Goal: Transaction & Acquisition: Purchase product/service

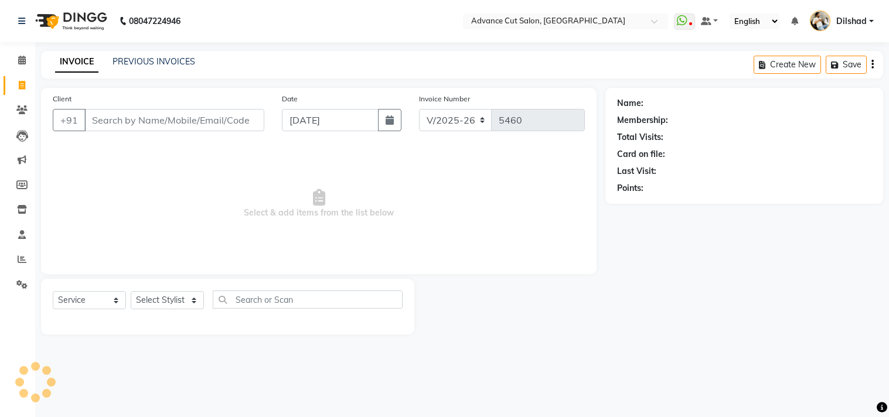
select select "922"
select select "service"
select select "922"
select select "service"
click at [6, 110] on link "Clients" at bounding box center [18, 110] width 28 height 19
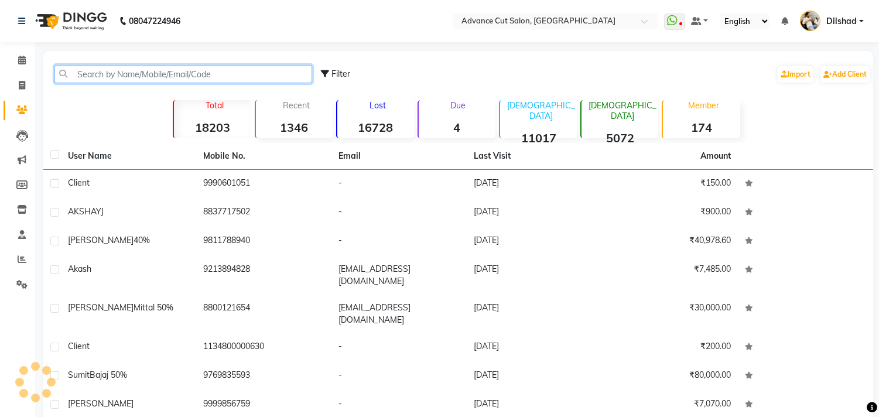
click at [108, 74] on input "text" at bounding box center [183, 74] width 258 height 18
click at [120, 74] on input "text" at bounding box center [183, 74] width 258 height 18
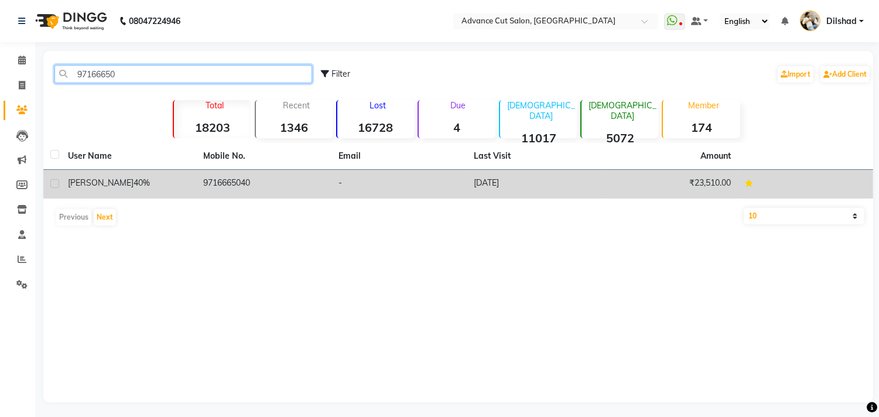
type input "97166650"
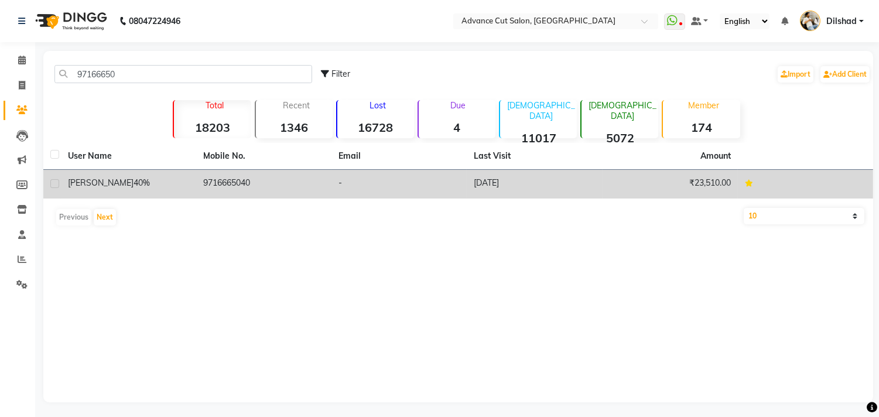
click at [478, 183] on td "26-08-2025" at bounding box center [534, 184] width 135 height 29
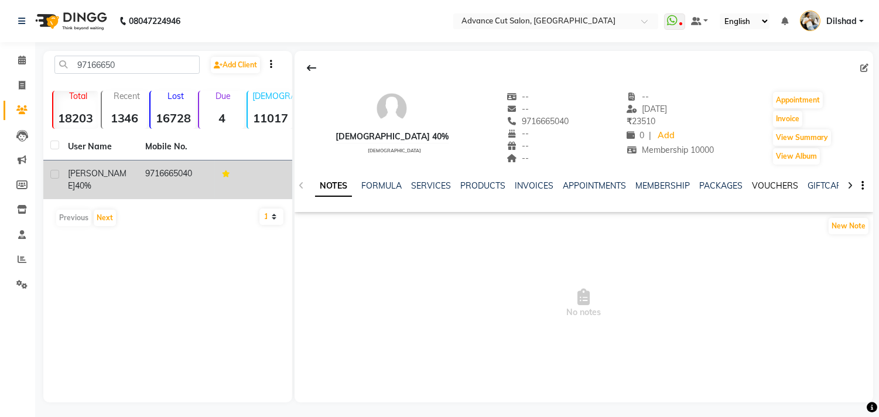
click at [771, 186] on link "VOUCHERS" at bounding box center [775, 185] width 46 height 11
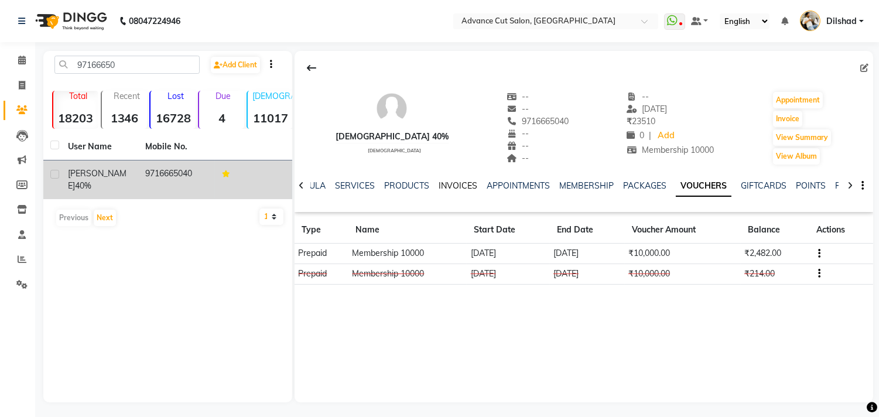
click at [456, 188] on link "INVOICES" at bounding box center [458, 185] width 39 height 11
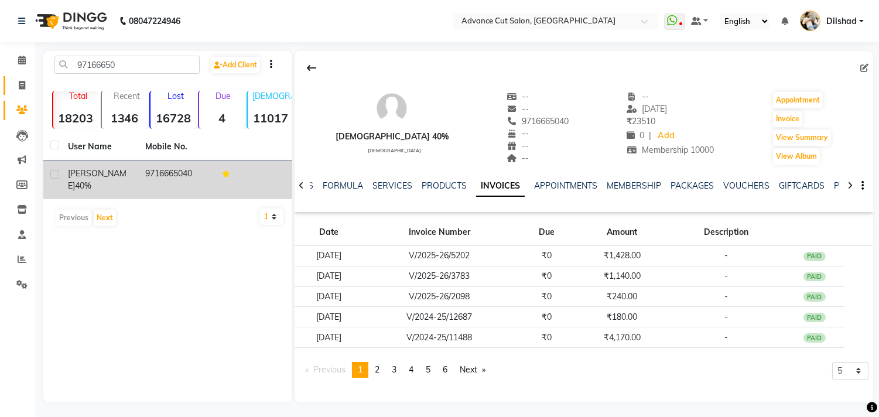
click at [15, 84] on span at bounding box center [22, 85] width 21 height 13
select select "service"
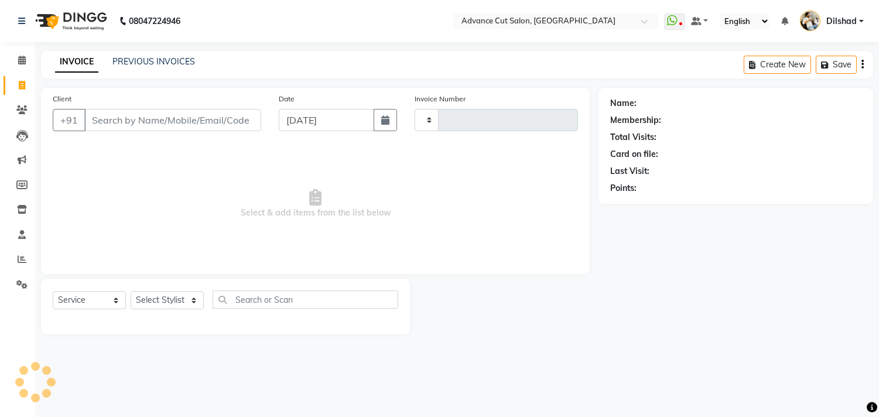
type input "5460"
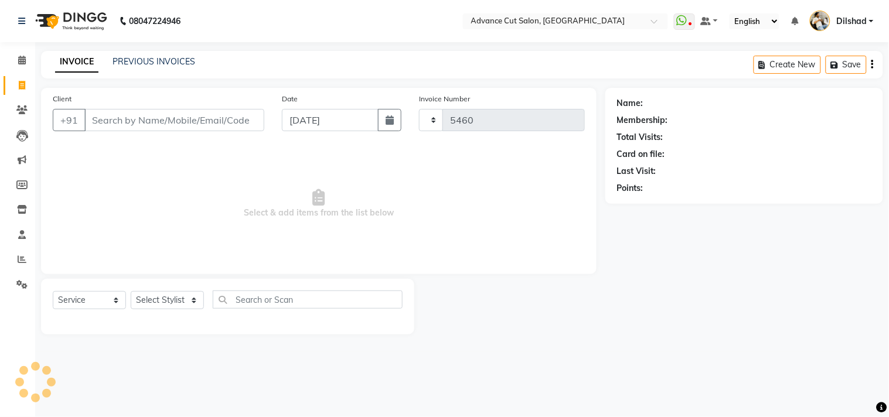
select select "922"
click at [399, 125] on button "button" at bounding box center [389, 120] width 23 height 22
select select "9"
select select "2025"
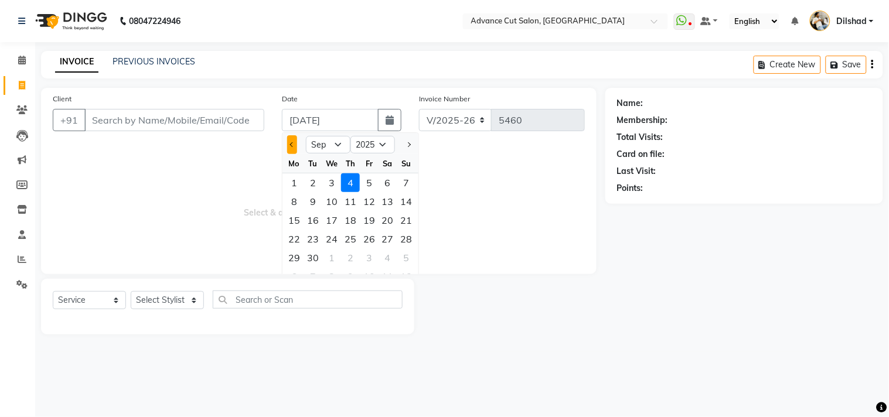
click at [293, 144] on span "Previous month" at bounding box center [292, 144] width 5 height 5
select select "8"
click at [196, 151] on span "Select & add items from the list below" at bounding box center [319, 203] width 532 height 117
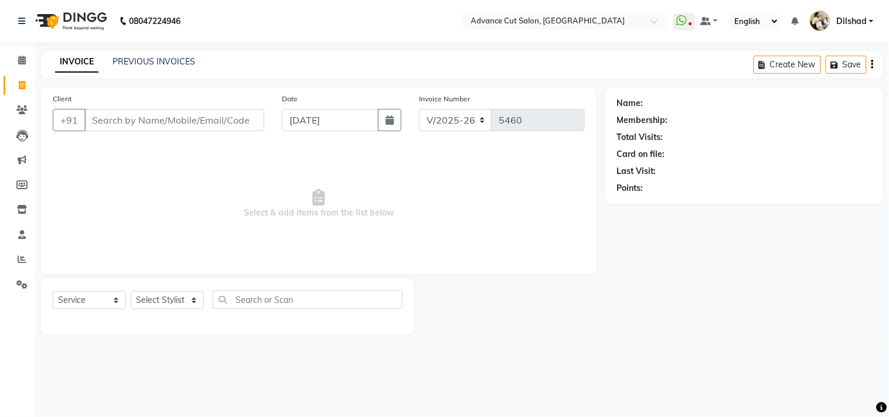
click at [294, 43] on div "08047224946 Select Location × Advance Cut Salon, New Colony WhatsApp Status ✕ S…" at bounding box center [444, 208] width 889 height 417
click at [233, 54] on div "INVOICE PREVIOUS INVOICES Create New Save" at bounding box center [462, 65] width 842 height 28
click at [272, 70] on div "INVOICE PREVIOUS INVOICES Create New Save" at bounding box center [462, 65] width 842 height 28
click at [95, 152] on span "Select & add items from the list below" at bounding box center [319, 203] width 532 height 117
click at [152, 57] on link "PREVIOUS INVOICES" at bounding box center [153, 61] width 83 height 11
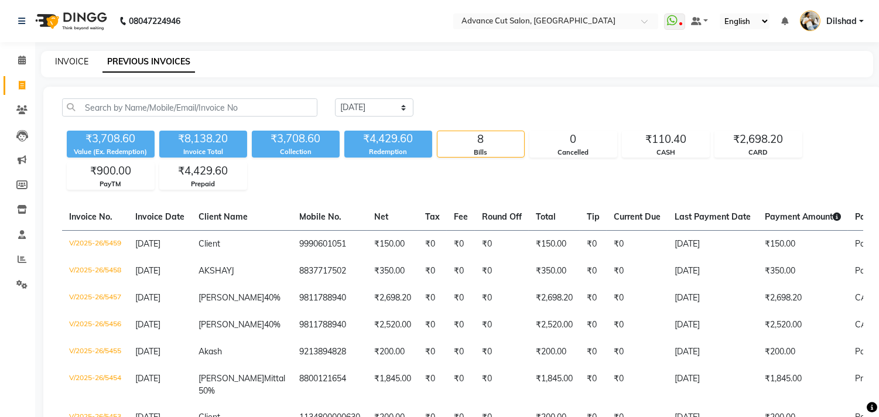
click at [71, 59] on link "INVOICE" at bounding box center [71, 61] width 33 height 11
select select "service"
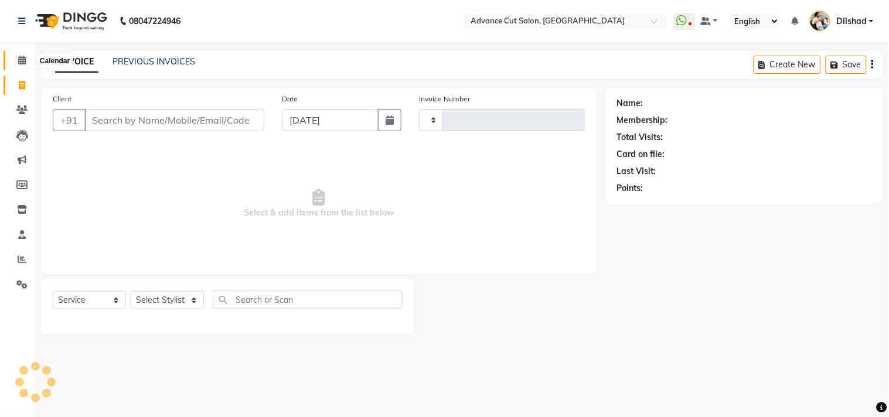
click at [21, 62] on icon at bounding box center [22, 60] width 8 height 9
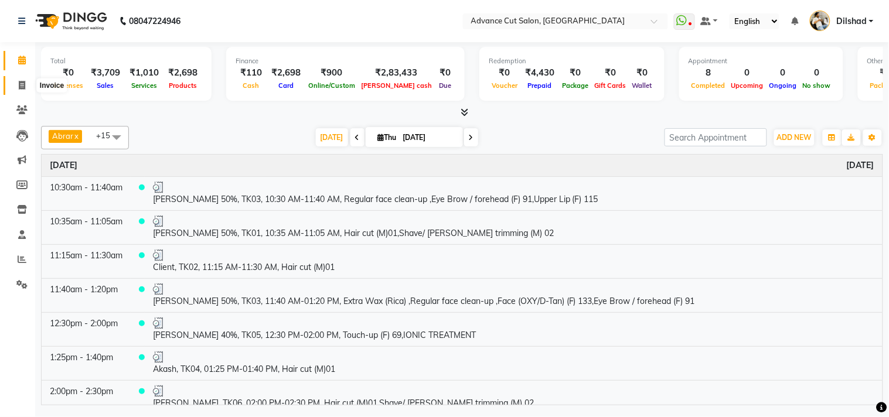
click at [20, 84] on icon at bounding box center [22, 85] width 6 height 9
select select "922"
select select "service"
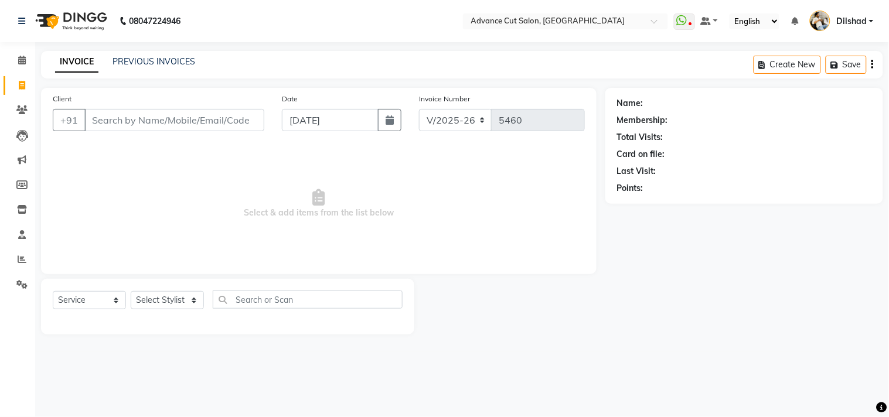
click at [282, 96] on label "Date" at bounding box center [290, 99] width 16 height 11
click at [283, 59] on div "INVOICE PREVIOUS INVOICES Create New Save" at bounding box center [462, 65] width 842 height 28
click at [187, 159] on span "Select & add items from the list below" at bounding box center [319, 203] width 532 height 117
click at [284, 118] on input "[DATE]" at bounding box center [330, 120] width 97 height 22
select select "9"
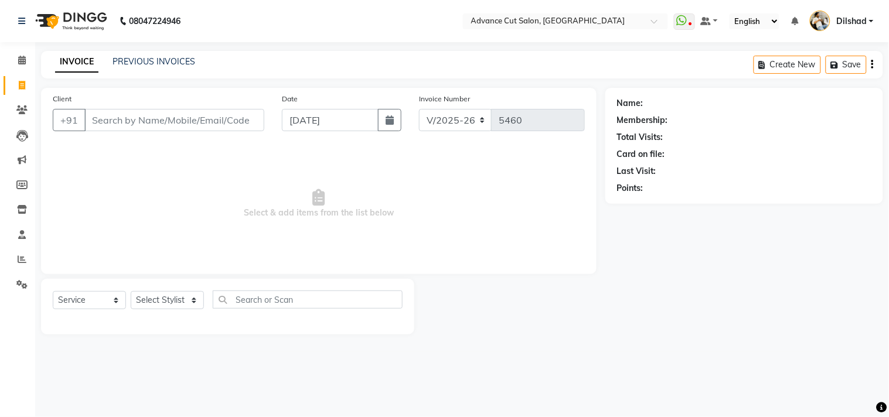
select select "2025"
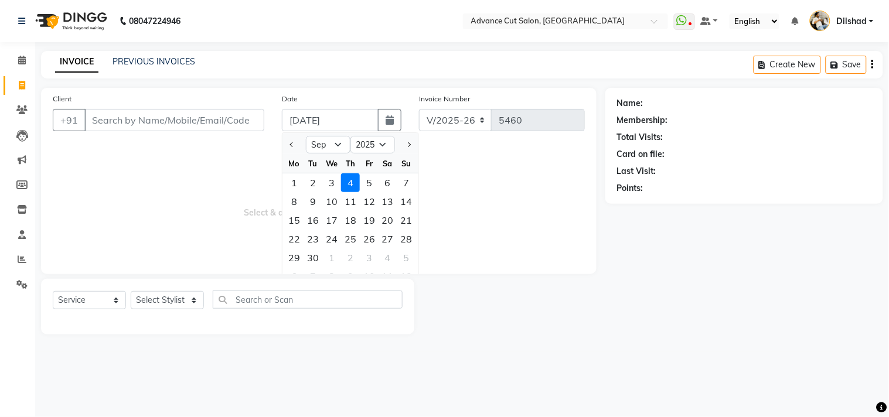
click at [258, 153] on span "Select & add items from the list below" at bounding box center [319, 203] width 532 height 117
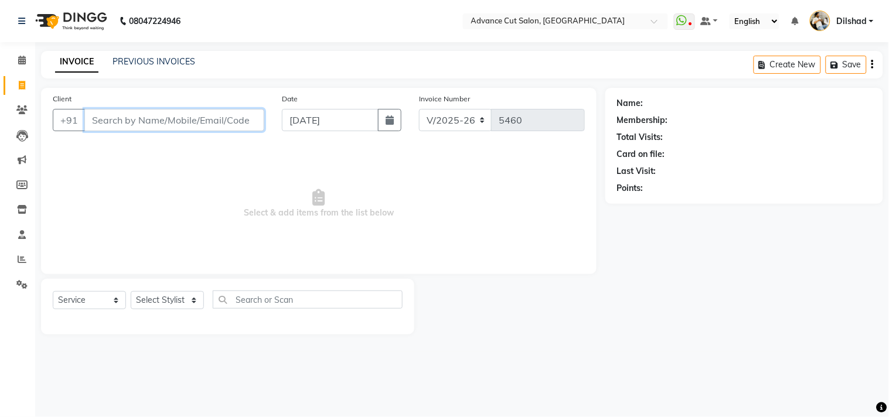
click at [260, 114] on input "Client" at bounding box center [174, 120] width 180 height 22
click at [265, 110] on div "Client +91" at bounding box center [158, 117] width 229 height 48
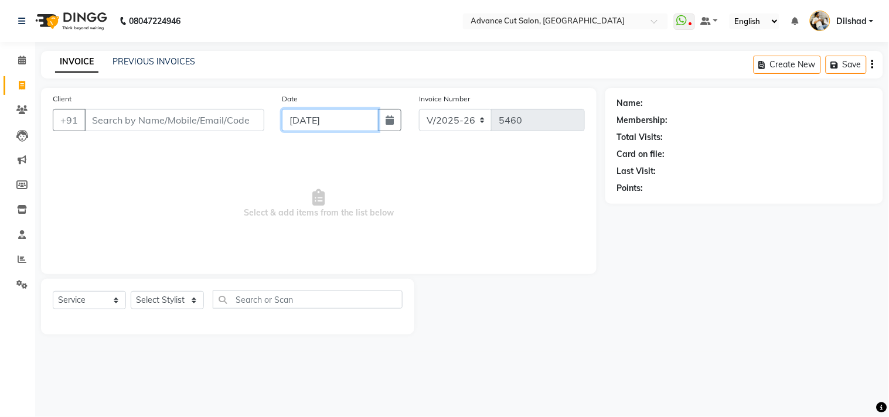
click at [282, 114] on input "[DATE]" at bounding box center [330, 120] width 97 height 22
select select "9"
select select "2025"
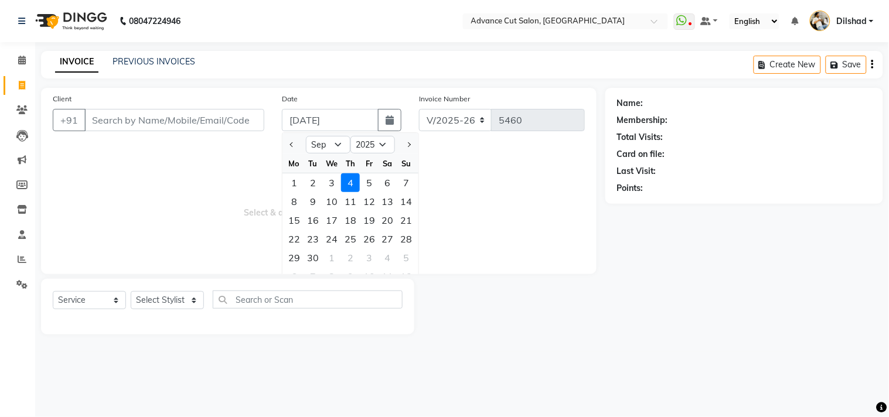
click at [279, 144] on div "Client +91 Date 04-09-2025 Jan Feb Mar Apr May Jun Jul Aug Sep Oct Nov Dec 2015…" at bounding box center [318, 181] width 555 height 186
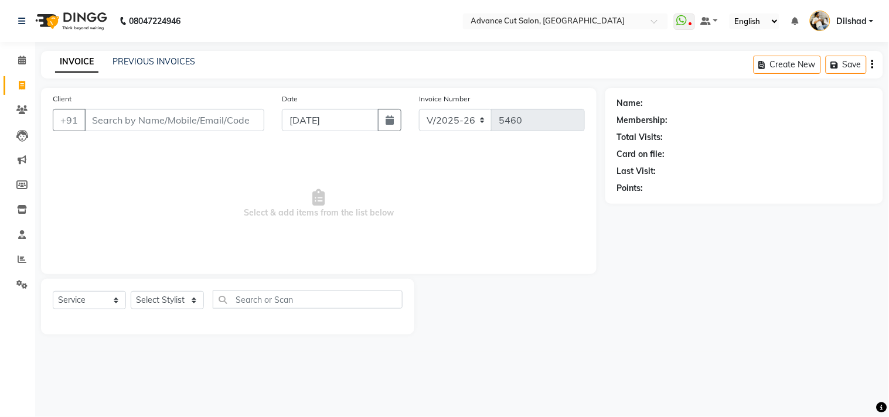
click at [118, 163] on span "Select & add items from the list below" at bounding box center [319, 203] width 532 height 117
click at [248, 39] on nav "08047224946 Select Location × Advance Cut Salon, New Colony WhatsApp Status ✕ S…" at bounding box center [444, 21] width 889 height 42
click at [156, 64] on link "PREVIOUS INVOICES" at bounding box center [153, 61] width 83 height 11
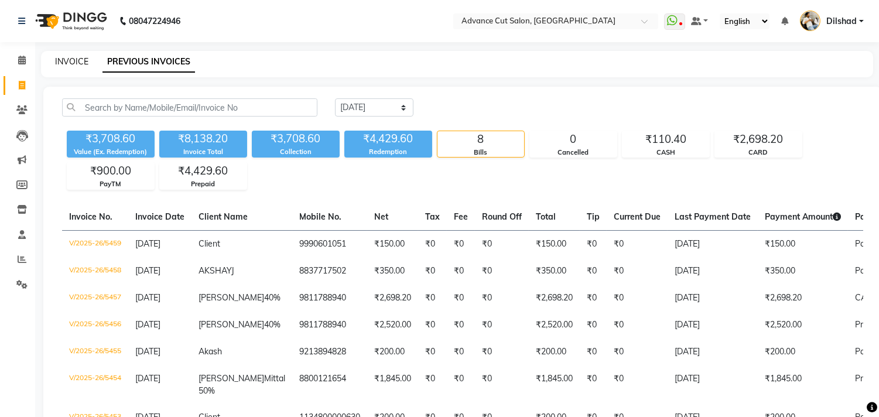
click at [70, 62] on link "INVOICE" at bounding box center [71, 61] width 33 height 11
select select "service"
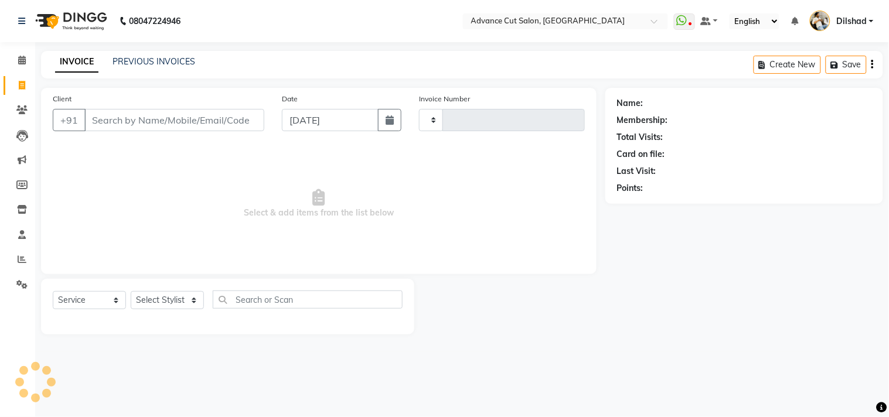
type input "5460"
select select "922"
click at [143, 61] on link "PREVIOUS INVOICES" at bounding box center [153, 61] width 83 height 11
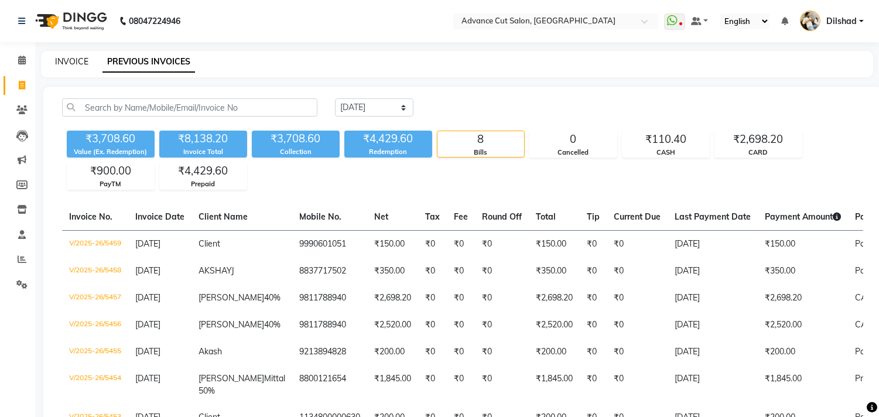
click at [70, 66] on link "INVOICE" at bounding box center [71, 61] width 33 height 11
select select "service"
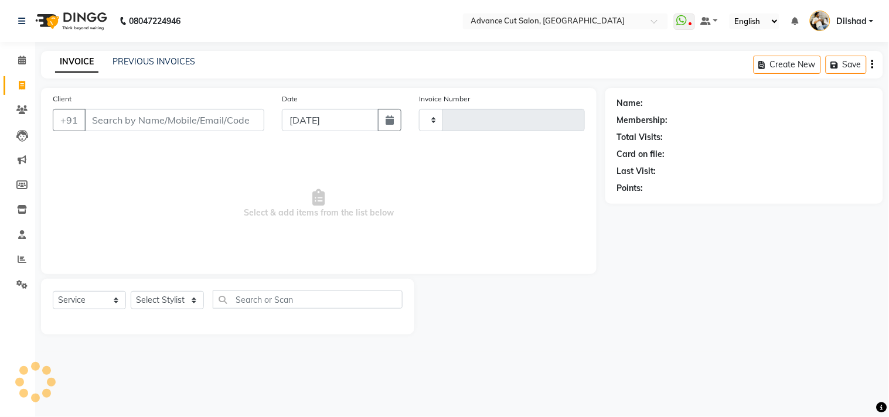
type input "5460"
select select "922"
click at [219, 56] on div "INVOICE PREVIOUS INVOICES Create New Save" at bounding box center [462, 65] width 842 height 28
click at [16, 63] on span at bounding box center [22, 60] width 21 height 13
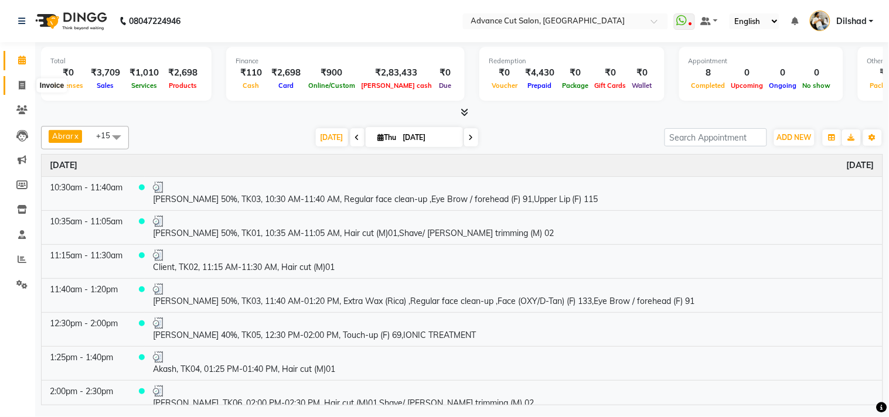
click at [22, 83] on icon at bounding box center [22, 85] width 6 height 9
select select "922"
select select "service"
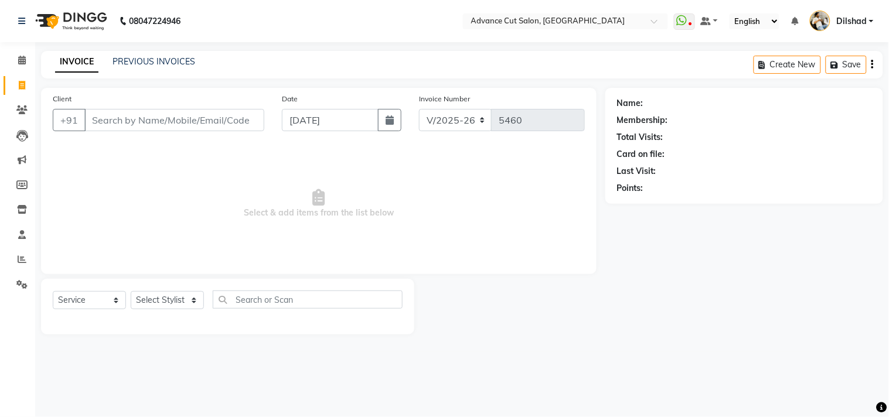
click at [246, 66] on div "INVOICE PREVIOUS INVOICES Create New Save" at bounding box center [462, 65] width 842 height 28
click at [227, 55] on div "INVOICE PREVIOUS INVOICES Create New Save" at bounding box center [462, 65] width 842 height 28
click at [247, 74] on div "INVOICE PREVIOUS INVOICES Create New Save" at bounding box center [462, 65] width 842 height 28
click at [274, 50] on div "08047224946 Select Location × Advance Cut Salon, New Colony WhatsApp Status ✕ S…" at bounding box center [444, 208] width 889 height 417
click at [156, 69] on div "INVOICE PREVIOUS INVOICES Create New Save" at bounding box center [462, 65] width 842 height 28
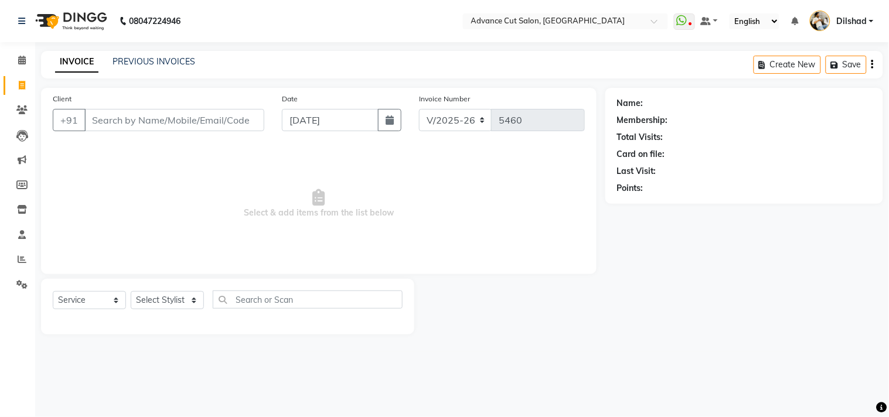
click at [65, 137] on div "Client +91" at bounding box center [158, 117] width 229 height 48
click at [178, 294] on select "Select Stylist Abrar Alam Dilshad Lallan Meenu Nafeesh Ahmad Naved O.P. Sharma …" at bounding box center [167, 300] width 73 height 18
click at [131, 292] on select "Select Stylist Abrar Alam Dilshad Lallan Meenu Nafeesh Ahmad Naved O.P. Sharma …" at bounding box center [167, 300] width 73 height 18
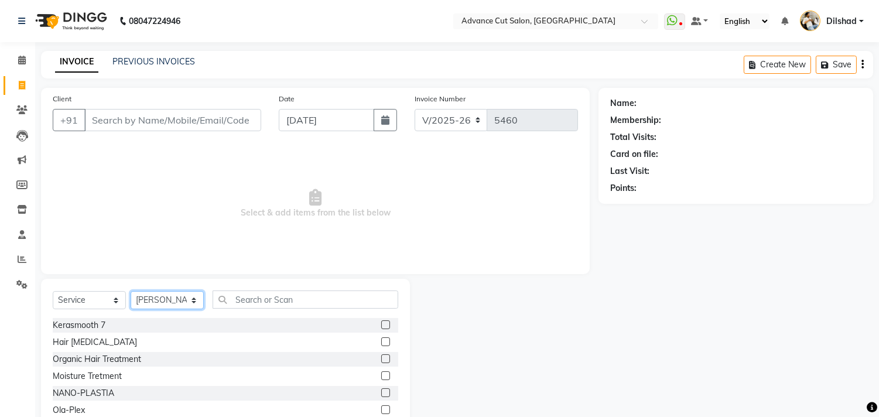
click at [167, 295] on select "Select Stylist Abrar Alam Dilshad Lallan Meenu Nafeesh Ahmad Naved O.P. Sharma …" at bounding box center [167, 300] width 73 height 18
select select "15343"
click at [131, 292] on select "Select Stylist Abrar Alam Dilshad Lallan Meenu Nafeesh Ahmad Naved O.P. Sharma …" at bounding box center [167, 300] width 73 height 18
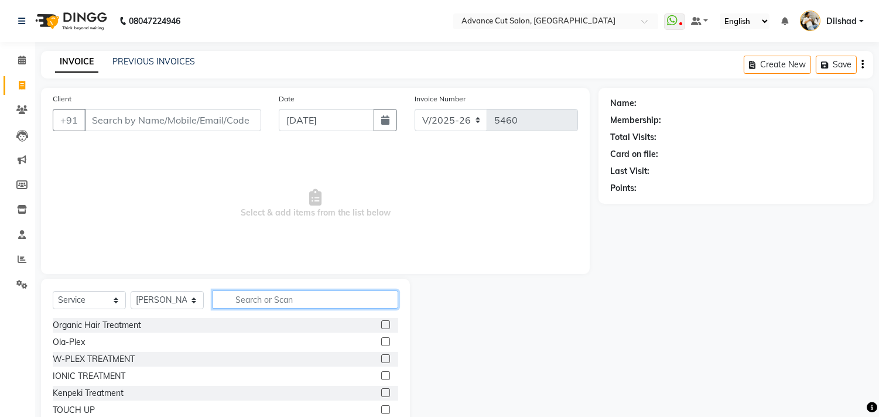
drag, startPoint x: 239, startPoint y: 299, endPoint x: 237, endPoint y: 288, distance: 11.8
click at [240, 294] on input "text" at bounding box center [306, 300] width 186 height 18
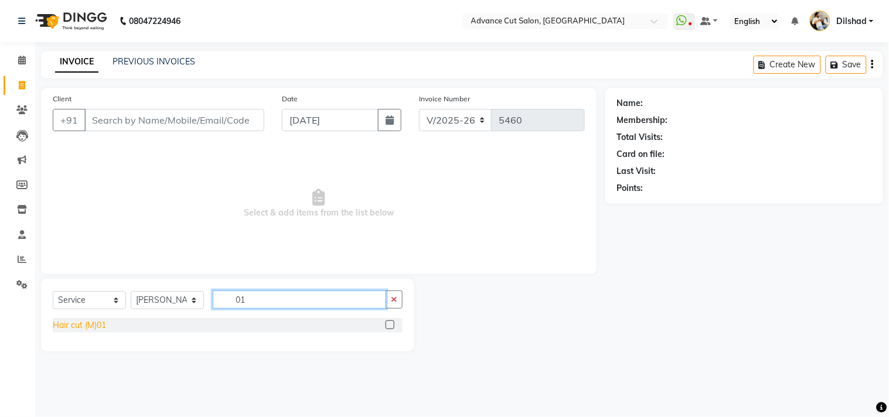
type input "01"
click at [86, 322] on div "Hair cut (M)01" at bounding box center [79, 325] width 53 height 12
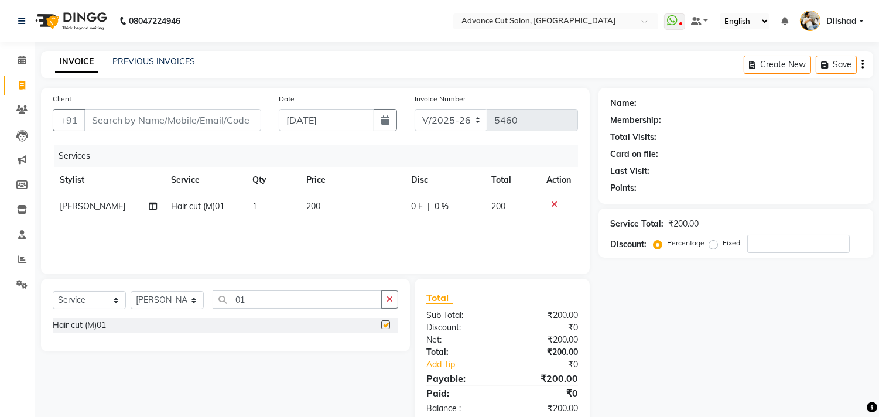
checkbox input "false"
click at [270, 286] on div "Select Service Product Membership Package Voucher Prepaid Gift Card Select Styl…" at bounding box center [225, 315] width 369 height 73
click at [266, 301] on input "01" at bounding box center [297, 300] width 169 height 18
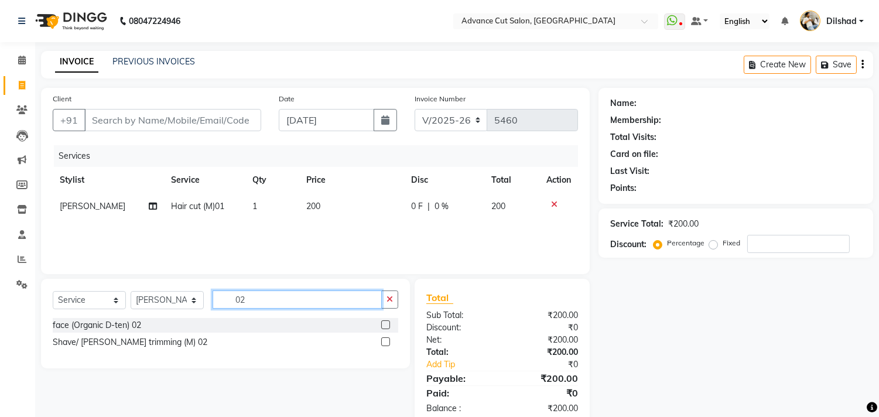
type input "02"
click at [145, 337] on div "Shave/ Beard trimming (M) 02" at bounding box center [130, 342] width 155 height 12
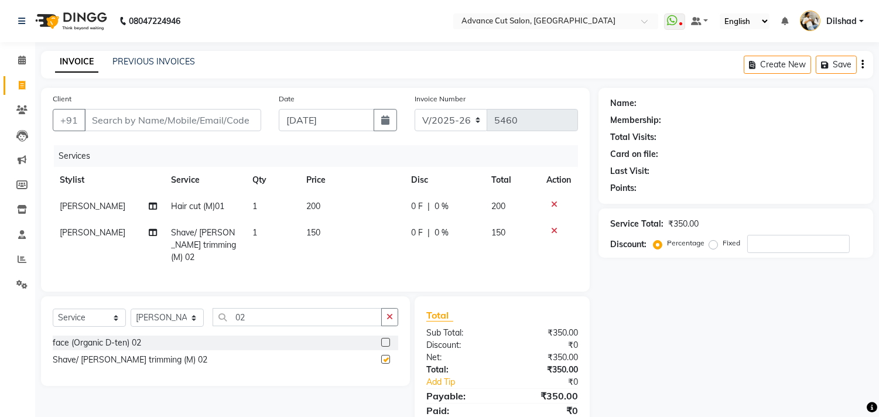
checkbox input "false"
drag, startPoint x: 129, startPoint y: 121, endPoint x: 130, endPoint y: 111, distance: 9.4
click at [131, 117] on input "Client" at bounding box center [172, 120] width 177 height 22
type input "a"
type input "0"
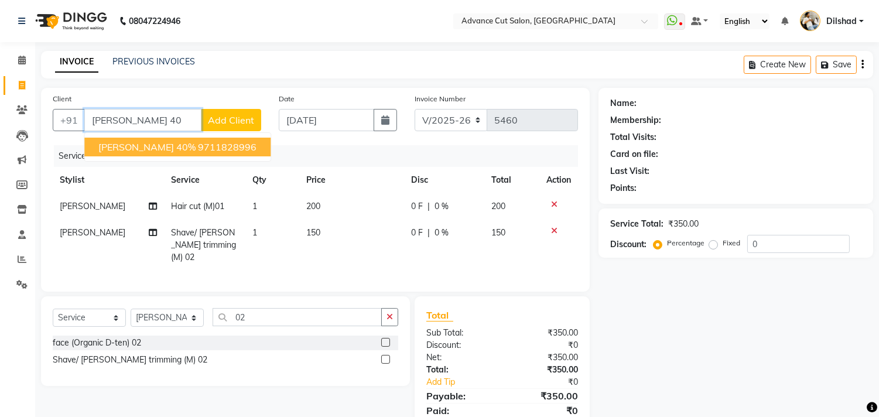
click at [202, 144] on ngb-highlight "9711828996" at bounding box center [227, 147] width 59 height 12
type input "9711828996"
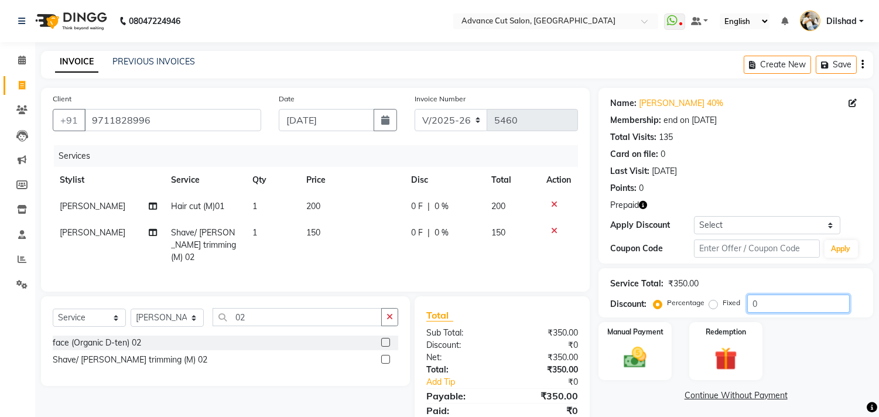
click at [753, 311] on input "0" at bounding box center [799, 304] width 103 height 18
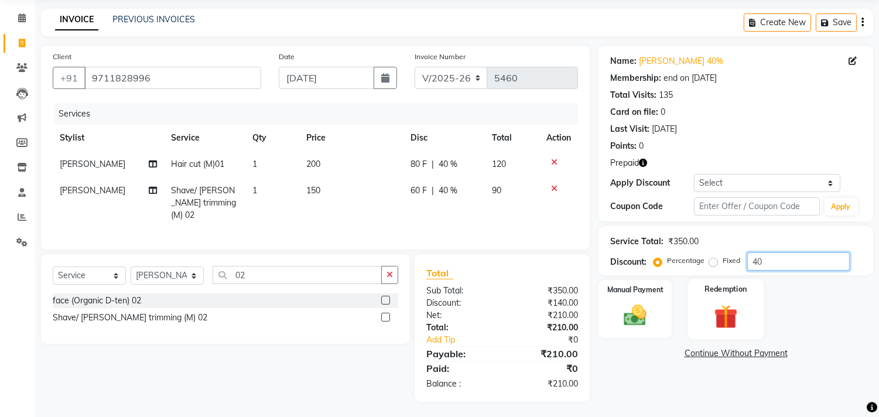
type input "40"
click at [729, 320] on img at bounding box center [726, 316] width 39 height 29
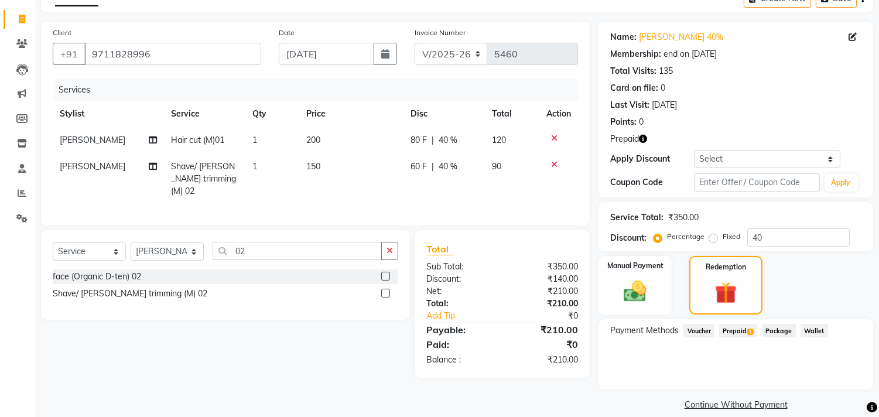
scroll to position [79, 0]
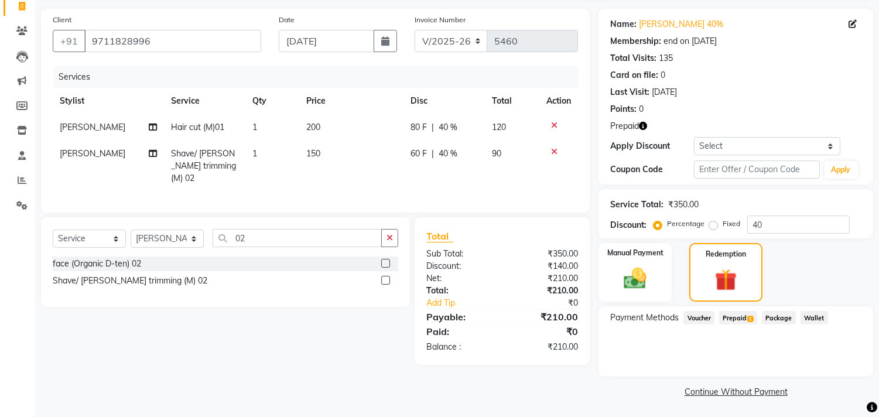
click at [739, 316] on span "Prepaid 1" at bounding box center [738, 317] width 38 height 13
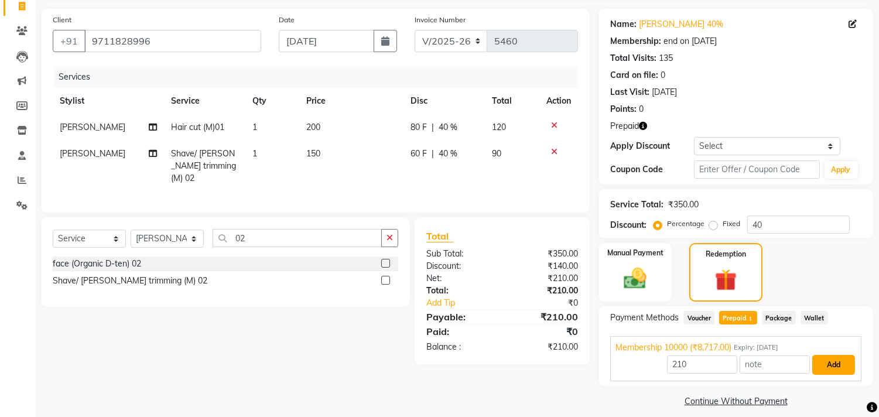
click at [827, 364] on button "Add" at bounding box center [834, 365] width 43 height 20
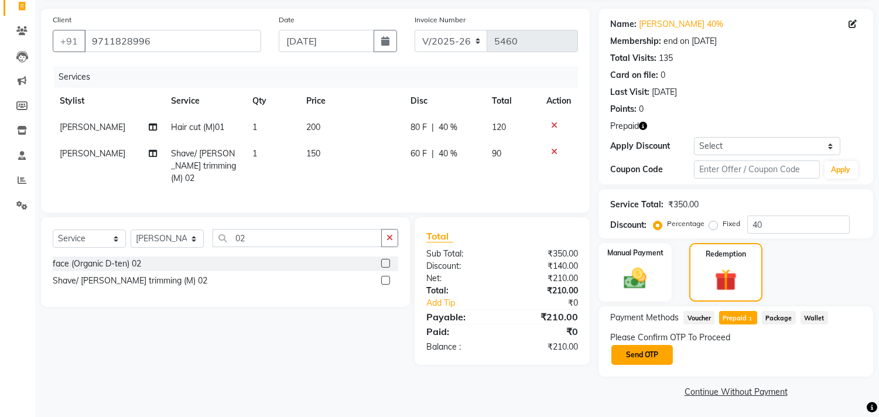
click at [633, 359] on button "Send OTP" at bounding box center [643, 355] width 62 height 20
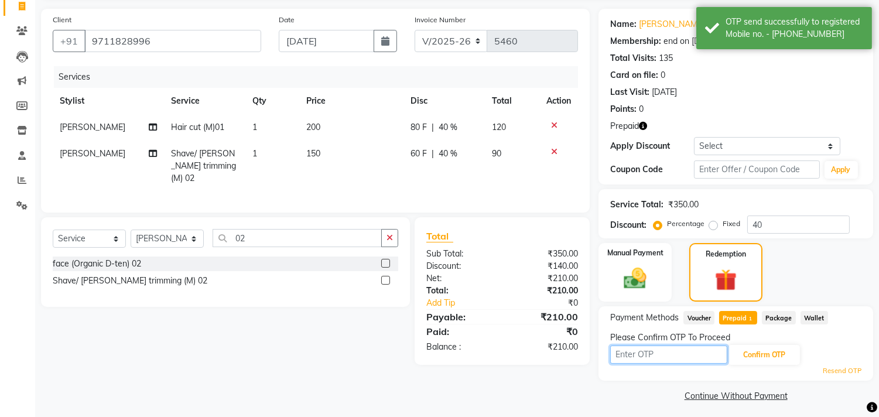
click at [646, 353] on input "text" at bounding box center [668, 355] width 117 height 18
type input "8100"
click at [746, 355] on button "Confirm OTP" at bounding box center [764, 355] width 71 height 20
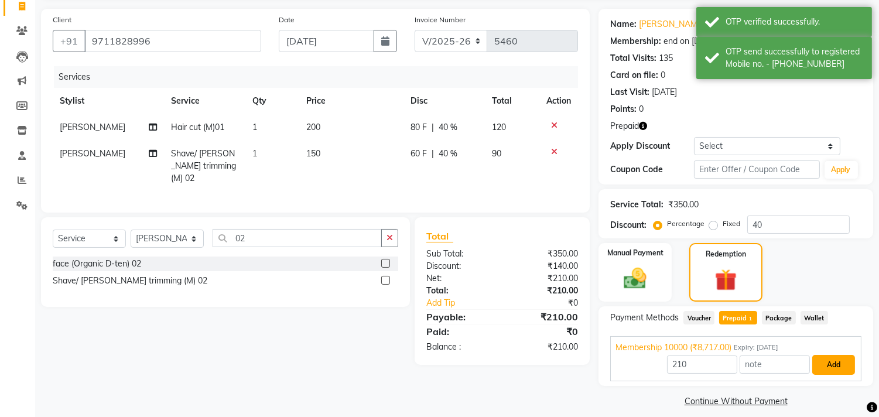
click at [841, 371] on button "Add" at bounding box center [834, 365] width 43 height 20
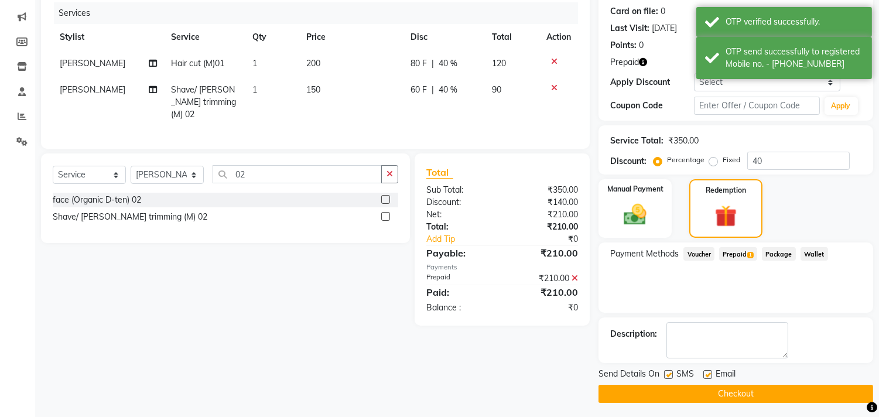
scroll to position [145, 0]
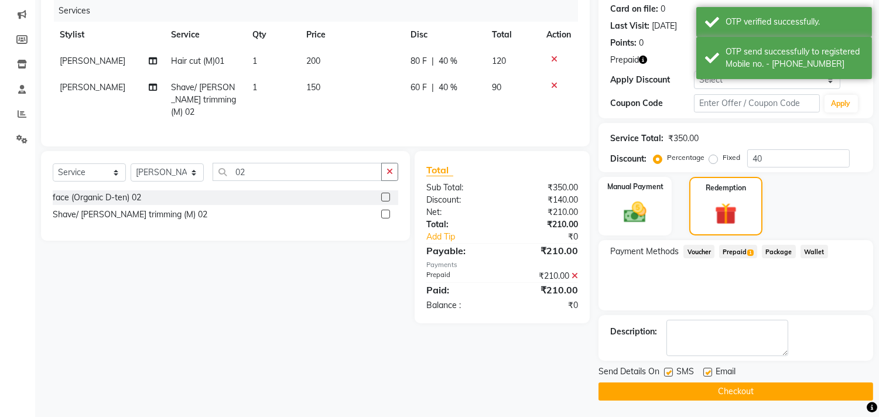
click at [776, 389] on button "Checkout" at bounding box center [736, 392] width 275 height 18
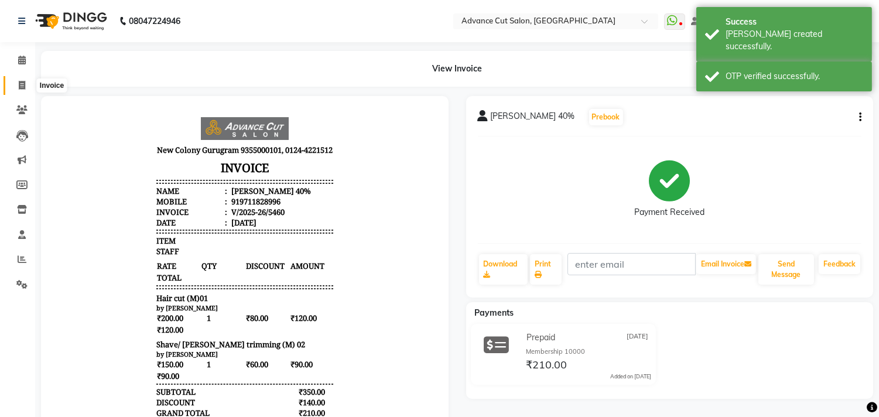
click at [15, 84] on span at bounding box center [22, 85] width 21 height 13
select select "922"
select select "service"
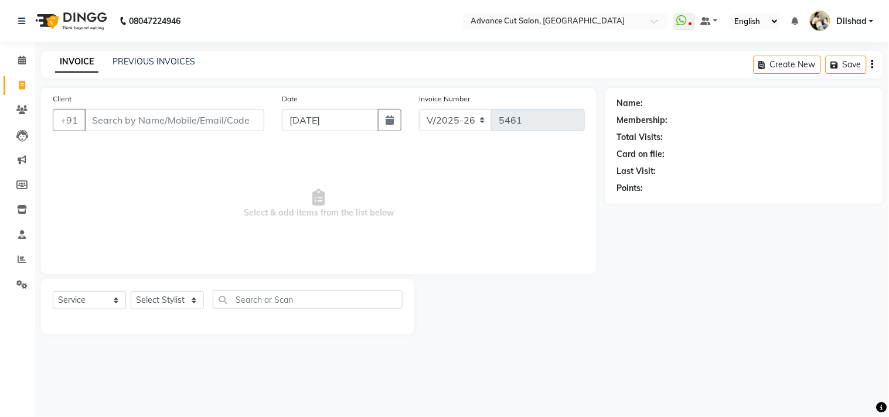
click at [271, 40] on nav "08047224946 Select Location × Advance Cut Salon, New Colony WhatsApp Status ✕ S…" at bounding box center [444, 21] width 889 height 42
click at [149, 63] on link "PREVIOUS INVOICES" at bounding box center [153, 61] width 83 height 11
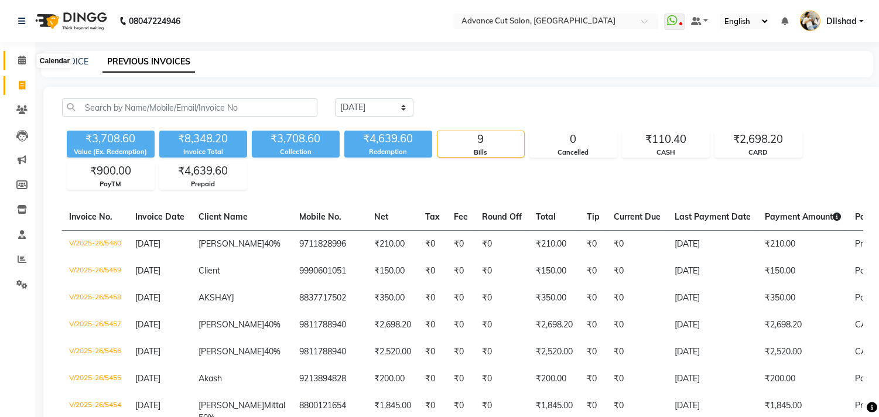
click at [16, 57] on span at bounding box center [22, 60] width 21 height 13
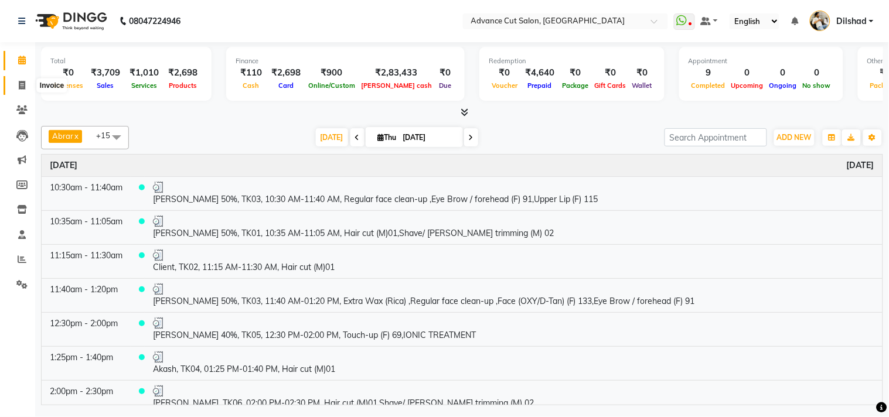
click at [21, 79] on span at bounding box center [22, 85] width 21 height 13
select select "service"
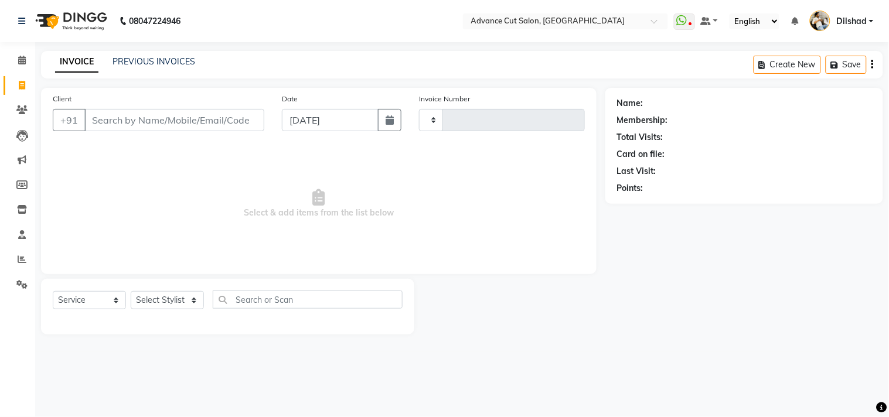
type input "5461"
select select "922"
click at [295, 53] on div "INVOICE PREVIOUS INVOICES Create New Save" at bounding box center [462, 65] width 842 height 28
click at [217, 48] on div "08047224946 Select Location × Advance Cut Salon, New Colony WhatsApp Status ✕ S…" at bounding box center [444, 208] width 889 height 417
click at [142, 39] on nav "08047224946 Select Location × Advance Cut Salon, New Colony WhatsApp Status ✕ S…" at bounding box center [444, 21] width 889 height 42
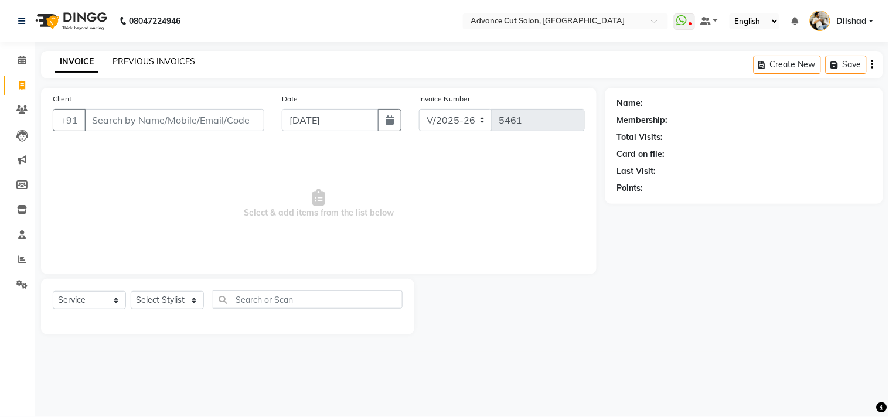
click at [137, 60] on link "PREVIOUS INVOICES" at bounding box center [153, 61] width 83 height 11
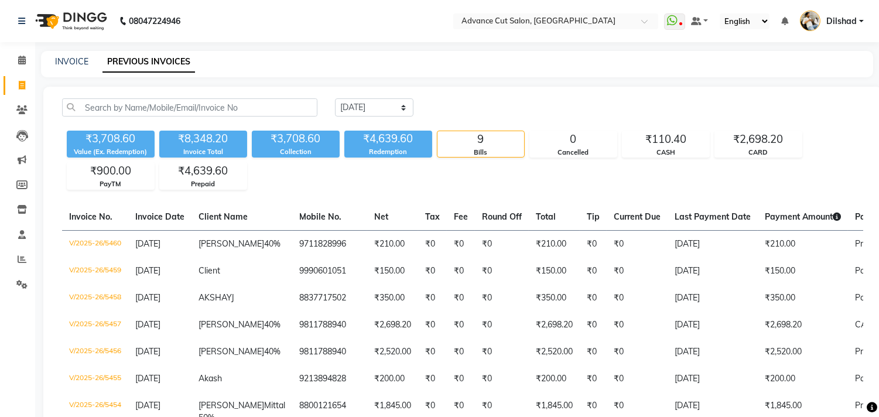
click at [43, 83] on main "INVOICE PREVIOUS INVOICES Today Yesterday Custom Range ₹3,708.60 Value (Ex. Red…" at bounding box center [457, 300] width 844 height 498
click at [68, 60] on link "INVOICE" at bounding box center [71, 61] width 33 height 11
select select "service"
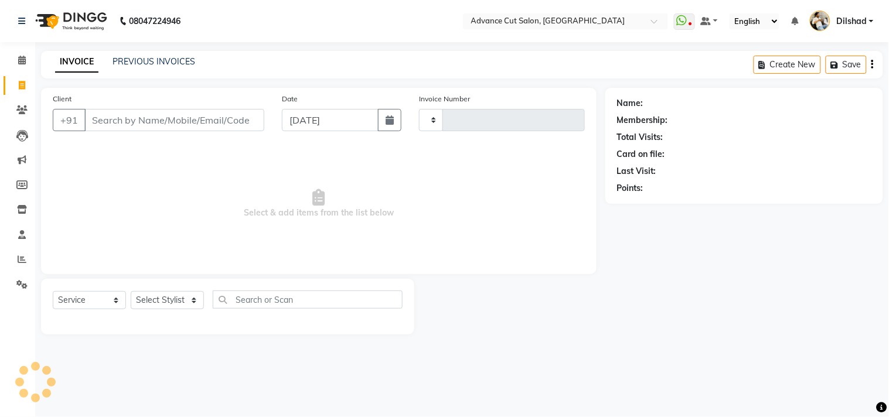
type input "5461"
select select "922"
click at [45, 96] on div "Client +91" at bounding box center [158, 117] width 229 height 48
click at [21, 64] on icon at bounding box center [22, 60] width 8 height 9
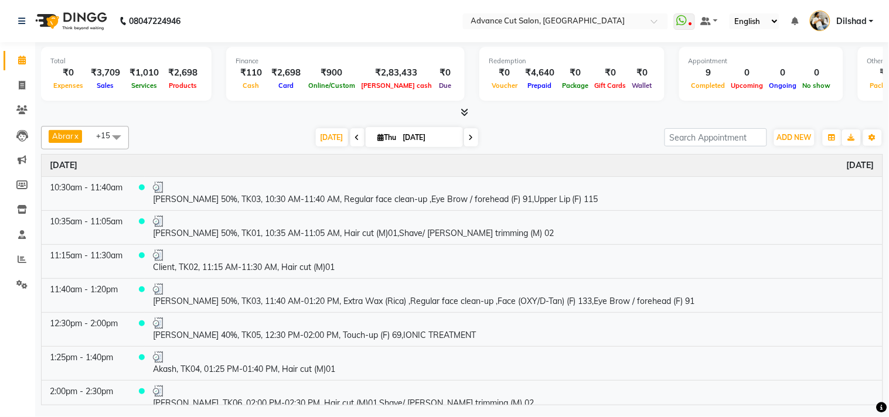
click at [463, 113] on icon at bounding box center [465, 112] width 8 height 9
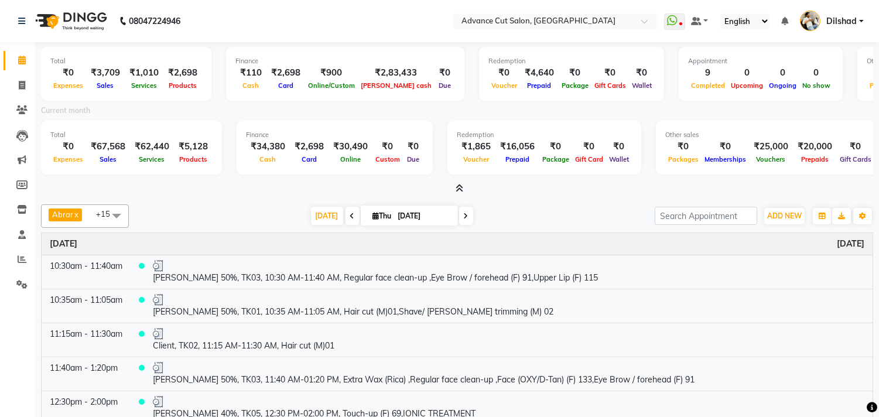
click at [456, 185] on icon at bounding box center [460, 188] width 8 height 9
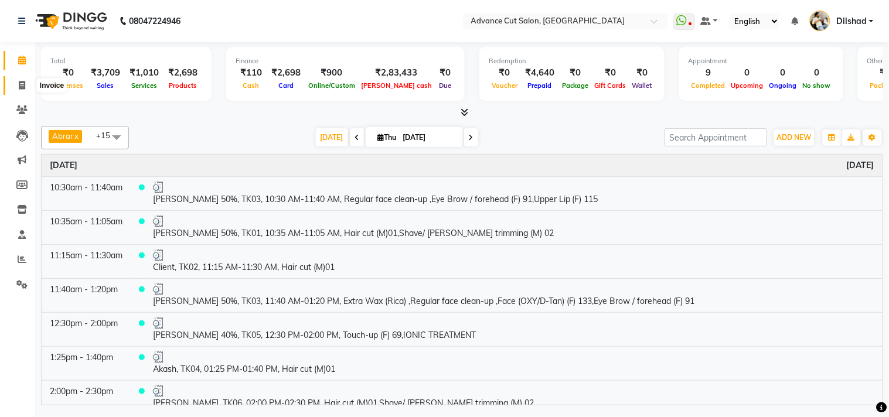
click at [13, 91] on span at bounding box center [22, 85] width 21 height 13
select select "service"
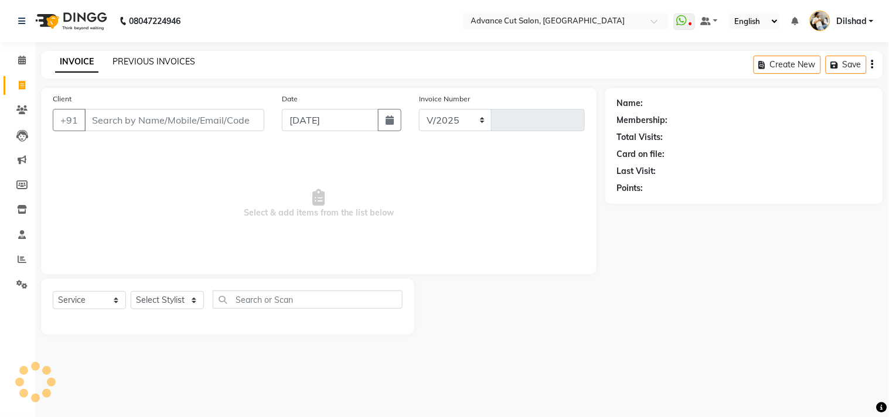
select select "922"
type input "5461"
click at [333, 60] on div "INVOICE PREVIOUS INVOICES Create New Save" at bounding box center [462, 65] width 842 height 28
click at [253, 72] on div "INVOICE PREVIOUS INVOICES Create New Save" at bounding box center [462, 65] width 842 height 28
click at [18, 63] on icon at bounding box center [22, 60] width 8 height 9
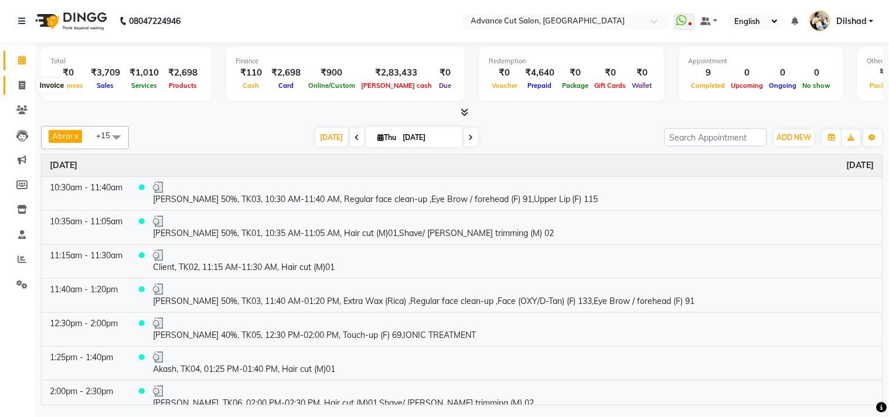
click at [25, 84] on span at bounding box center [22, 85] width 21 height 13
select select "922"
select select "service"
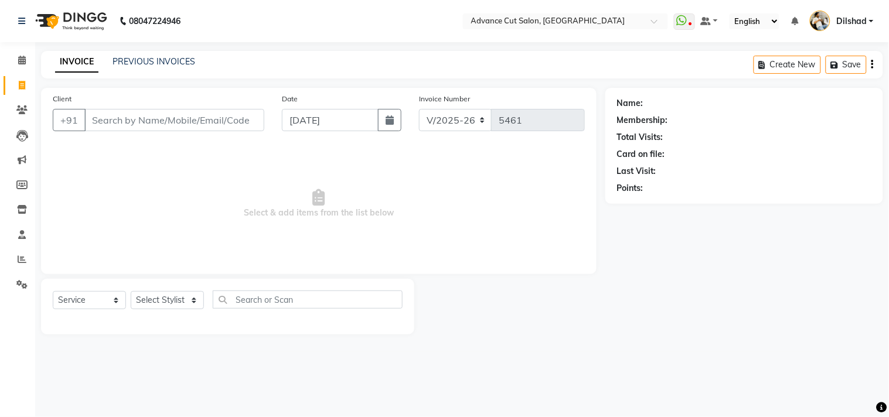
click at [212, 146] on span "Select & add items from the list below" at bounding box center [319, 203] width 532 height 117
click at [271, 73] on div "INVOICE PREVIOUS INVOICES Create New Save" at bounding box center [462, 65] width 842 height 28
drag, startPoint x: 160, startPoint y: 167, endPoint x: 153, endPoint y: 144, distance: 23.9
click at [156, 168] on span "Select & add items from the list below" at bounding box center [319, 203] width 532 height 117
click at [154, 121] on input "Client" at bounding box center [174, 120] width 180 height 22
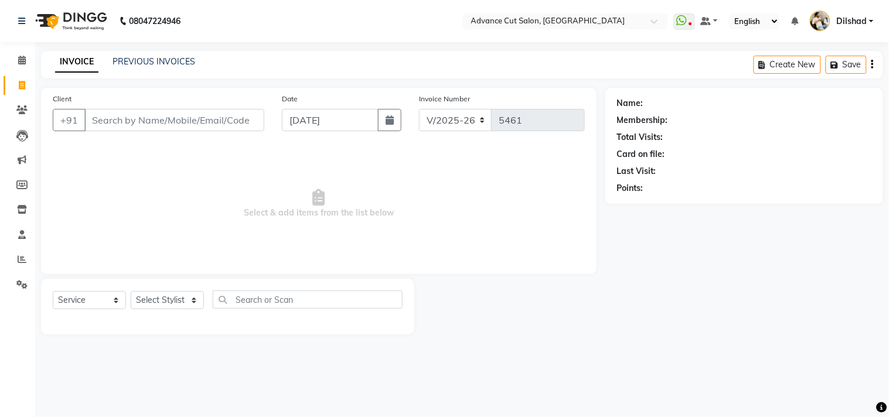
click at [155, 162] on span "Select & add items from the list below" at bounding box center [319, 203] width 532 height 117
drag, startPoint x: 150, startPoint y: 141, endPoint x: 136, endPoint y: 118, distance: 27.3
click at [149, 141] on div "Client +91 Date 04-09-2025 Invoice Number V/2025 V/2025-26 5461 Select & add it…" at bounding box center [318, 181] width 555 height 186
click at [136, 117] on input "Client" at bounding box center [174, 120] width 180 height 22
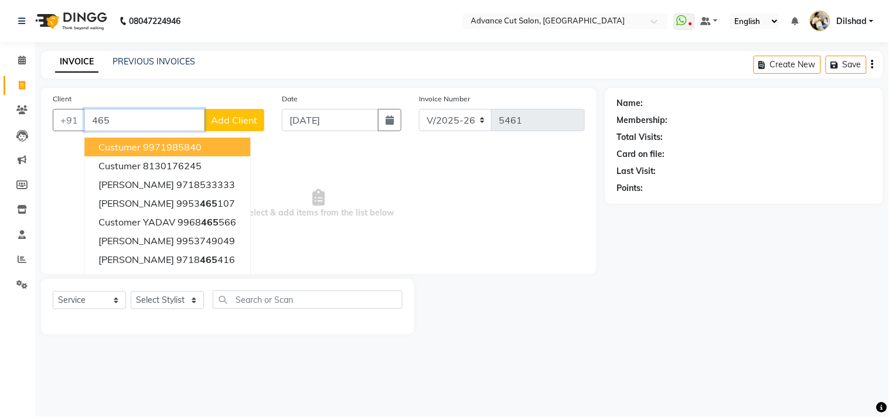
type input "465"
click at [219, 110] on button "Add Client" at bounding box center [234, 120] width 60 height 22
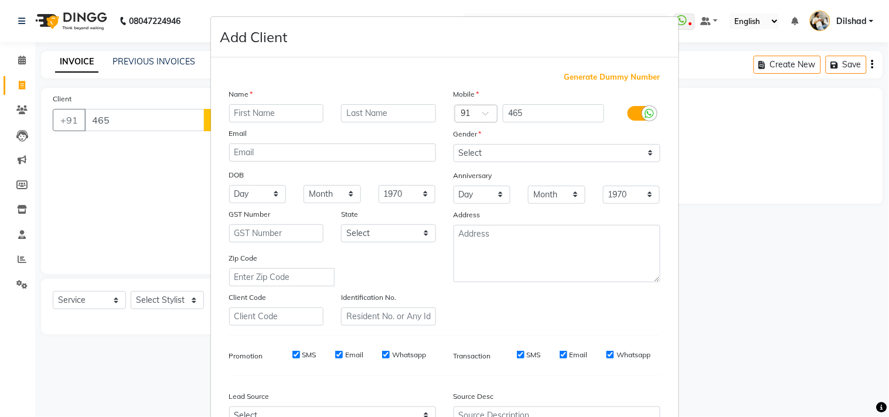
click at [570, 75] on span "Generate Dummy Number" at bounding box center [612, 77] width 96 height 12
type input "1134800000631"
checkbox input "false"
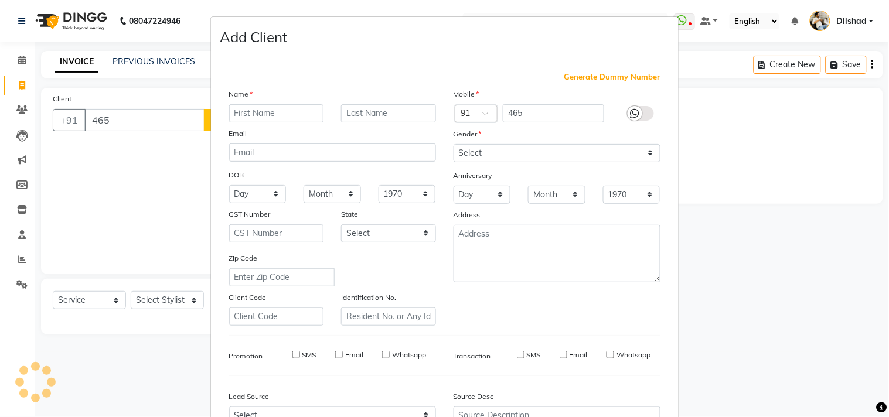
checkbox input "false"
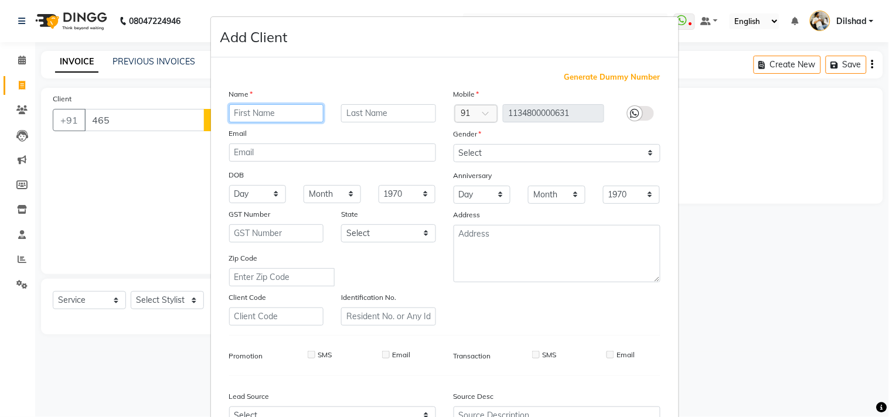
click at [261, 110] on input "text" at bounding box center [276, 113] width 95 height 18
type input "Client"
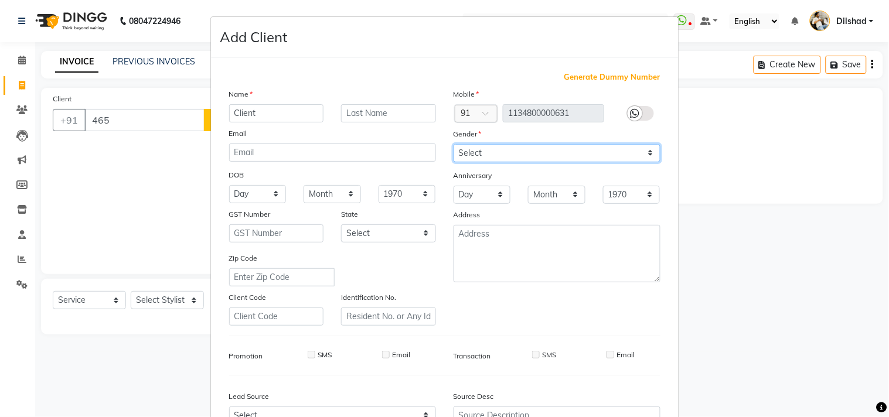
click at [466, 159] on select "Select Male Female Other Prefer Not To Say" at bounding box center [556, 153] width 207 height 18
click at [453, 144] on select "Select Male Female Other Prefer Not To Say" at bounding box center [556, 153] width 207 height 18
click at [476, 162] on div "Mobile Country Code × 91 1134800000631 Gender Select Male Female Other Prefer N…" at bounding box center [557, 207] width 224 height 238
click at [469, 141] on div "Gender" at bounding box center [463, 136] width 37 height 16
click at [463, 149] on select "Select Male Female Other Prefer Not To Say" at bounding box center [556, 153] width 207 height 18
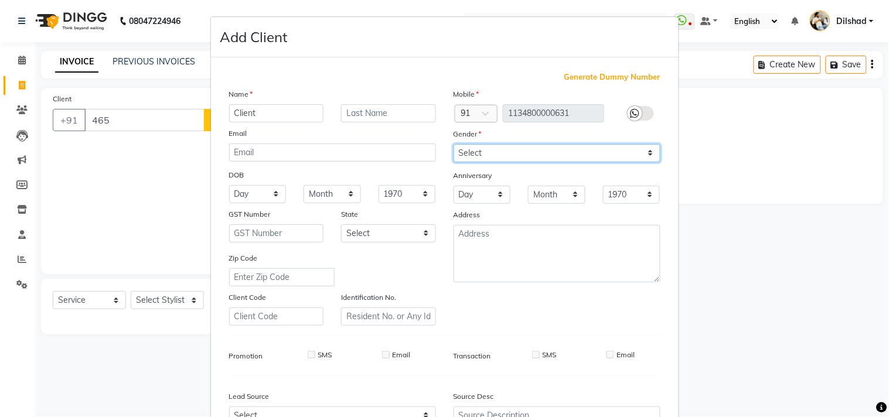
select select "female"
click at [453, 144] on select "Select Male Female Other Prefer Not To Say" at bounding box center [556, 153] width 207 height 18
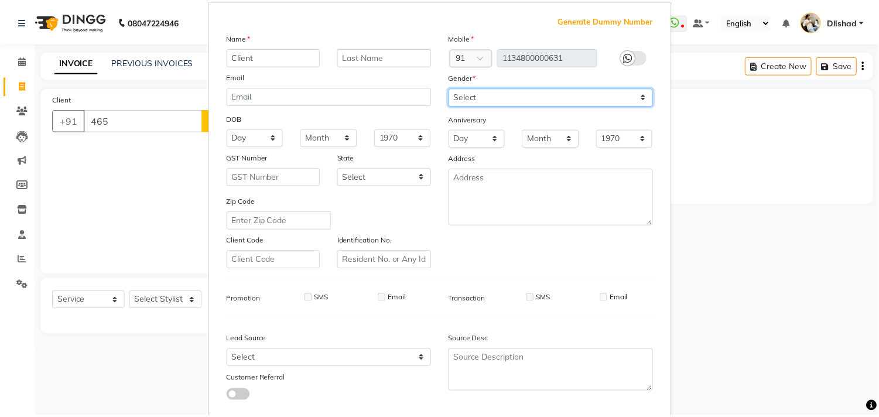
scroll to position [124, 0]
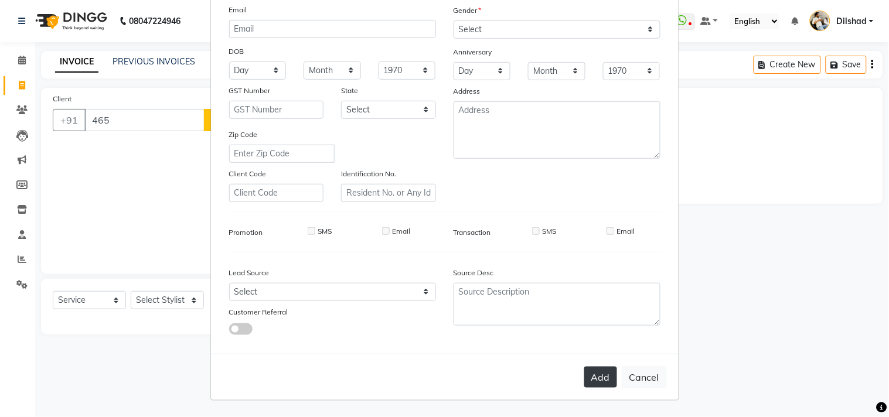
click at [587, 381] on button "Add" at bounding box center [600, 377] width 33 height 21
type input "1134800000631"
select select
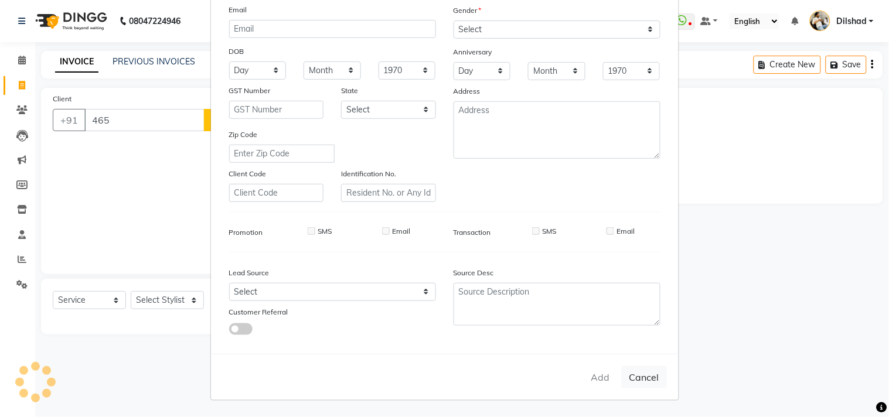
select select
checkbox input "false"
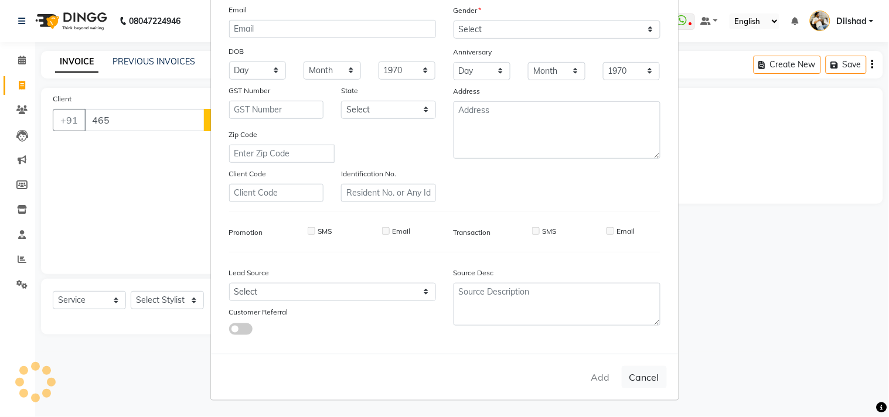
checkbox input "false"
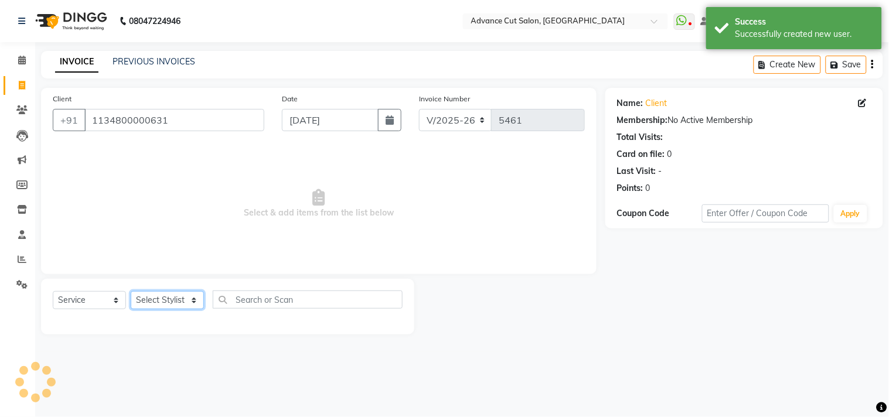
click at [165, 302] on select "Select Stylist Abrar Alam Dilshad Lallan Meenu Nafeesh Ahmad Naved O.P. Sharma …" at bounding box center [167, 300] width 73 height 18
select select "25355"
click at [131, 292] on select "Select Stylist Abrar Alam Dilshad Lallan Meenu Nafeesh Ahmad Naved O.P. Sharma …" at bounding box center [167, 300] width 73 height 18
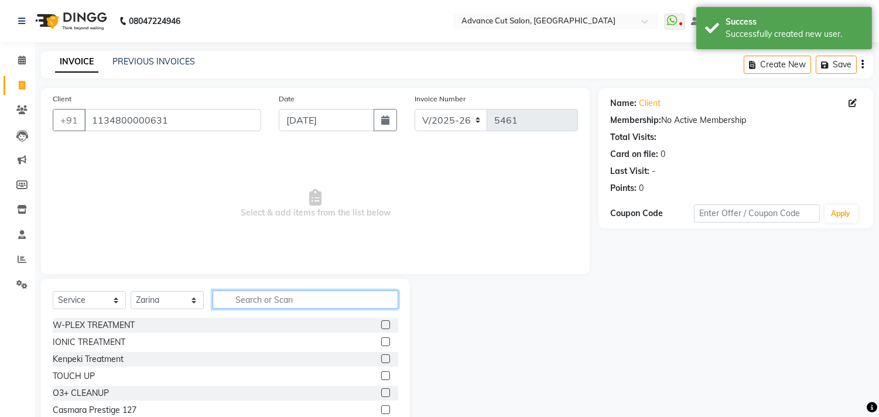
click at [271, 301] on input "text" at bounding box center [306, 300] width 186 height 18
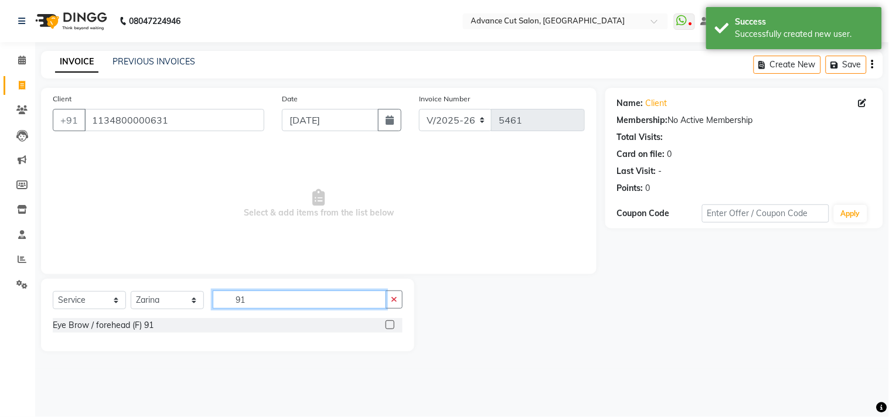
type input "91"
click at [128, 316] on div "Select Service Product Membership Package Voucher Prepaid Gift Card Select Styl…" at bounding box center [228, 305] width 350 height 28
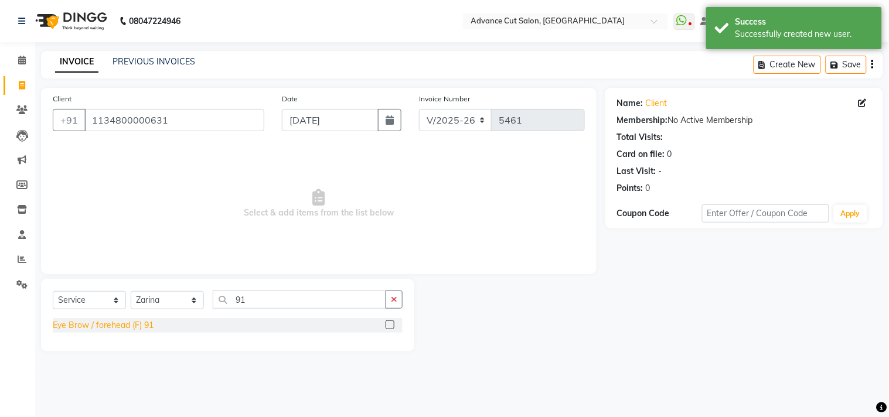
click at [127, 323] on div "Eye Brow / forehead (F) 91" at bounding box center [103, 325] width 101 height 12
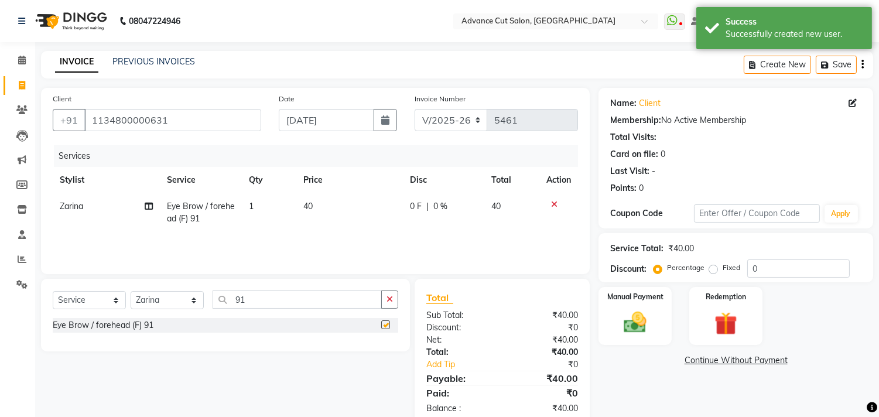
checkbox input "false"
click at [644, 313] on img at bounding box center [635, 323] width 39 height 28
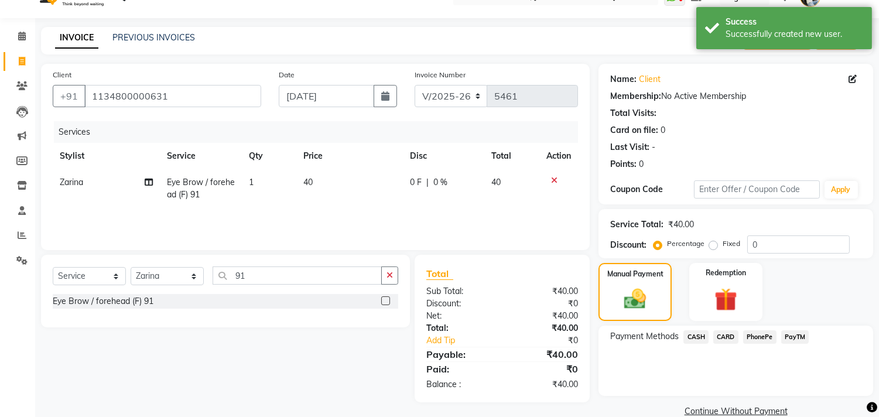
scroll to position [43, 0]
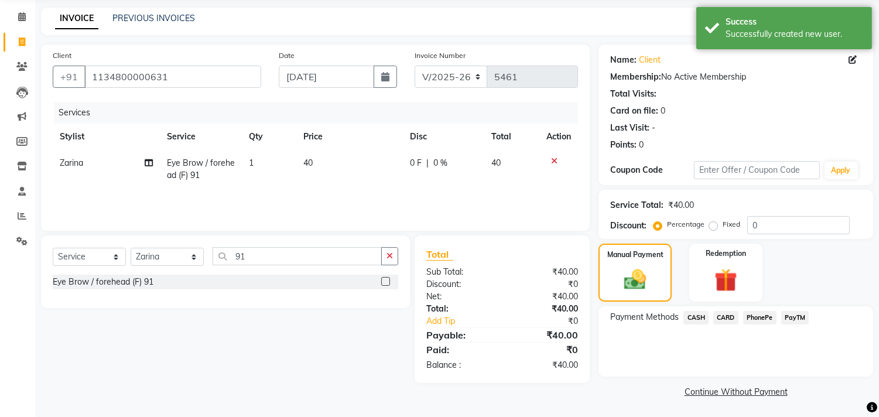
click at [786, 323] on span "PayTM" at bounding box center [796, 317] width 28 height 13
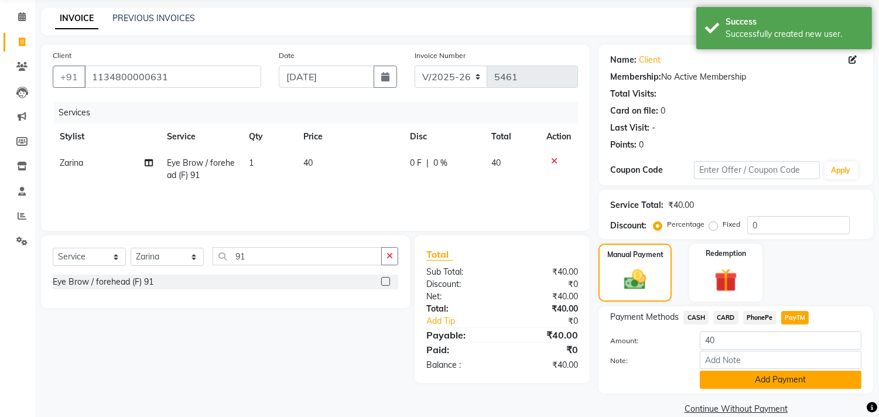
click at [772, 374] on button "Add Payment" at bounding box center [781, 380] width 162 height 18
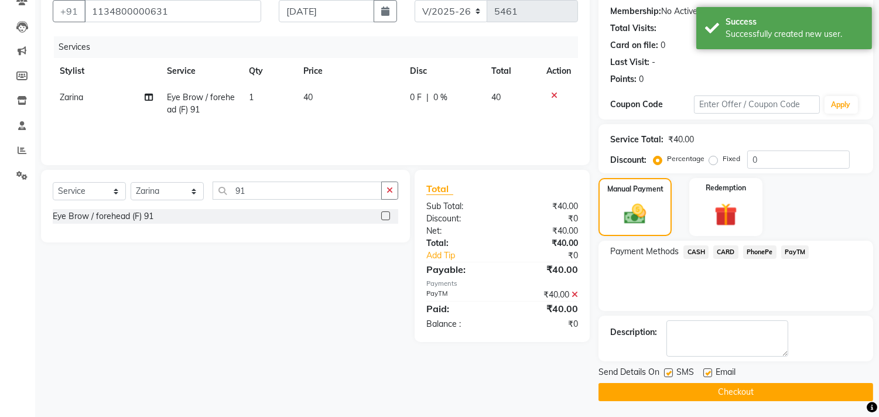
scroll to position [110, 0]
click at [655, 393] on button "Checkout" at bounding box center [736, 392] width 275 height 18
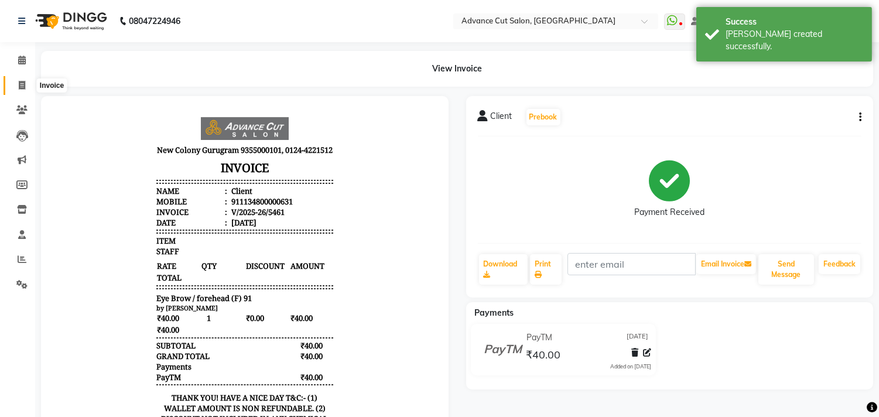
click at [12, 88] on span at bounding box center [22, 85] width 21 height 13
select select "922"
select select "service"
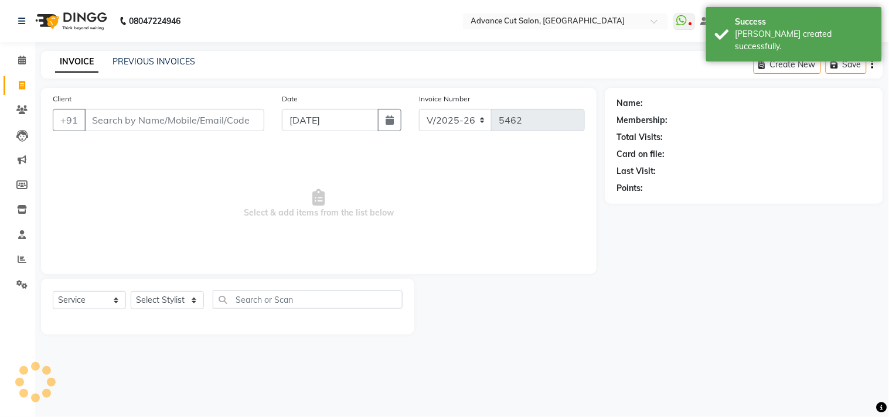
click at [256, 72] on div "INVOICE PREVIOUS INVOICES Create New Save" at bounding box center [462, 65] width 842 height 28
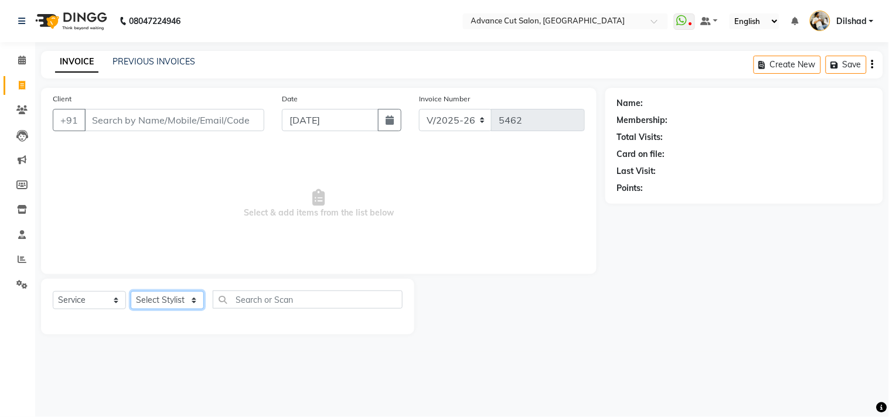
drag, startPoint x: 173, startPoint y: 299, endPoint x: 172, endPoint y: 294, distance: 6.0
click at [173, 299] on select "Select Stylist Abrar Alam Dilshad Lallan Meenu Nafeesh Ahmad Naved O.P. Sharma …" at bounding box center [167, 300] width 73 height 18
select select "25769"
click at [131, 292] on select "Select Stylist Abrar Alam Dilshad Lallan Meenu Nafeesh Ahmad Naved O.P. Sharma …" at bounding box center [167, 300] width 73 height 18
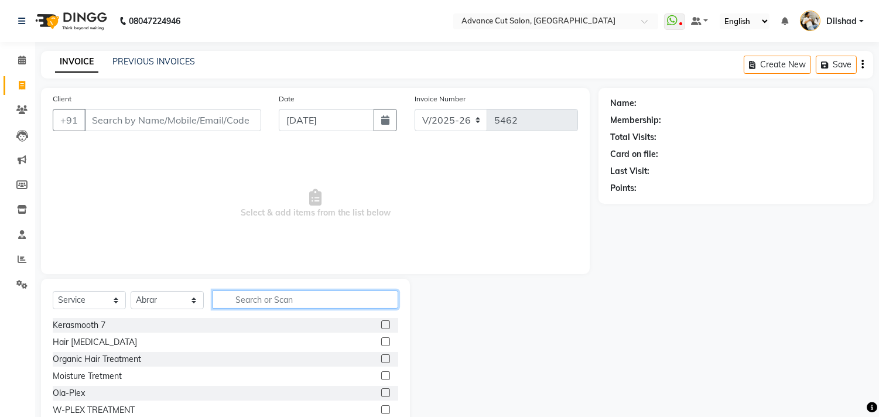
click at [241, 302] on input "text" at bounding box center [306, 300] width 186 height 18
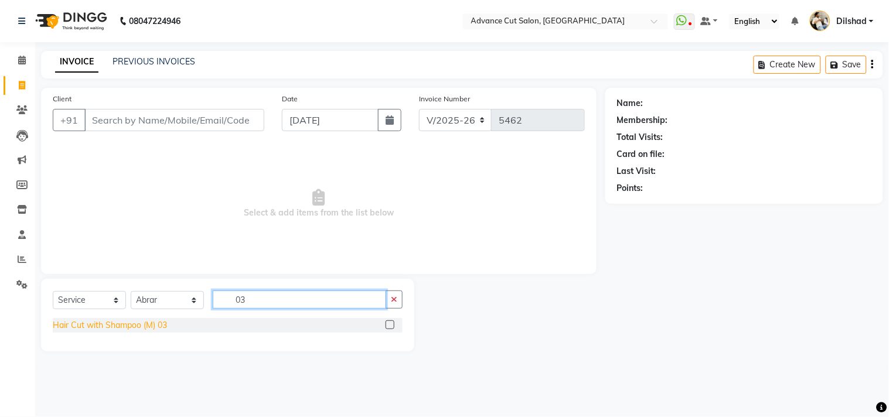
type input "03"
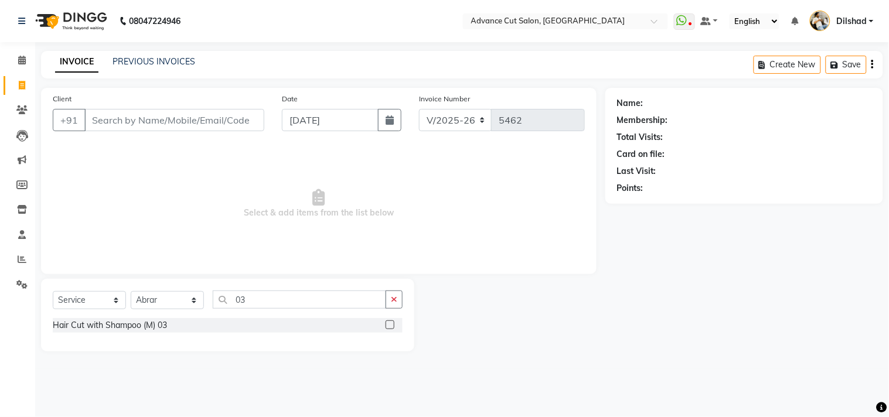
drag, startPoint x: 103, startPoint y: 320, endPoint x: 224, endPoint y: 330, distance: 122.2
click at [101, 322] on div "Hair Cut with Shampoo (M) 03" at bounding box center [110, 325] width 114 height 12
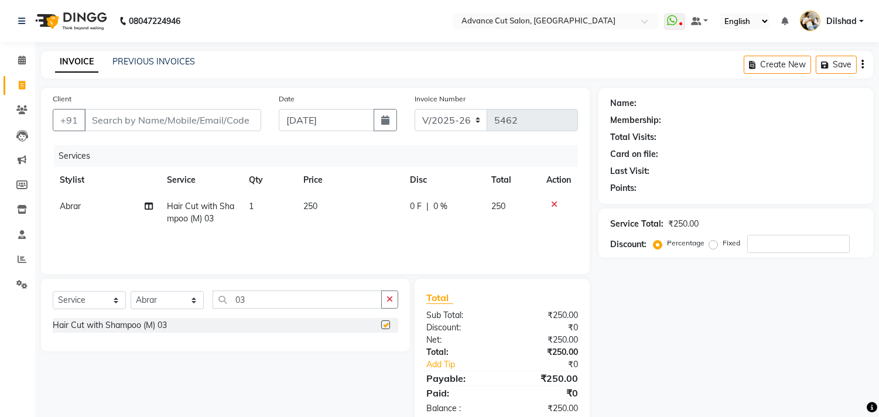
checkbox input "false"
click at [264, 303] on input "03" at bounding box center [297, 300] width 169 height 18
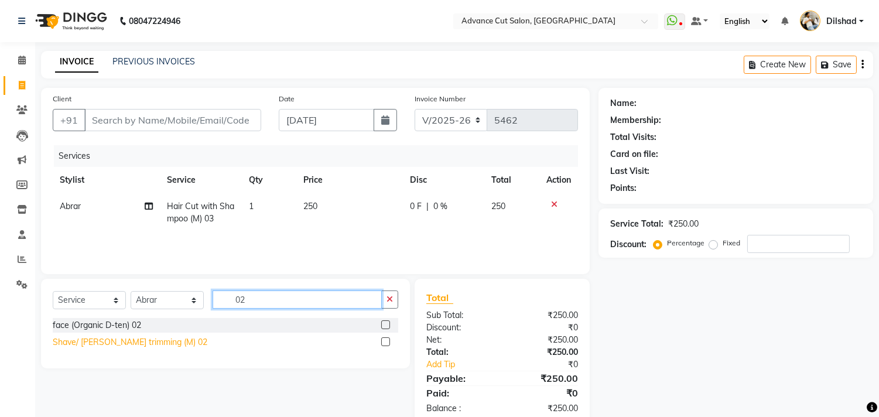
type input "02"
click at [115, 337] on div "Shave/ Beard trimming (M) 02" at bounding box center [130, 342] width 155 height 12
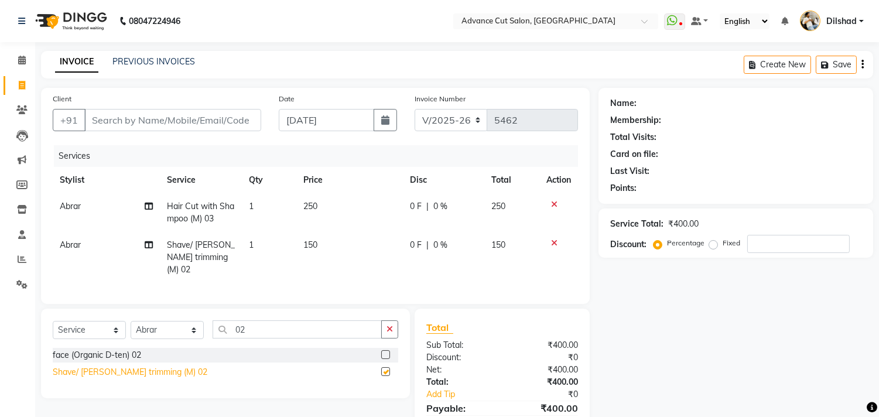
checkbox input "false"
click at [165, 111] on input "Client" at bounding box center [172, 120] width 177 height 22
type input "r"
type input "0"
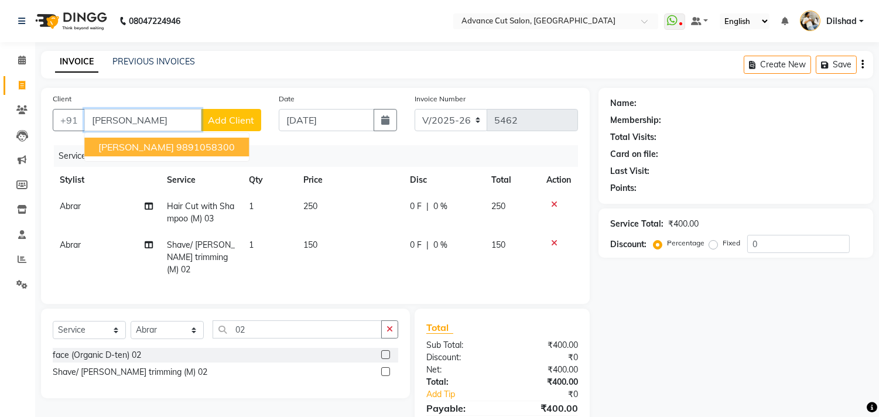
click at [151, 130] on input "prahlad" at bounding box center [142, 120] width 117 height 22
click at [149, 149] on span "PRAHLAD CHUTANI" at bounding box center [136, 147] width 76 height 12
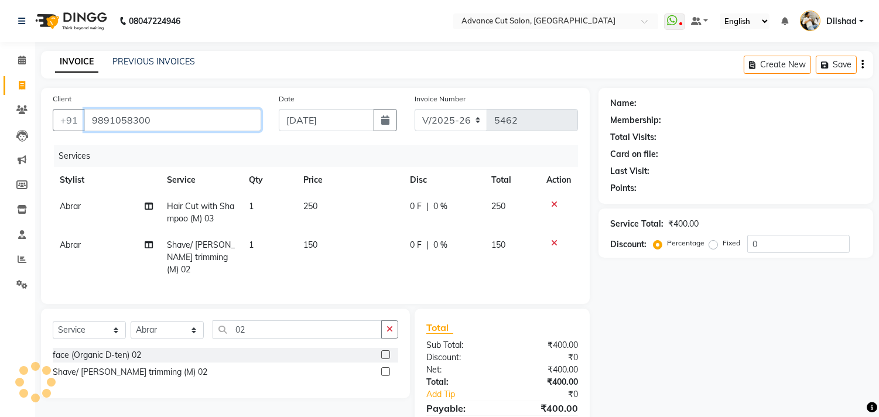
type input "9891058300"
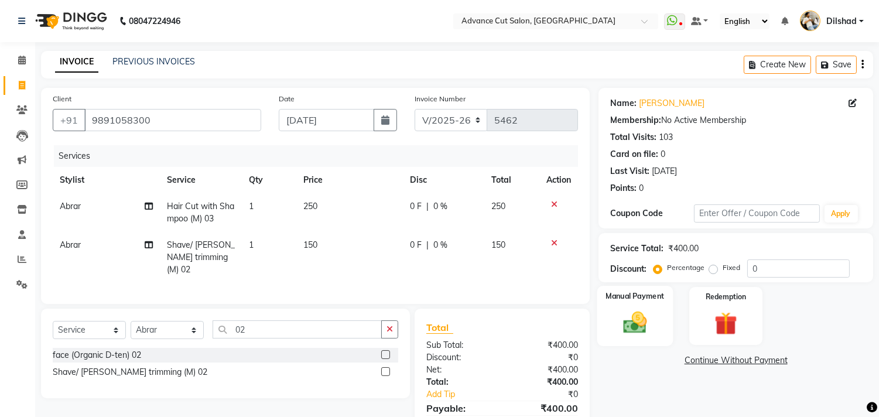
click at [643, 318] on img at bounding box center [635, 323] width 39 height 28
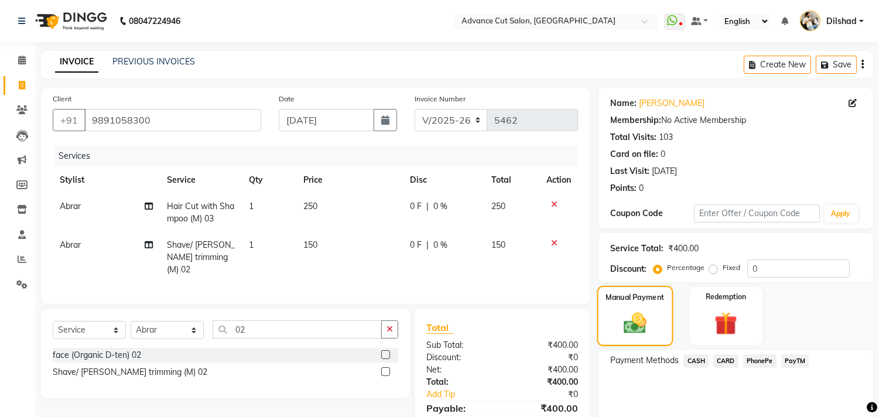
scroll to position [54, 0]
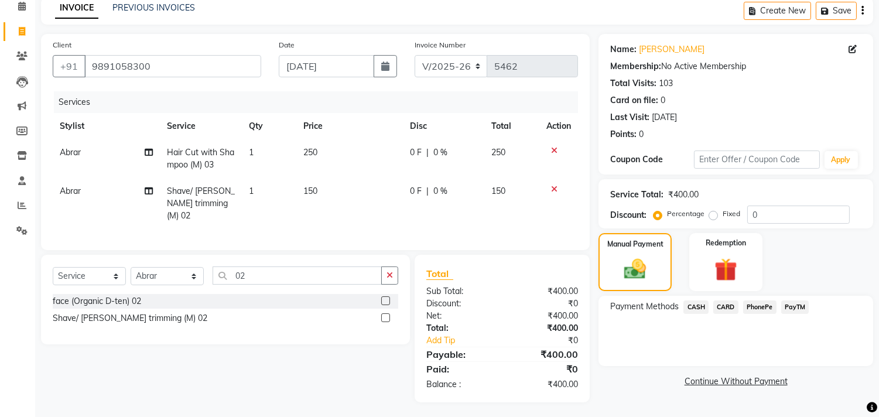
click at [805, 307] on span "PayTM" at bounding box center [796, 307] width 28 height 13
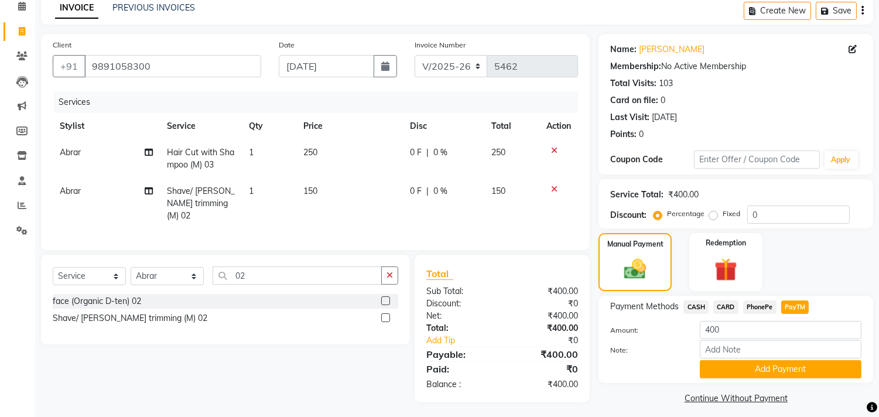
click at [783, 369] on button "Add Payment" at bounding box center [781, 369] width 162 height 18
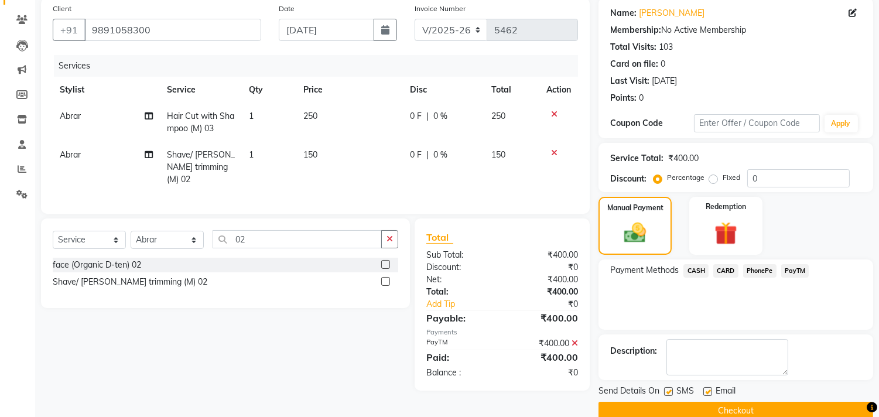
scroll to position [110, 0]
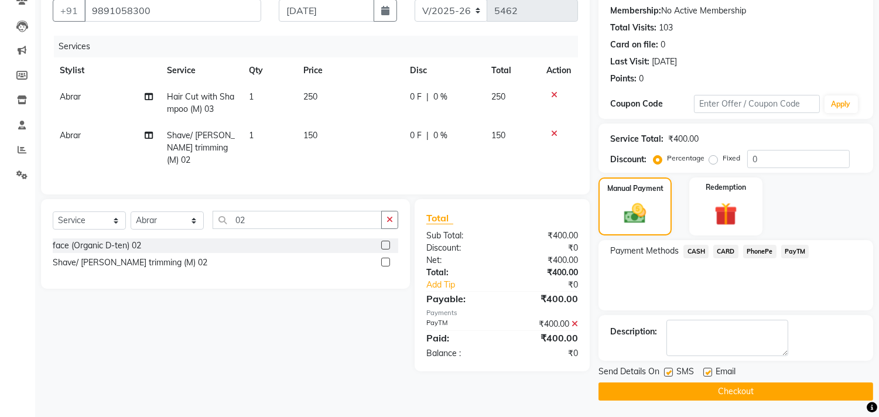
click at [751, 393] on button "Checkout" at bounding box center [736, 392] width 275 height 18
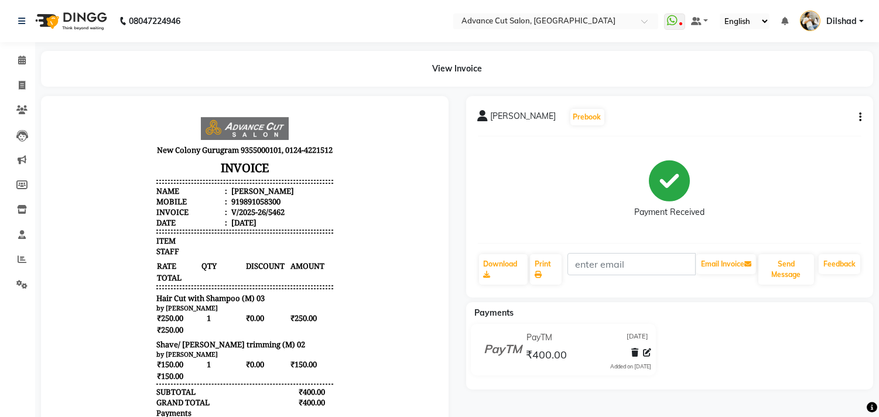
click at [751, 393] on div "PRAHLAD CHUTANI Prebook Payment Received Download Print Email Invoice Send Mess…" at bounding box center [670, 329] width 425 height 466
click at [5, 80] on link "Invoice" at bounding box center [18, 85] width 28 height 19
select select "service"
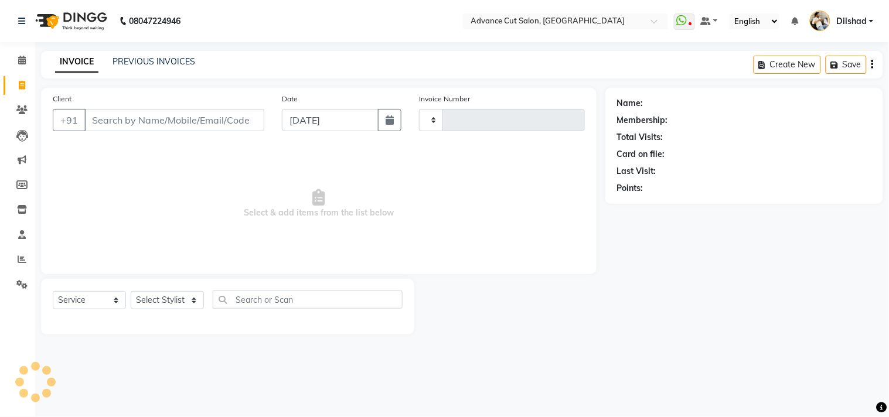
type input "5463"
select select "922"
click at [357, 67] on div "INVOICE PREVIOUS INVOICES Create New Save" at bounding box center [462, 65] width 842 height 28
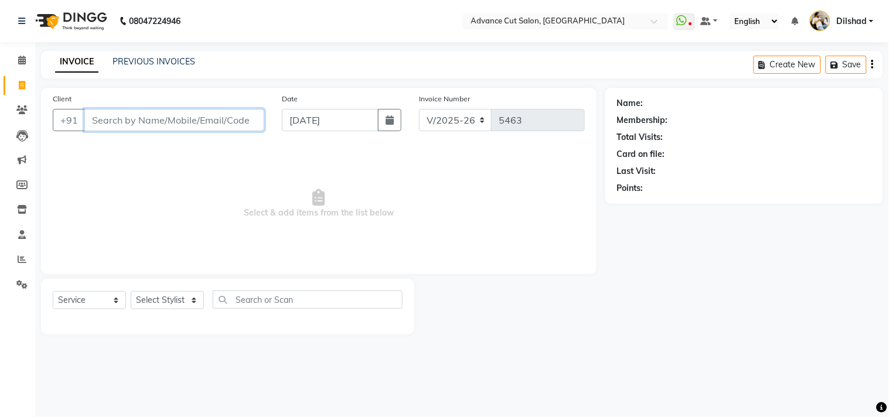
click at [107, 116] on input "Client" at bounding box center [174, 120] width 180 height 22
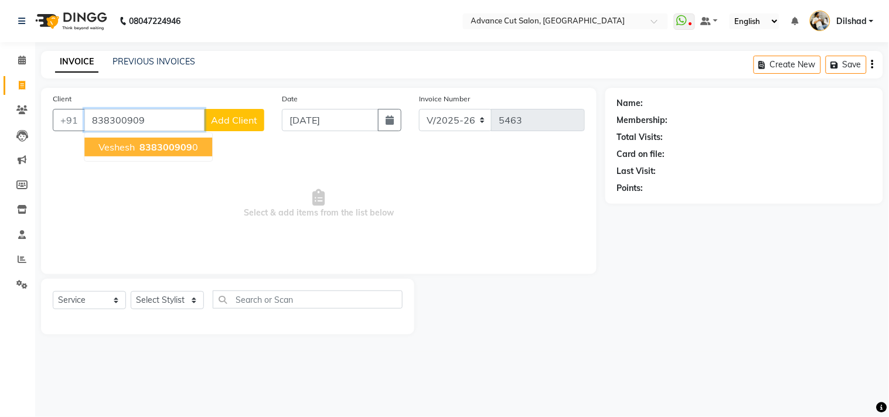
click at [137, 148] on ngb-highlight "838300909 0" at bounding box center [167, 147] width 61 height 12
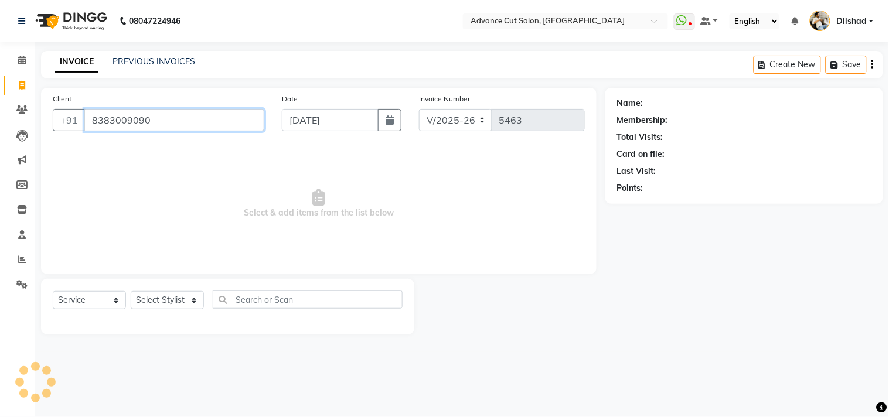
type input "8383009090"
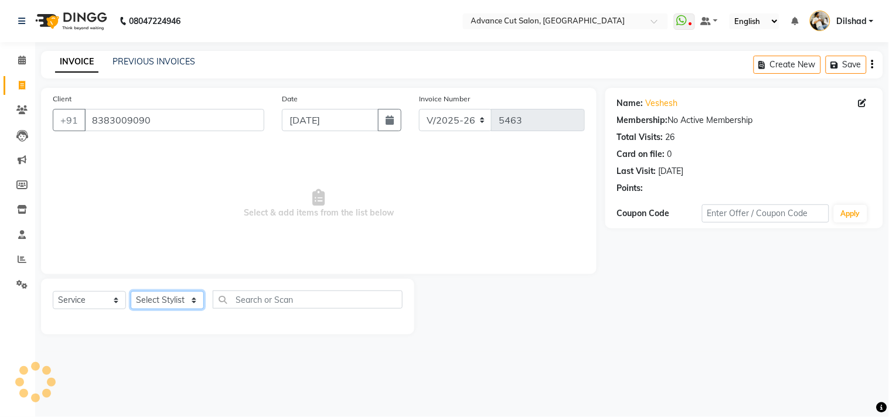
click at [176, 297] on select "Select Stylist Abrar Alam Dilshad Lallan Meenu Nafeesh Ahmad Naved O.P. Sharma …" at bounding box center [167, 300] width 73 height 18
select select "15343"
click at [131, 292] on select "Select Stylist Abrar Alam Dilshad Lallan Meenu Nafeesh Ahmad Naved O.P. Sharma …" at bounding box center [167, 300] width 73 height 18
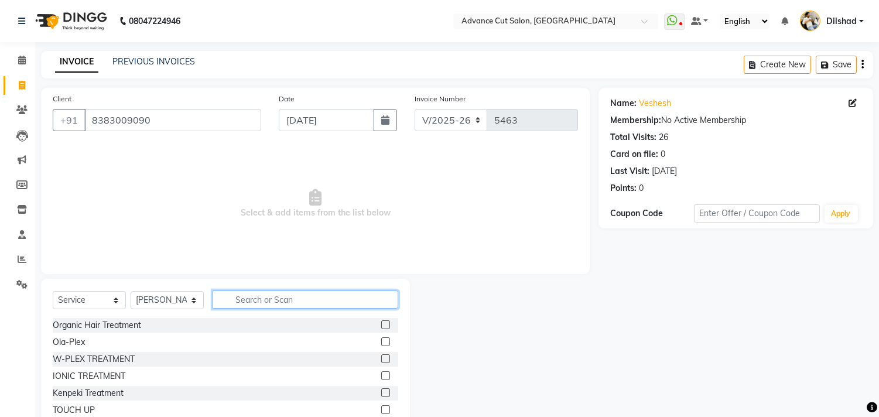
click at [257, 291] on input "text" at bounding box center [306, 300] width 186 height 18
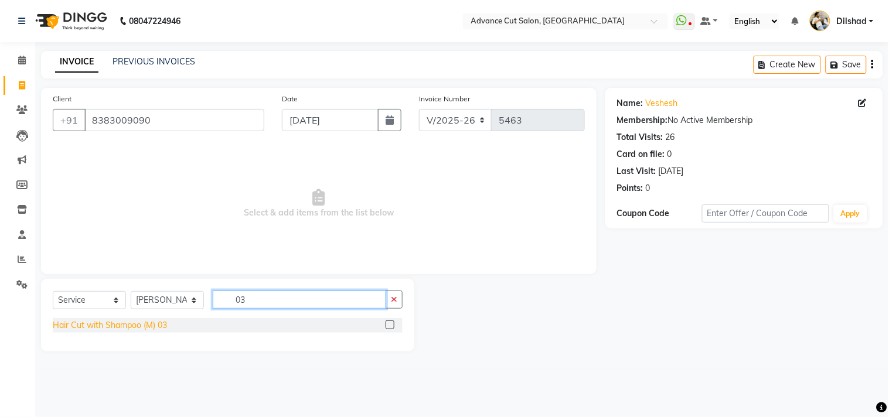
type input "03"
click at [151, 324] on div "Hair Cut with Shampoo (M) 03" at bounding box center [110, 325] width 114 height 12
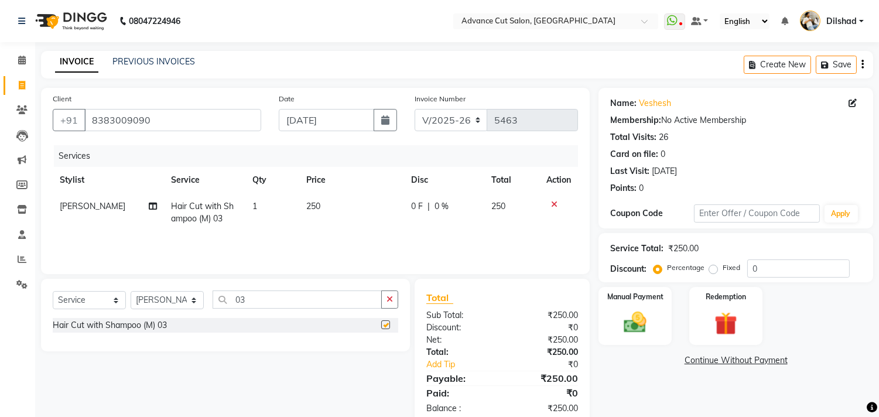
checkbox input "false"
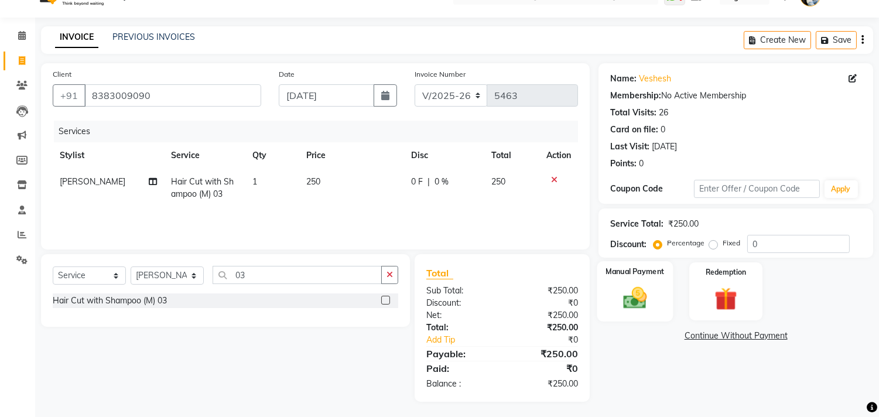
scroll to position [27, 0]
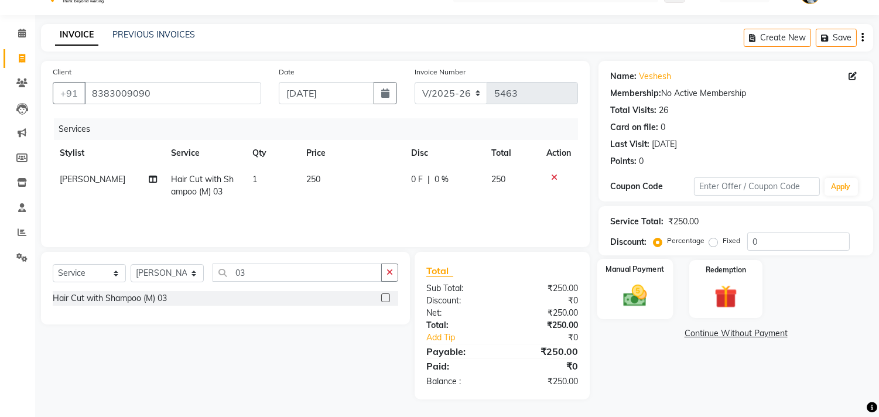
click at [659, 299] on div "Manual Payment" at bounding box center [636, 289] width 76 height 60
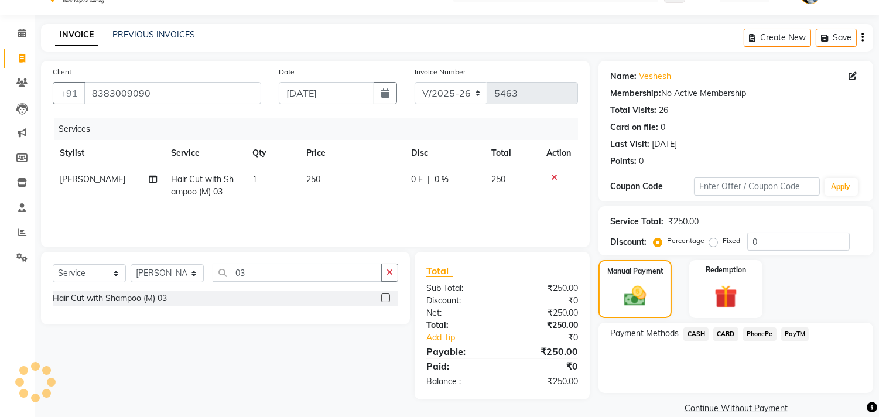
click at [793, 332] on span "PayTM" at bounding box center [796, 334] width 28 height 13
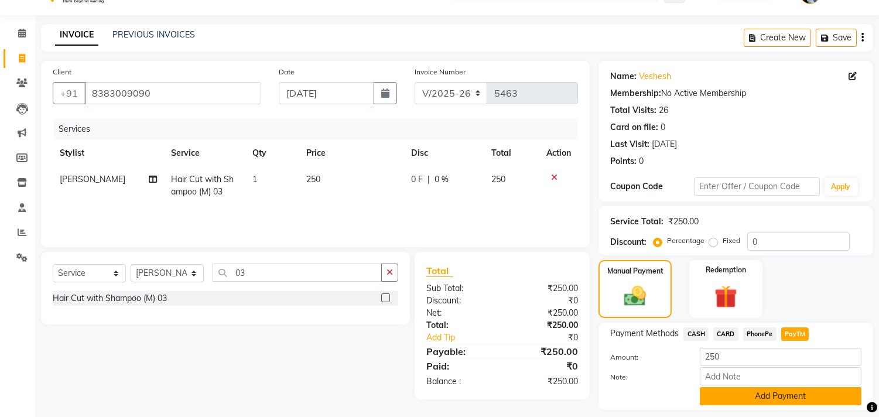
click at [775, 390] on button "Add Payment" at bounding box center [781, 396] width 162 height 18
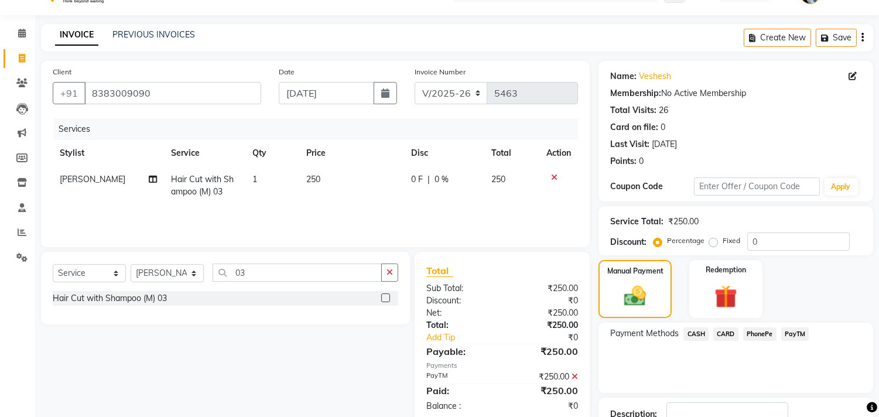
scroll to position [110, 0]
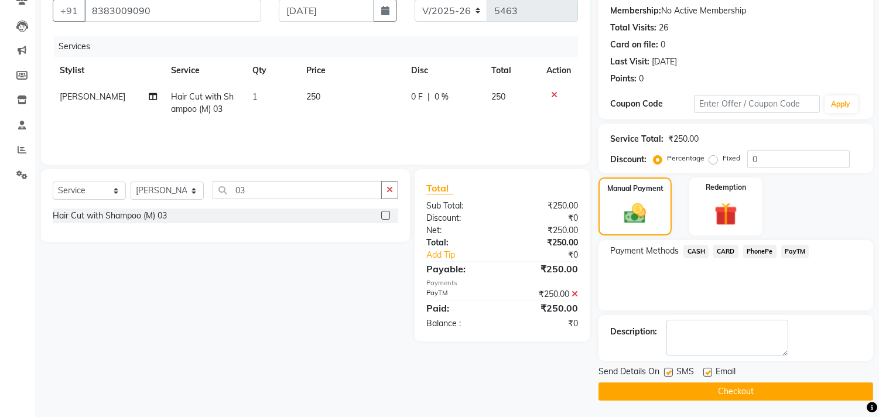
click at [780, 388] on button "Checkout" at bounding box center [736, 392] width 275 height 18
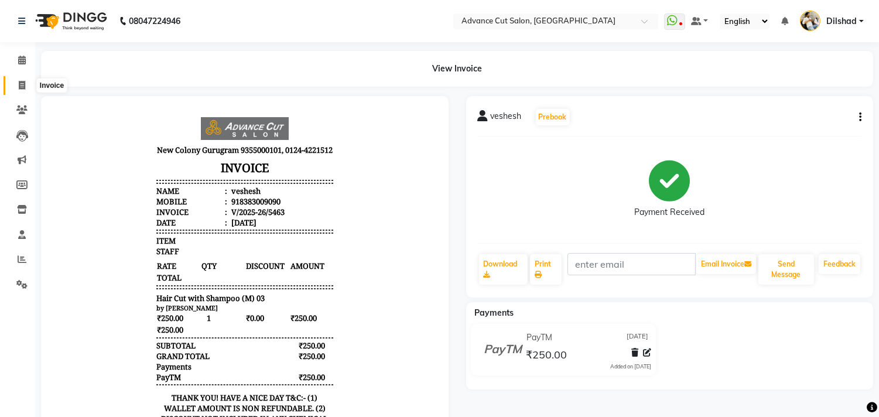
drag, startPoint x: 14, startPoint y: 80, endPoint x: 55, endPoint y: 94, distance: 43.2
click at [15, 81] on span at bounding box center [22, 85] width 21 height 13
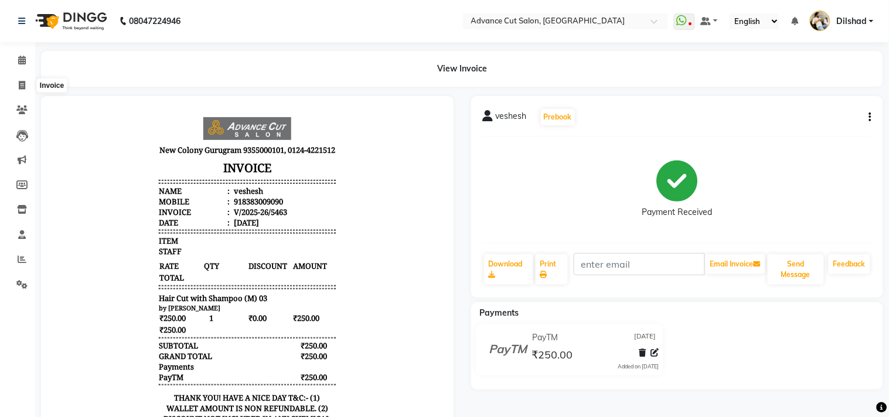
select select "922"
select select "service"
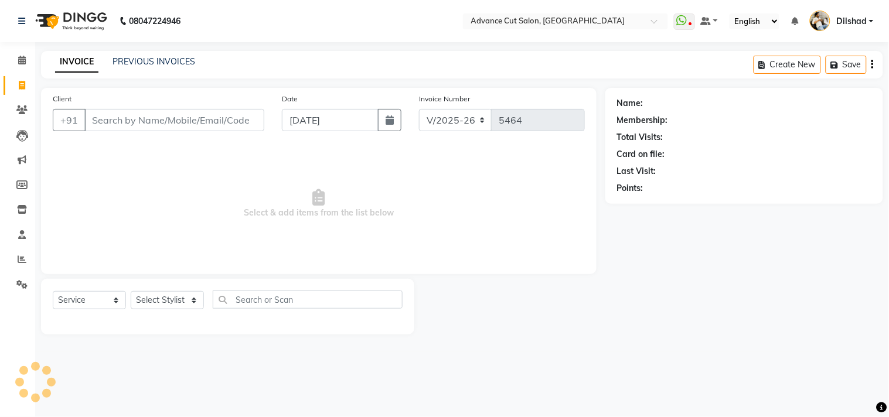
click at [113, 119] on input "Client" at bounding box center [174, 120] width 180 height 22
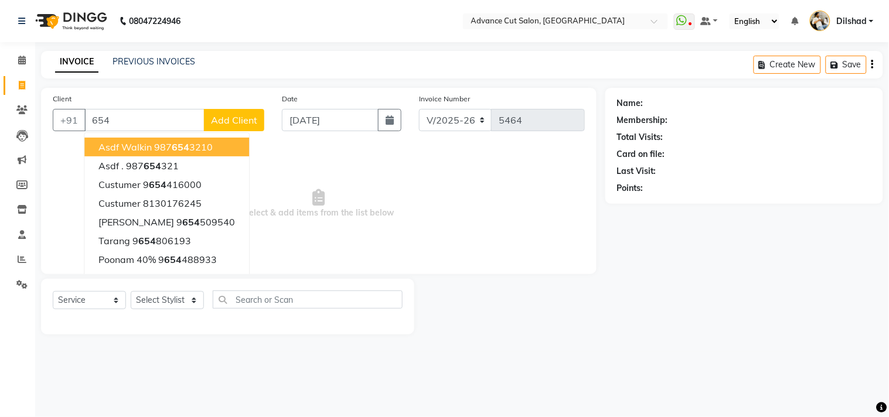
type input "654"
click at [214, 117] on span "Add Client" at bounding box center [234, 120] width 46 height 12
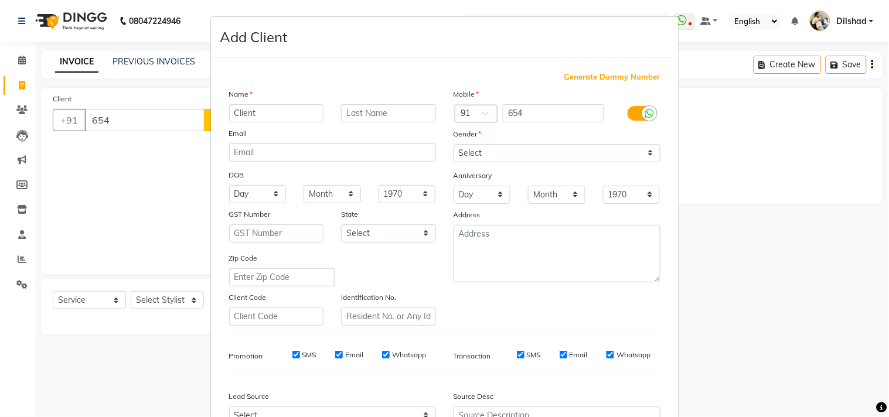
type input "Client"
click at [477, 151] on select "Select Male Female Other Prefer Not To Say" at bounding box center [556, 153] width 207 height 18
select select "male"
click at [453, 144] on select "Select Male Female Other Prefer Not To Say" at bounding box center [556, 153] width 207 height 18
click at [595, 77] on span "Generate Dummy Number" at bounding box center [612, 77] width 96 height 12
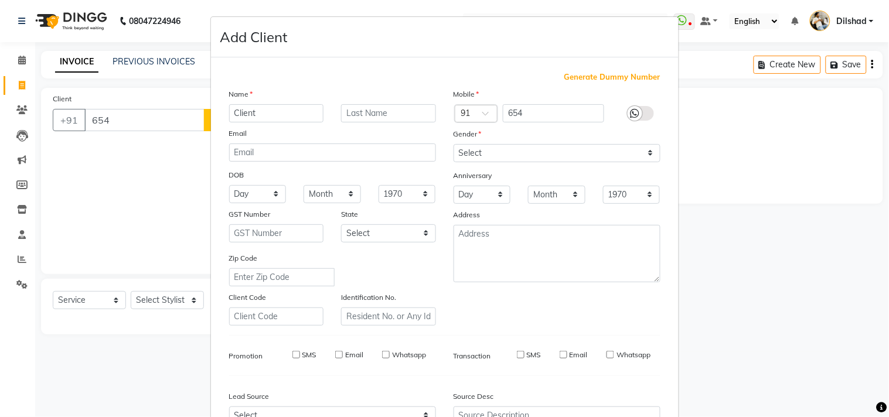
type input "1134800000632"
checkbox input "false"
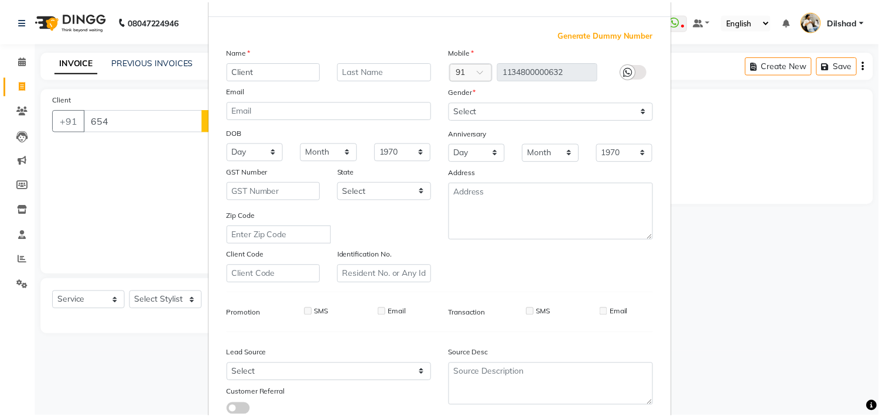
scroll to position [124, 0]
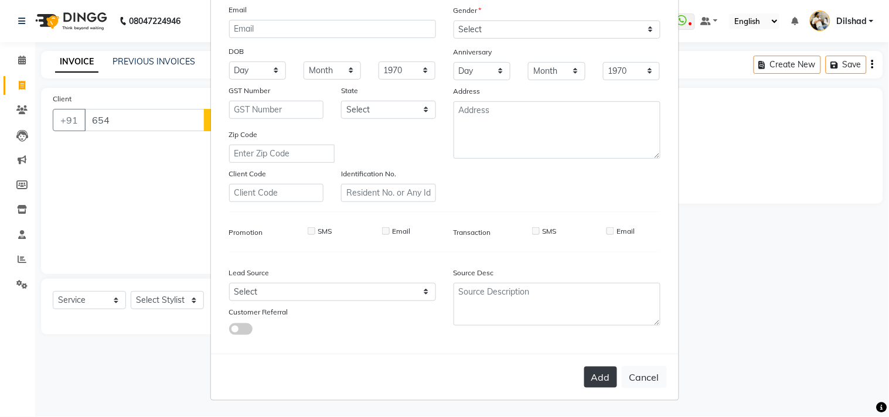
click at [593, 383] on button "Add" at bounding box center [600, 377] width 33 height 21
type input "1134800000632"
select select
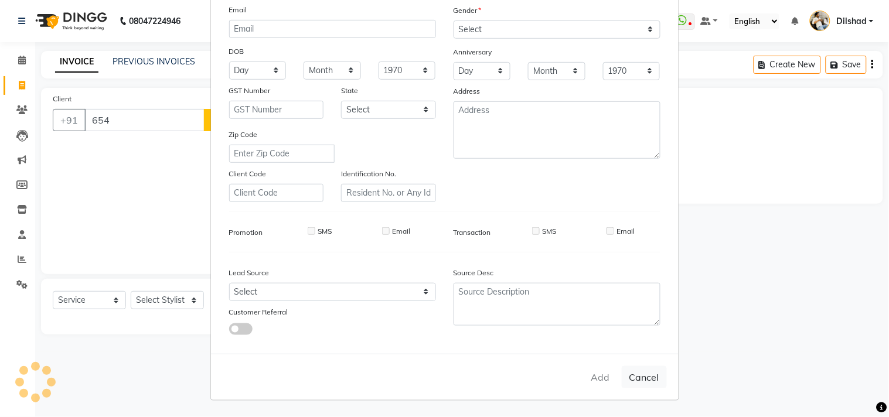
select select
checkbox input "false"
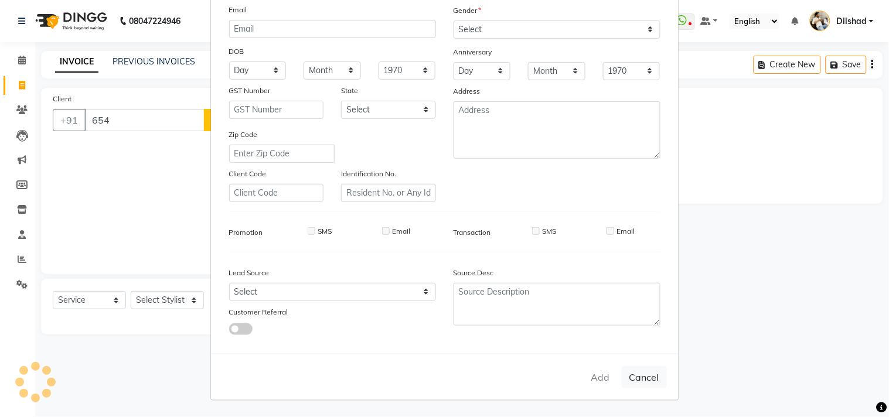
checkbox input "false"
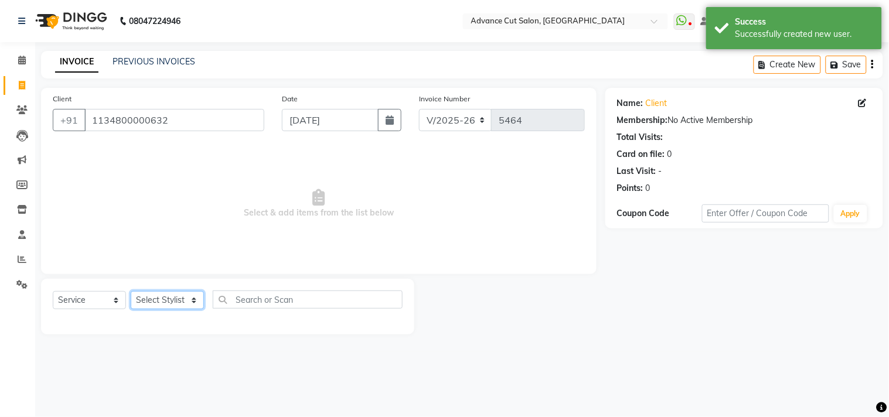
click at [170, 303] on select "Select Stylist Abrar Alam Dilshad Lallan Meenu Nafeesh Ahmad Naved O.P. Sharma …" at bounding box center [167, 300] width 73 height 18
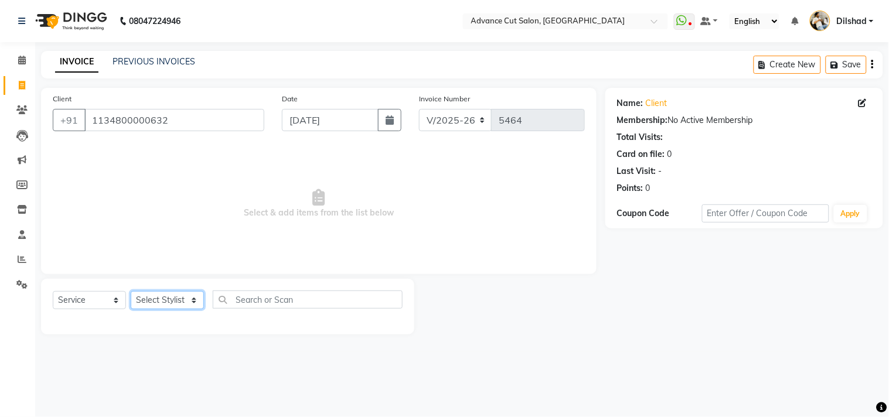
select select "15349"
click at [131, 292] on select "Select Stylist Abrar Alam Dilshad Lallan Meenu Nafeesh Ahmad Naved O.P. Sharma …" at bounding box center [167, 300] width 73 height 18
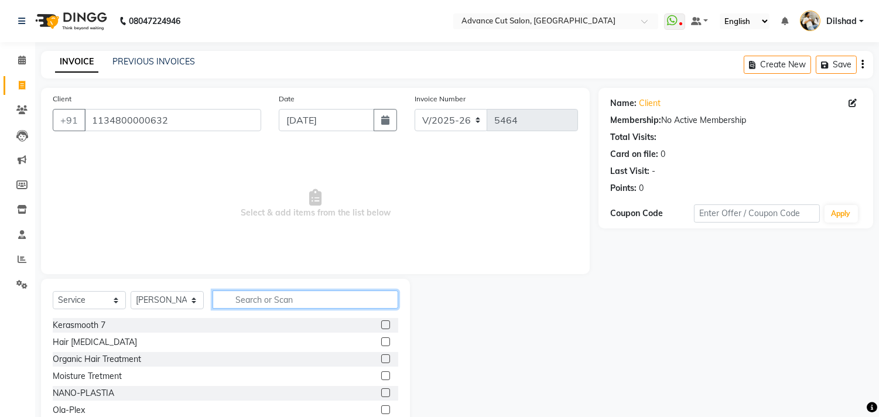
click at [243, 307] on input "text" at bounding box center [306, 300] width 186 height 18
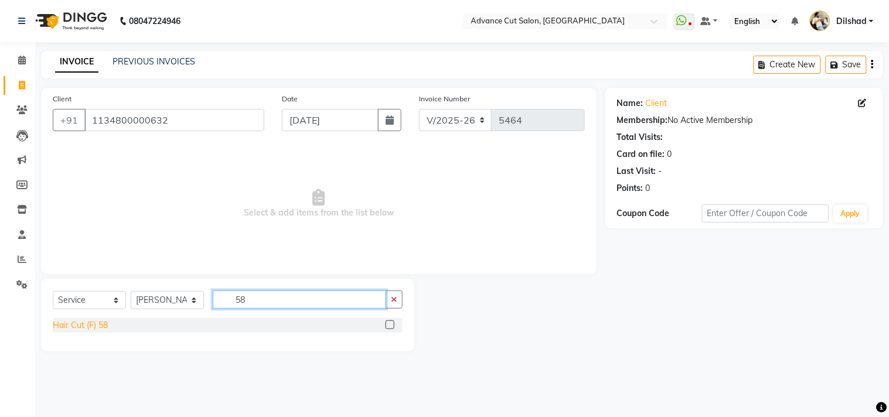
type input "58"
click at [94, 324] on div "Hair Cut (F) 58" at bounding box center [80, 325] width 55 height 12
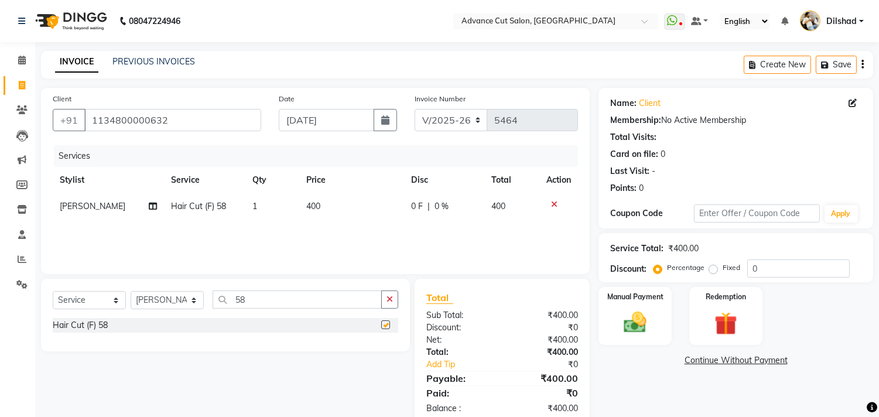
checkbox input "false"
click at [640, 323] on img at bounding box center [635, 323] width 39 height 28
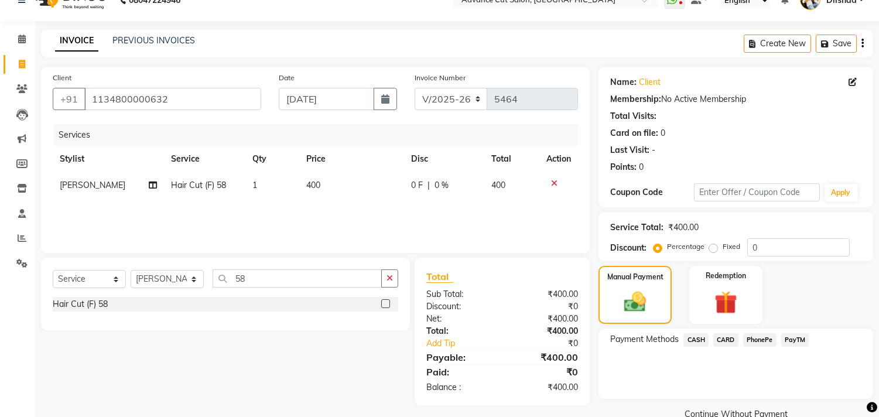
scroll to position [43, 0]
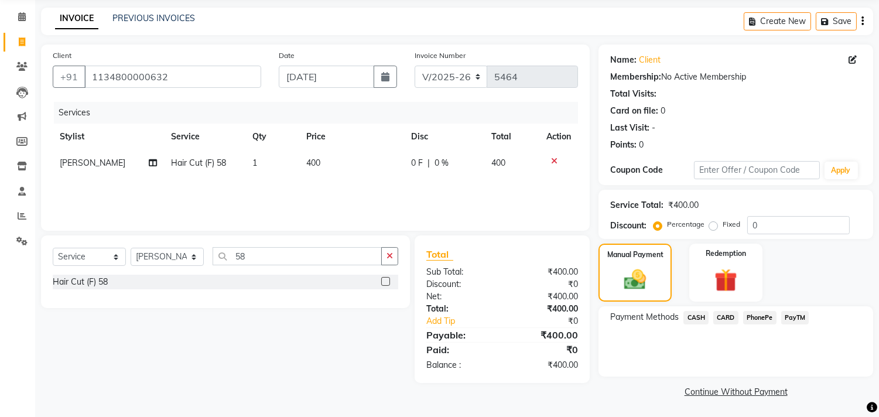
click at [801, 313] on span "PayTM" at bounding box center [796, 317] width 28 height 13
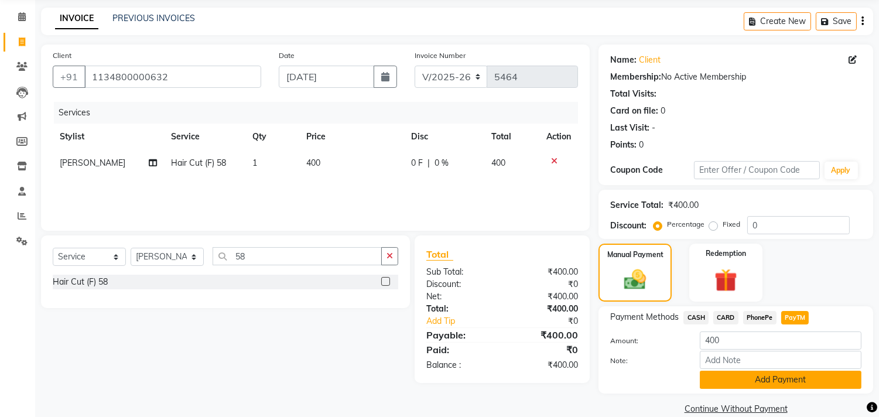
click at [788, 382] on button "Add Payment" at bounding box center [781, 380] width 162 height 18
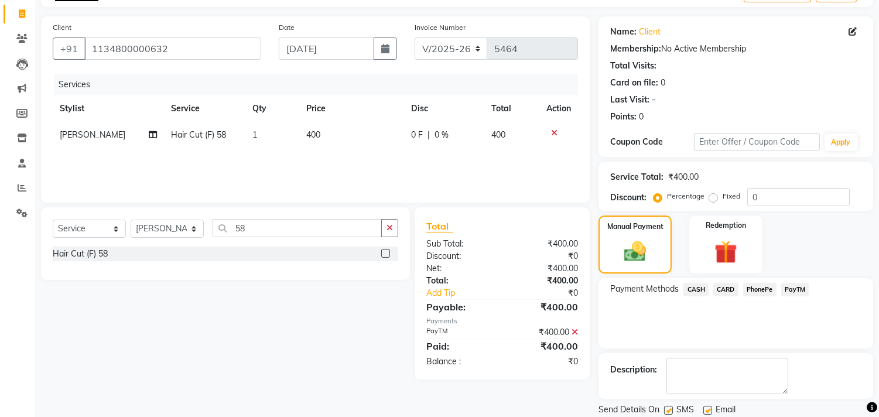
scroll to position [110, 0]
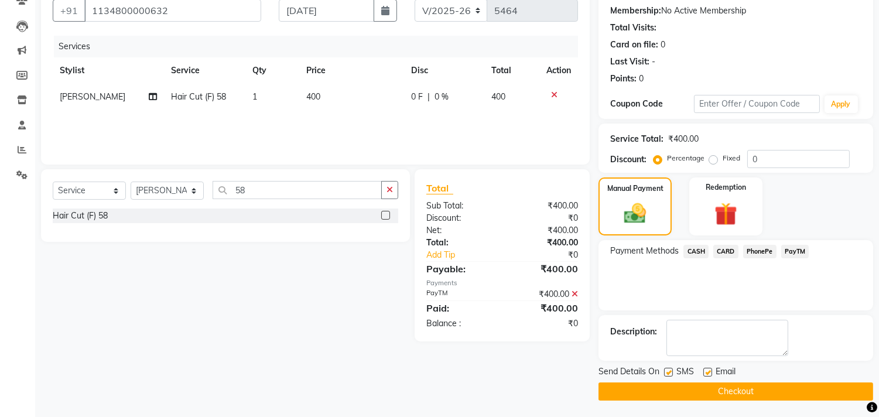
click at [748, 389] on button "Checkout" at bounding box center [736, 392] width 275 height 18
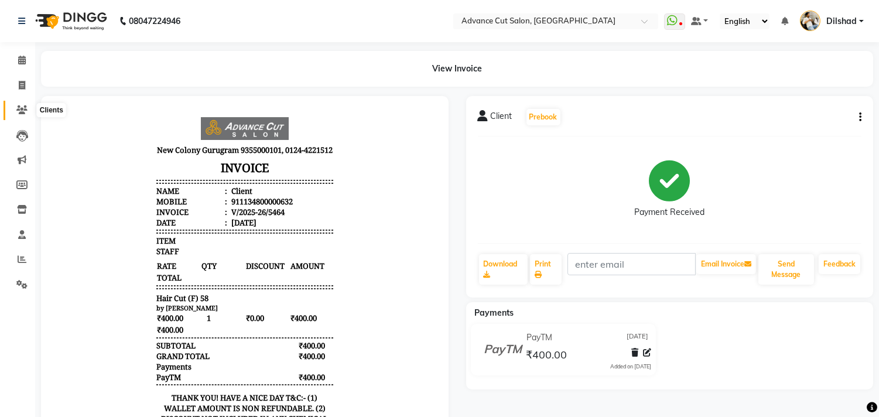
click at [22, 107] on icon at bounding box center [21, 109] width 11 height 9
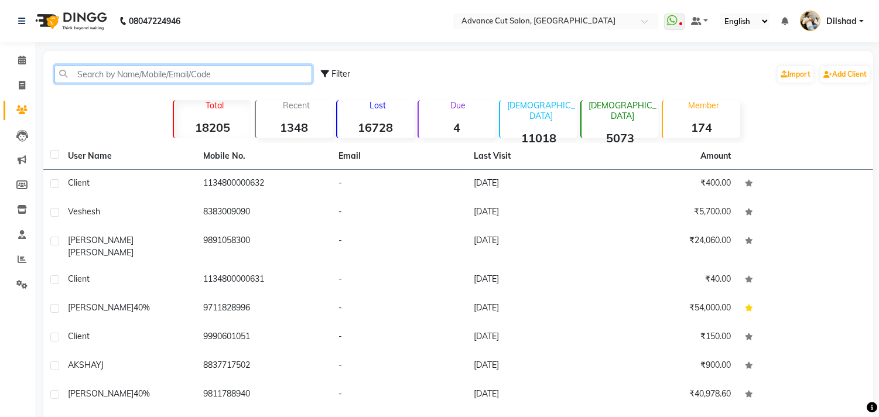
click at [102, 76] on input "text" at bounding box center [183, 74] width 258 height 18
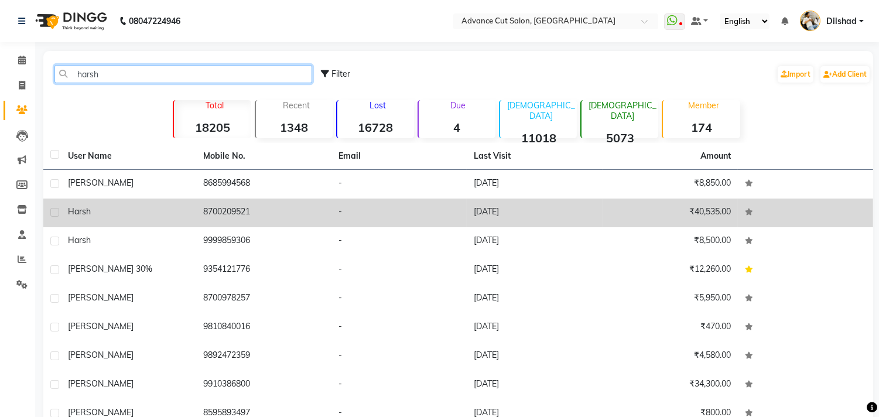
type input "harsh"
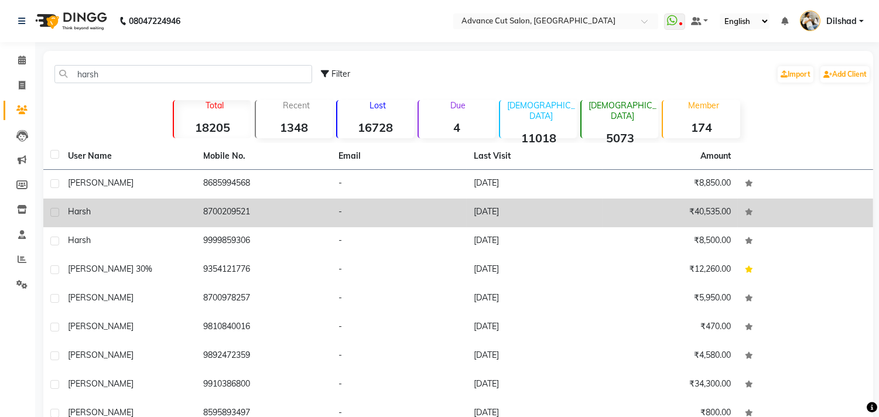
drag, startPoint x: 199, startPoint y: 214, endPoint x: 276, endPoint y: 217, distance: 76.8
click at [276, 217] on td "8700209521" at bounding box center [263, 213] width 135 height 29
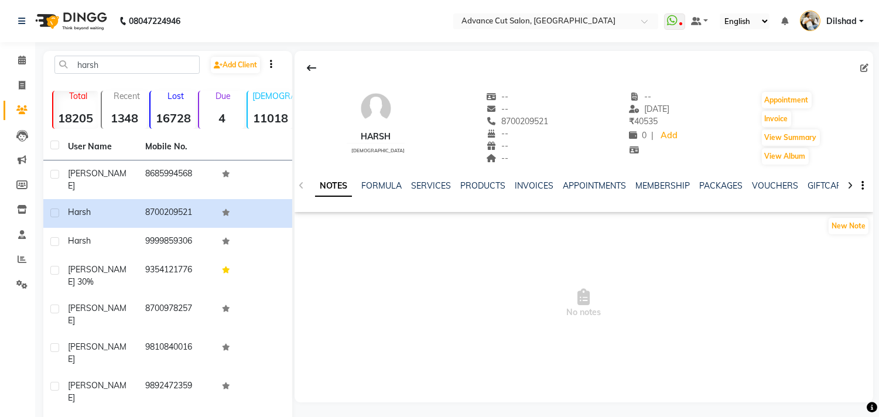
click at [6, 71] on li "Calendar" at bounding box center [17, 60] width 35 height 25
click at [13, 80] on span at bounding box center [22, 85] width 21 height 13
select select "service"
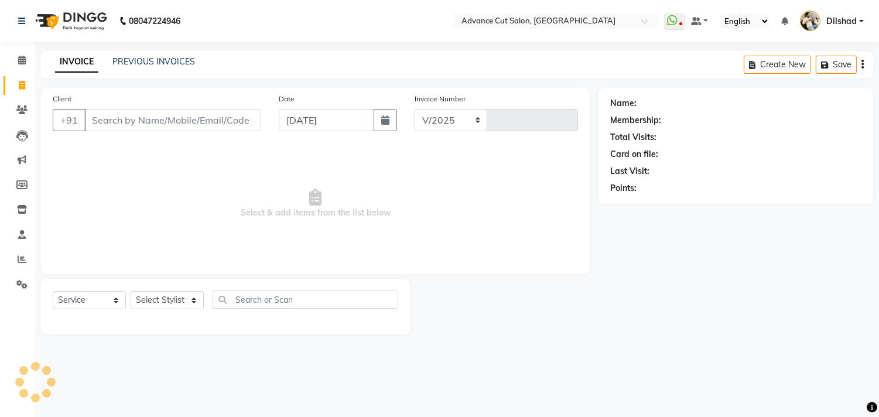
select select "922"
type input "5465"
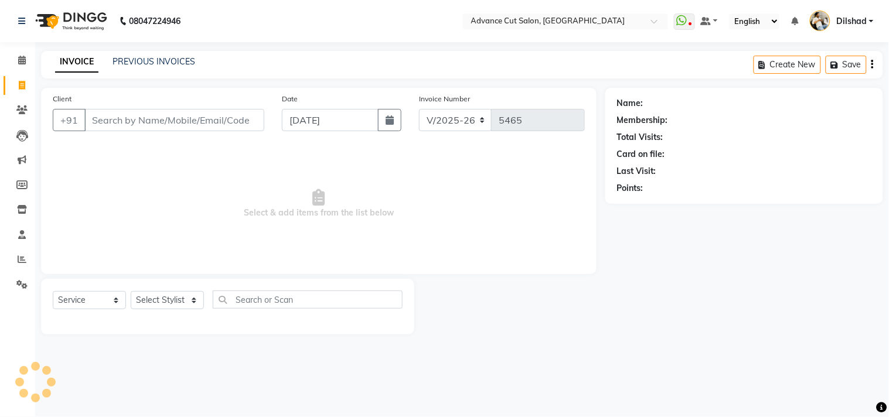
drag, startPoint x: 123, startPoint y: 131, endPoint x: 121, endPoint y: 123, distance: 8.4
click at [122, 125] on div "+91" at bounding box center [159, 120] width 212 height 22
click at [118, 120] on input "Client" at bounding box center [174, 120] width 180 height 22
paste input "8700209521"
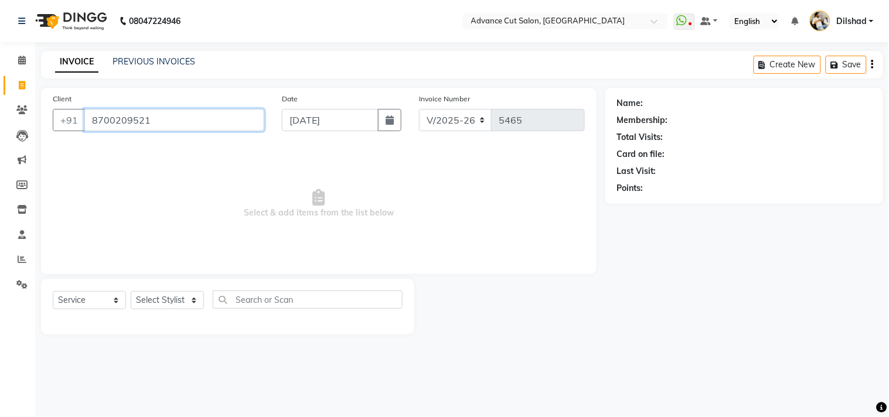
type input "8700209521"
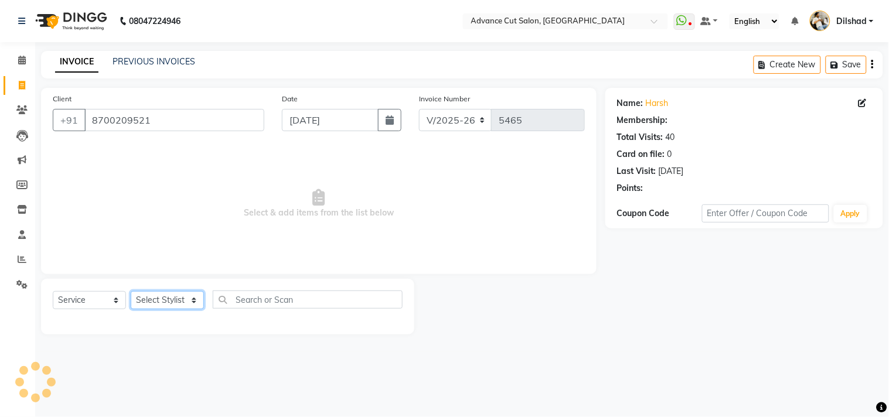
click at [158, 293] on select "Select Stylist Abrar Alam Dilshad Lallan Meenu Nafeesh Ahmad Naved O.P. Sharma …" at bounding box center [167, 300] width 73 height 18
select select "35524"
click at [131, 292] on select "Select Stylist Abrar Alam Dilshad Lallan Meenu Nafeesh Ahmad Naved O.P. Sharma …" at bounding box center [167, 300] width 73 height 18
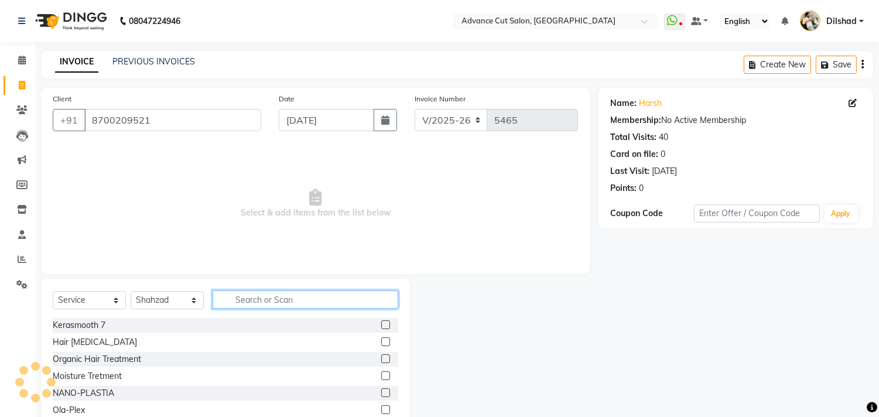
click at [239, 302] on input "text" at bounding box center [306, 300] width 186 height 18
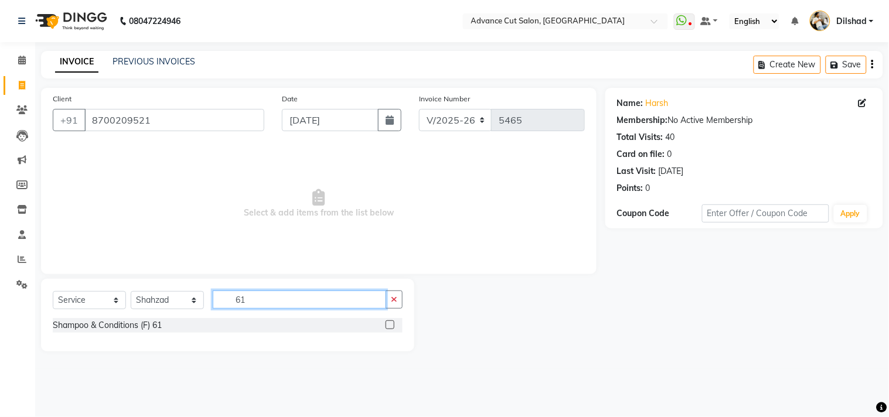
type input "61"
click at [77, 320] on div "Shampoo & Conditions (F) 61" at bounding box center [107, 325] width 109 height 12
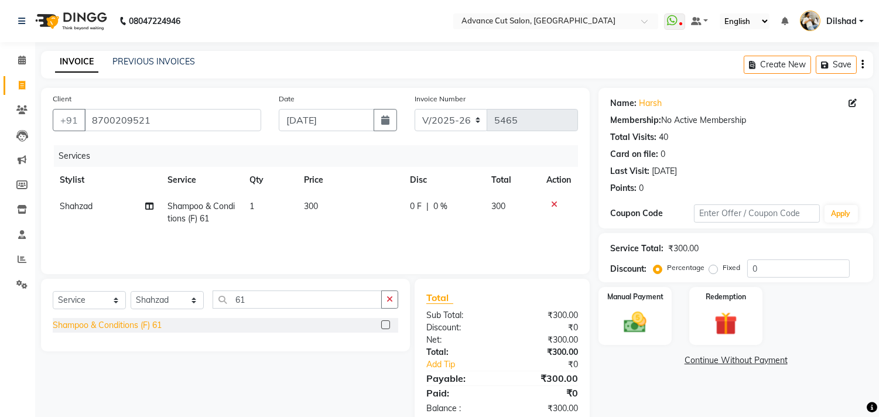
click at [136, 326] on div "Shampoo & Conditions (F) 61" at bounding box center [107, 325] width 109 height 12
checkbox input "false"
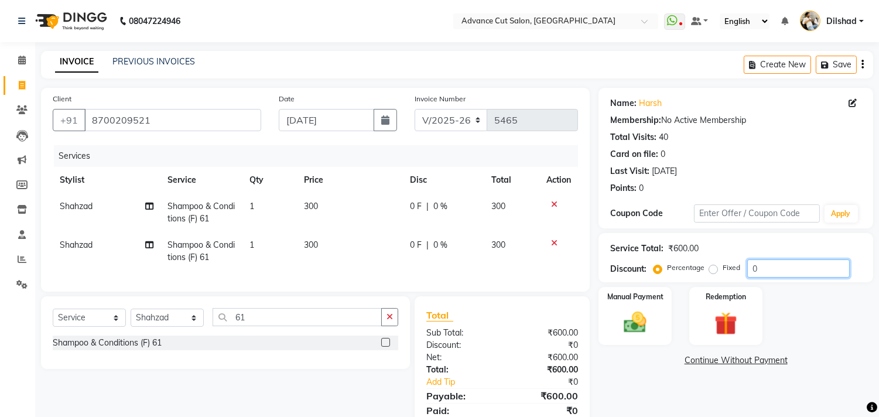
click at [752, 268] on input "0" at bounding box center [799, 269] width 103 height 18
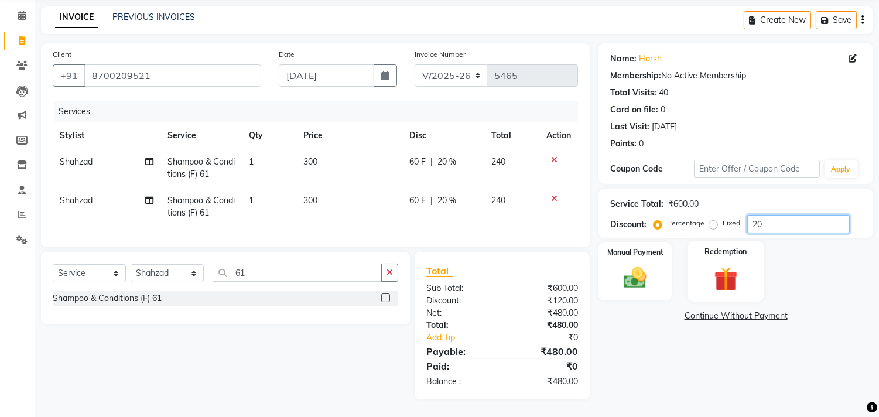
scroll to position [54, 0]
type input "20"
click at [554, 195] on icon at bounding box center [554, 199] width 6 height 8
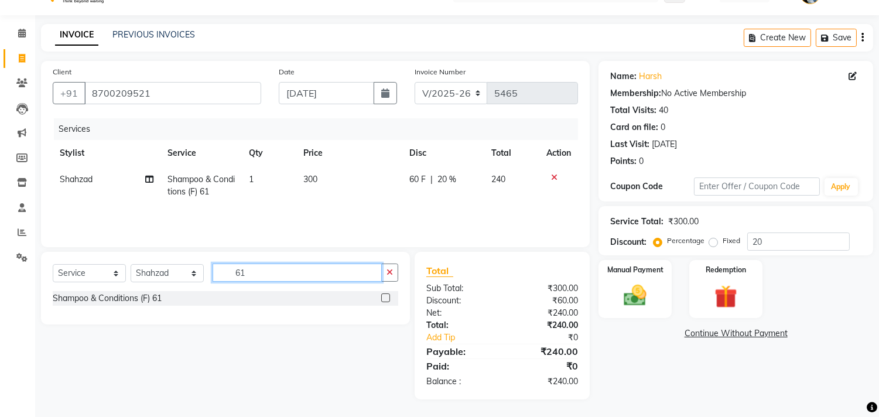
click at [259, 274] on input "61" at bounding box center [297, 273] width 169 height 18
type input "64"
click at [83, 305] on div "Straight Blow Dry (F) 64" at bounding box center [226, 299] width 346 height 17
click at [83, 302] on div "Straight Blow Dry (F) 64" at bounding box center [98, 298] width 90 height 12
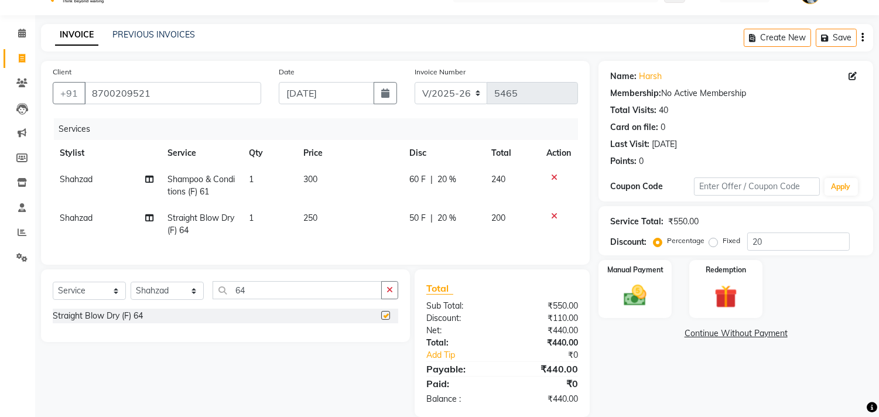
checkbox input "false"
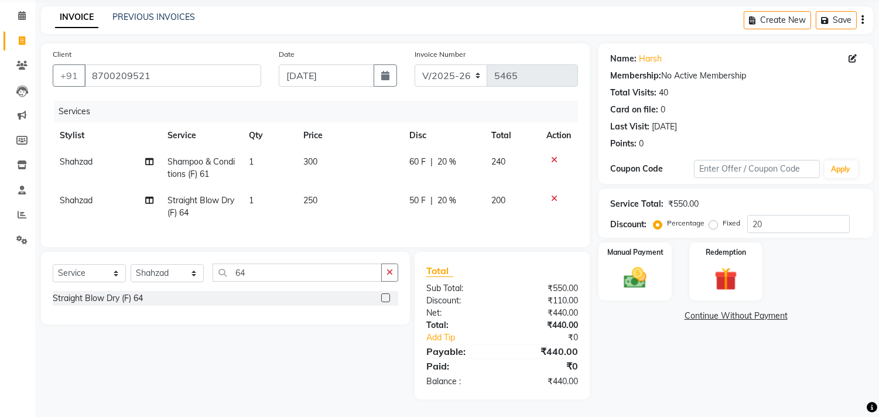
scroll to position [54, 0]
click at [659, 280] on div "Manual Payment" at bounding box center [636, 271] width 76 height 60
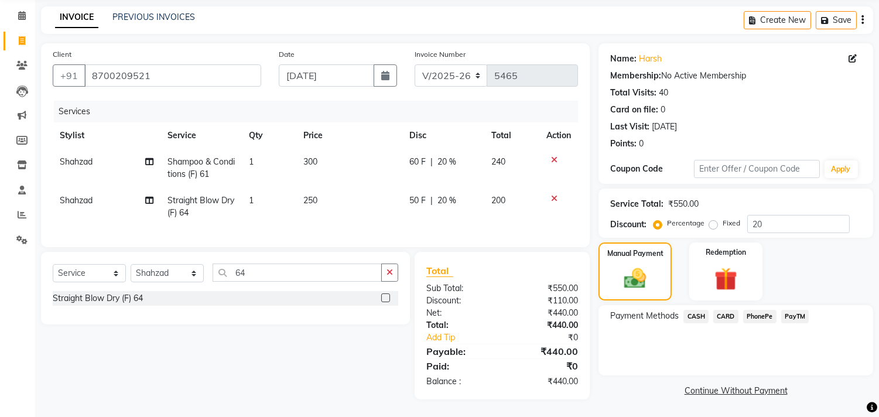
click at [797, 310] on span "PayTM" at bounding box center [796, 316] width 28 height 13
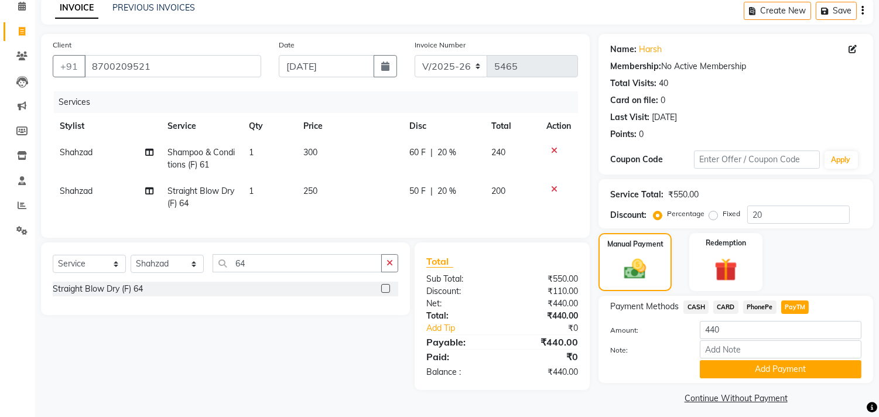
scroll to position [61, 0]
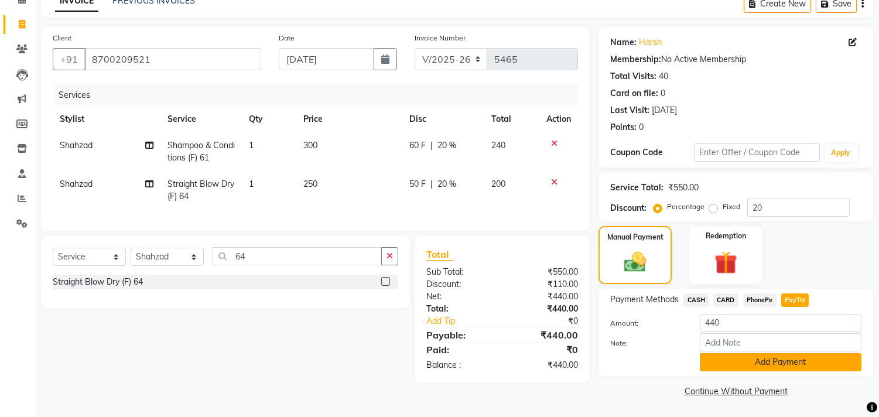
click at [752, 356] on button "Add Payment" at bounding box center [781, 362] width 162 height 18
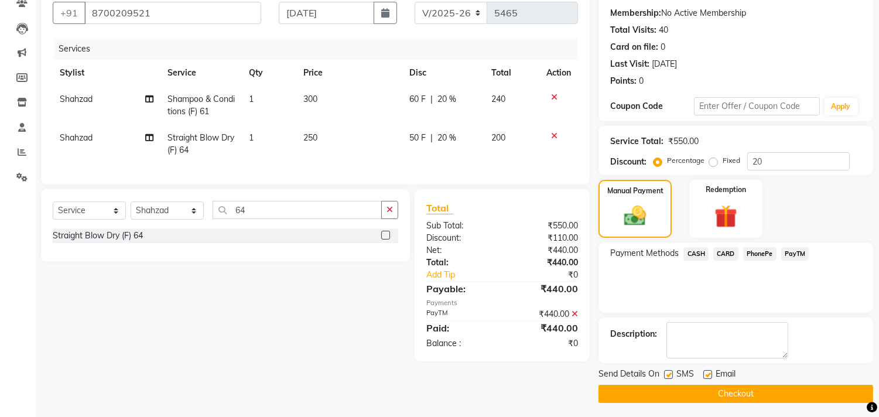
scroll to position [110, 0]
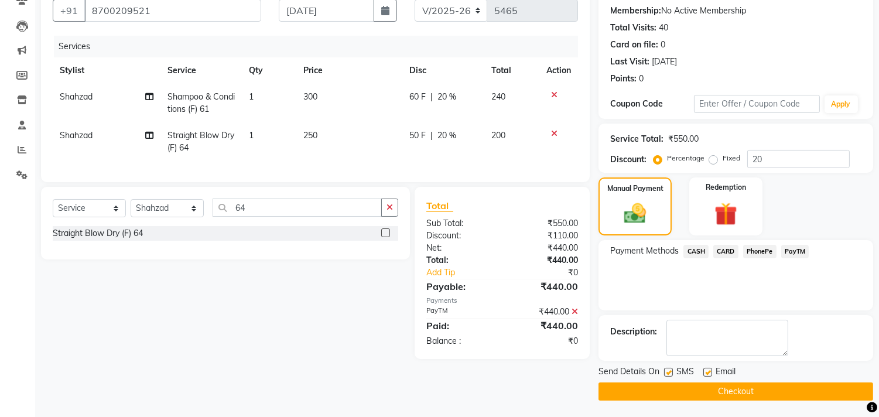
click at [746, 393] on button "Checkout" at bounding box center [736, 392] width 275 height 18
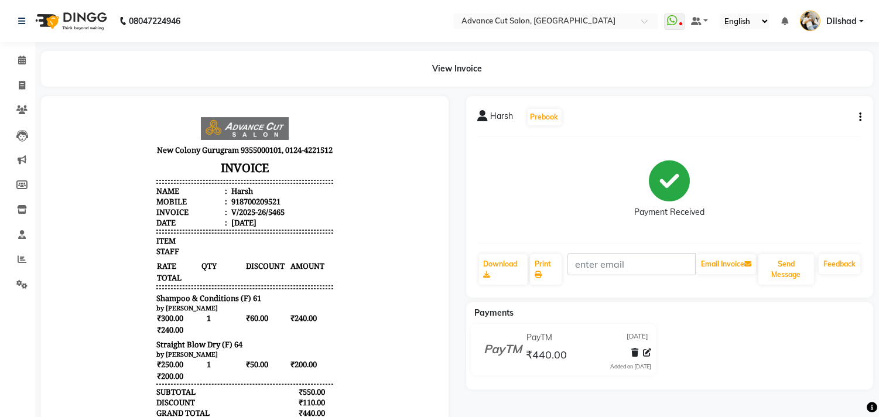
click at [747, 391] on div "Harsh Prebook Payment Received Download Print Email Invoice Send Message Feedba…" at bounding box center [670, 334] width 425 height 476
click at [19, 83] on icon at bounding box center [22, 85] width 6 height 9
select select "service"
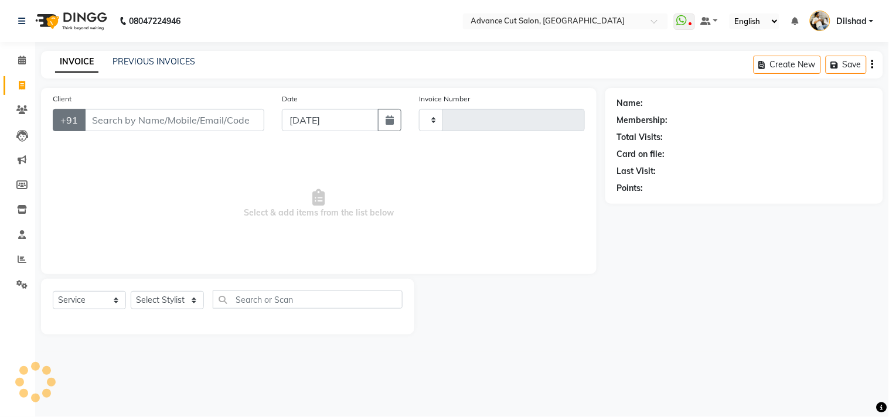
type input "5466"
select select "922"
click at [103, 121] on input "Client" at bounding box center [174, 120] width 180 height 22
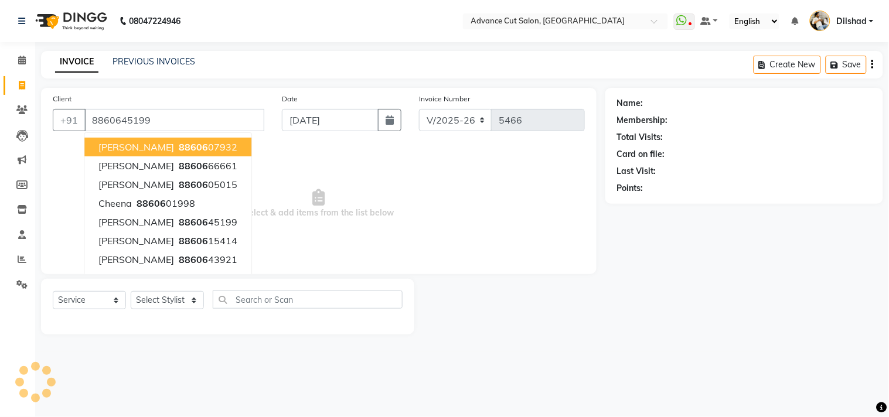
type input "8860645199"
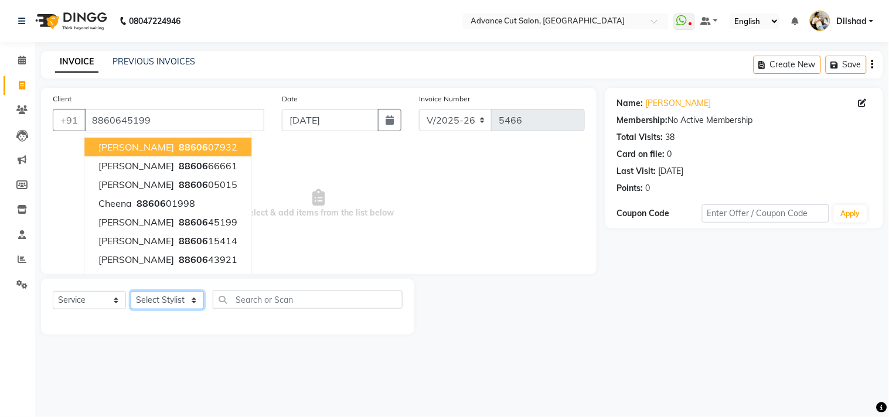
drag, startPoint x: 161, startPoint y: 299, endPoint x: 161, endPoint y: 292, distance: 7.6
click at [161, 299] on select "Select Stylist Abrar Alam Dilshad Lallan Meenu Nafeesh Ahmad Naved O.P. Sharma …" at bounding box center [167, 300] width 73 height 18
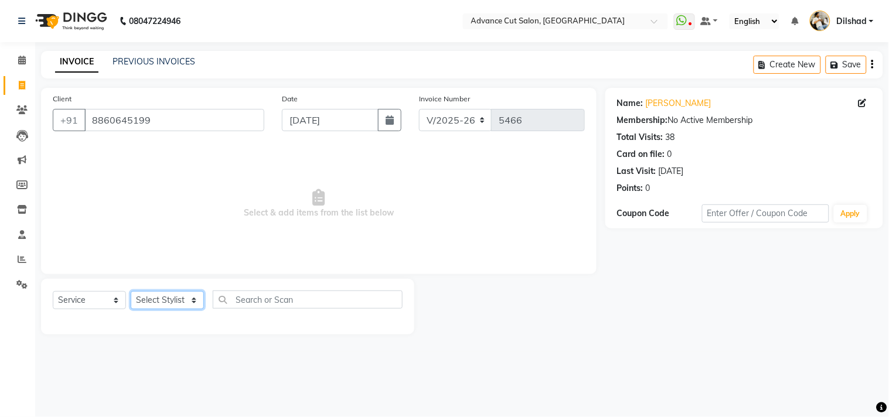
select select "25769"
click at [131, 292] on select "Select Stylist Abrar Alam Dilshad Lallan Meenu Nafeesh Ahmad Naved O.P. Sharma …" at bounding box center [167, 300] width 73 height 18
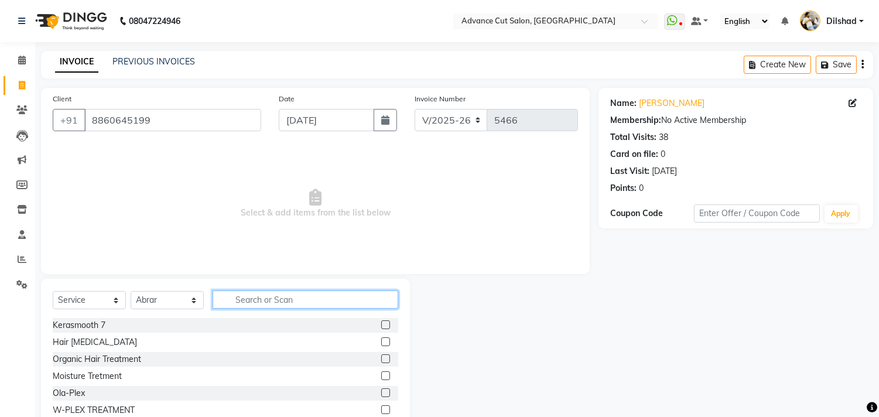
click at [251, 308] on input "text" at bounding box center [306, 300] width 186 height 18
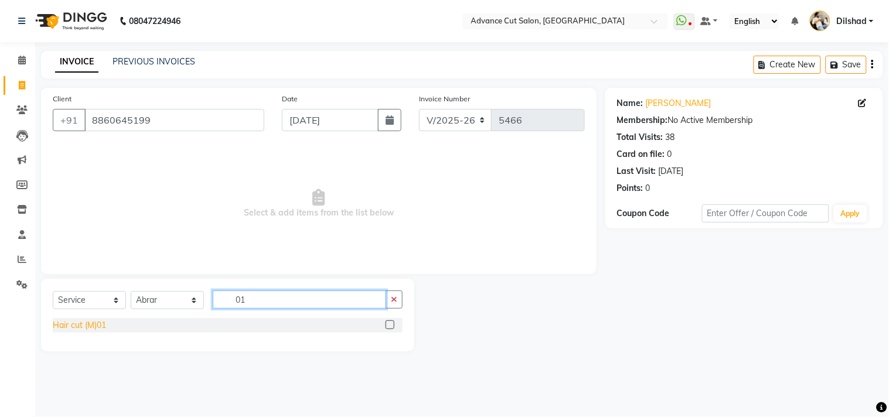
type input "01"
click at [61, 329] on div "Hair cut (M)01" at bounding box center [79, 325] width 53 height 12
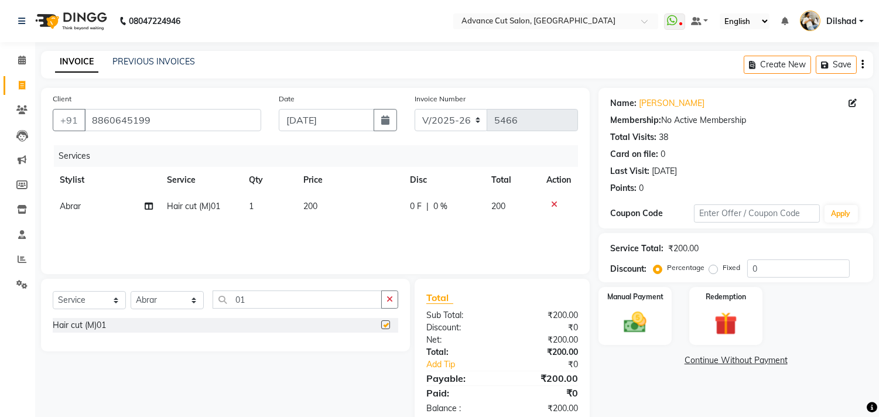
checkbox input "false"
click at [316, 311] on div "Select Service Product Membership Package Voucher Prepaid Gift Card Select Styl…" at bounding box center [226, 305] width 346 height 28
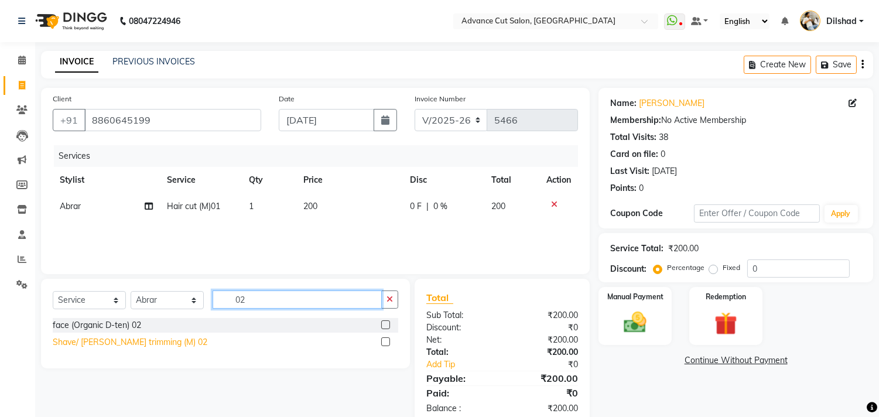
type input "02"
click at [137, 338] on div "Shave/ Beard trimming (M) 02" at bounding box center [130, 342] width 155 height 12
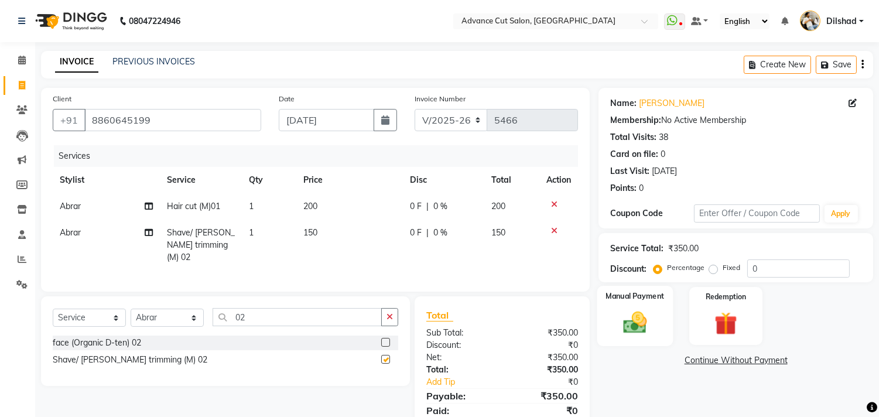
checkbox input "false"
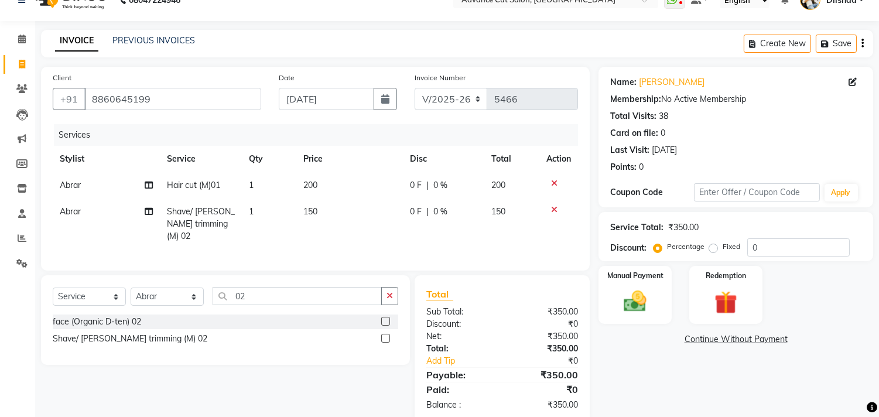
scroll to position [42, 0]
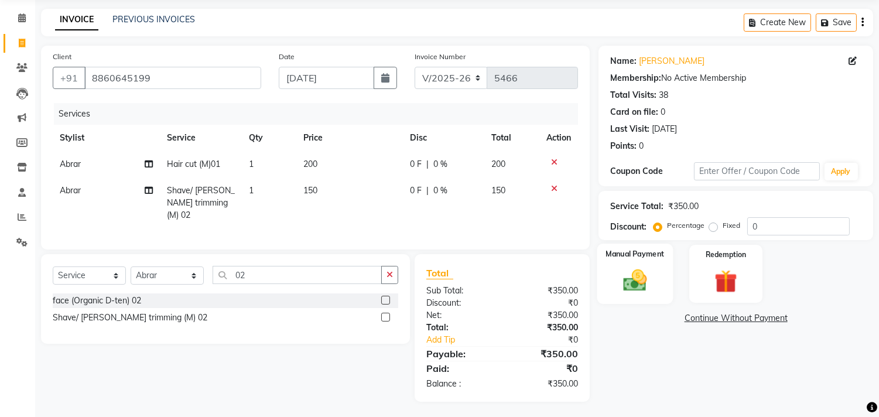
click at [646, 299] on div "Manual Payment" at bounding box center [636, 274] width 76 height 60
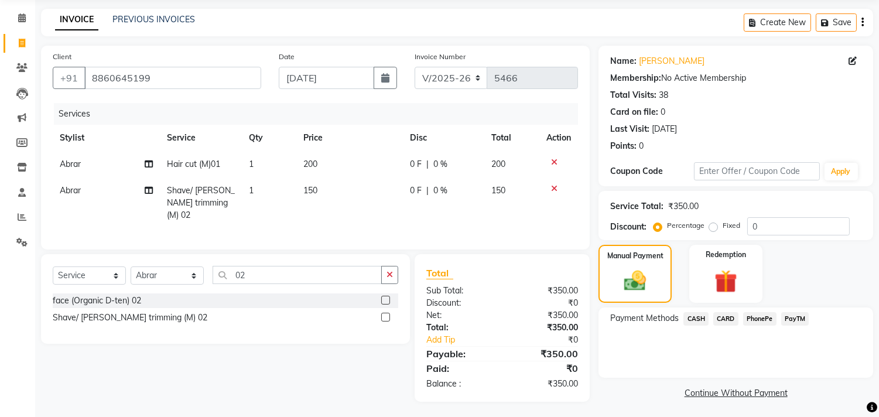
click at [695, 318] on span "CASH" at bounding box center [696, 318] width 25 height 13
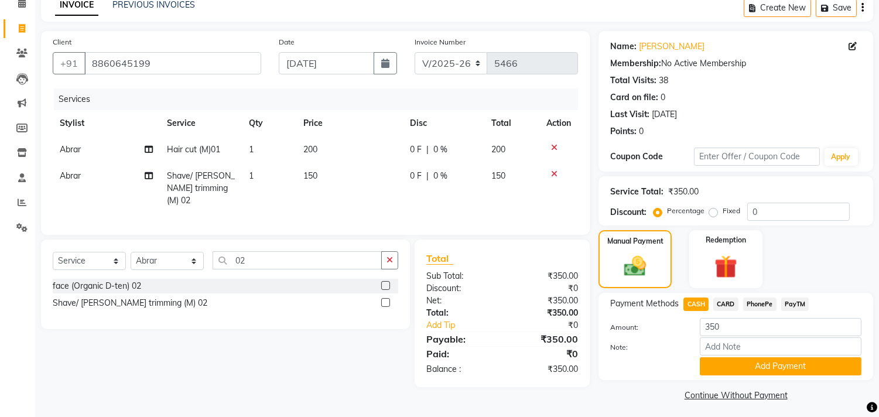
scroll to position [61, 0]
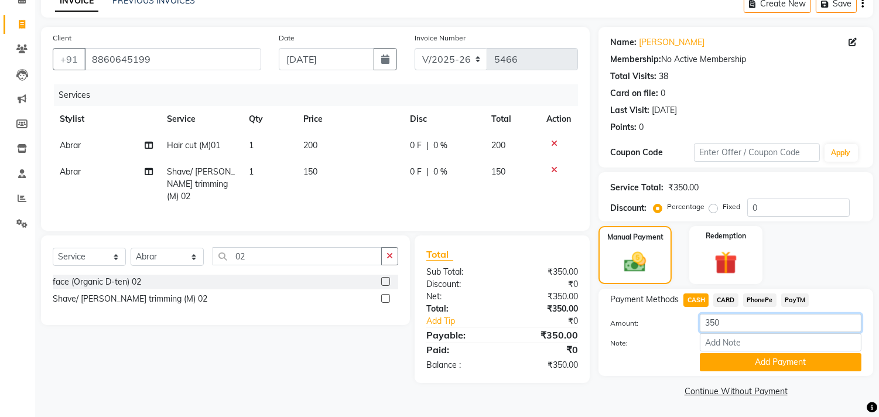
click at [717, 323] on input "350" at bounding box center [781, 323] width 162 height 18
type input "400"
click at [731, 359] on button "Add Payment" at bounding box center [781, 362] width 162 height 18
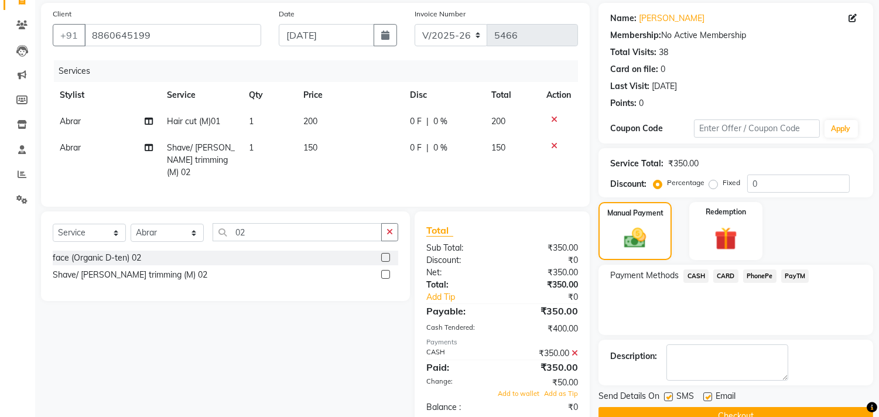
scroll to position [110, 0]
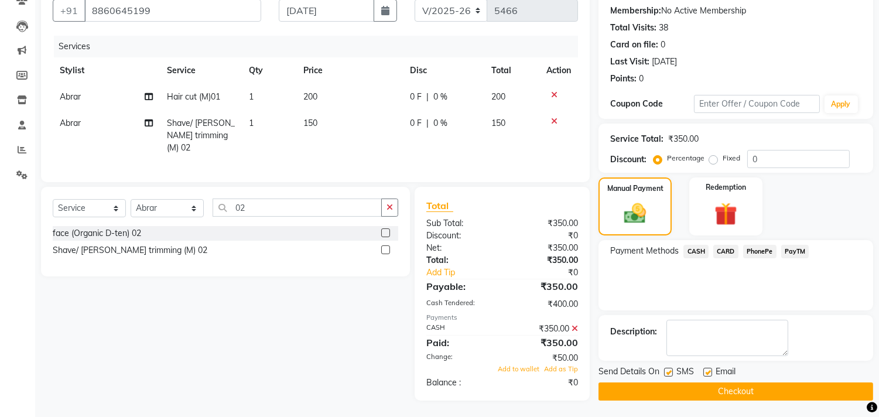
click at [678, 378] on span "SMS" at bounding box center [686, 373] width 18 height 15
click at [684, 388] on button "Checkout" at bounding box center [736, 392] width 275 height 18
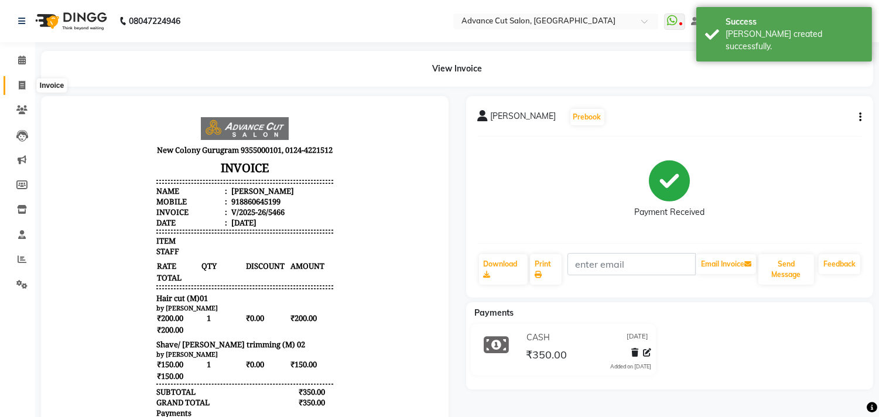
click at [19, 84] on icon at bounding box center [22, 85] width 6 height 9
select select "service"
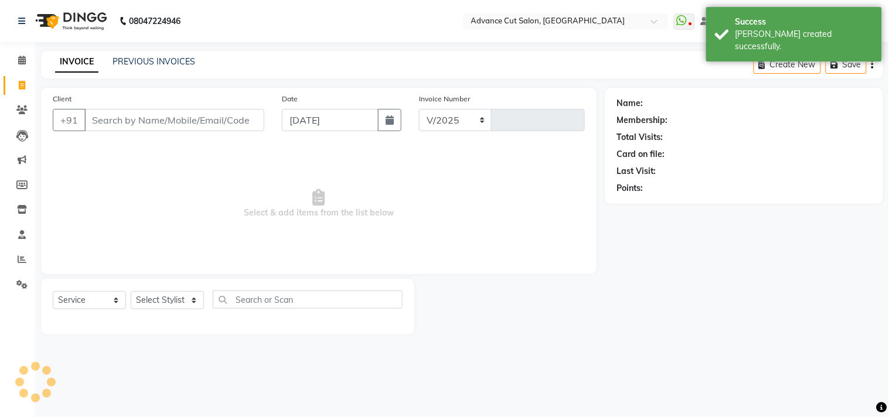
select select "922"
type input "5467"
click at [14, 112] on span at bounding box center [22, 110] width 21 height 13
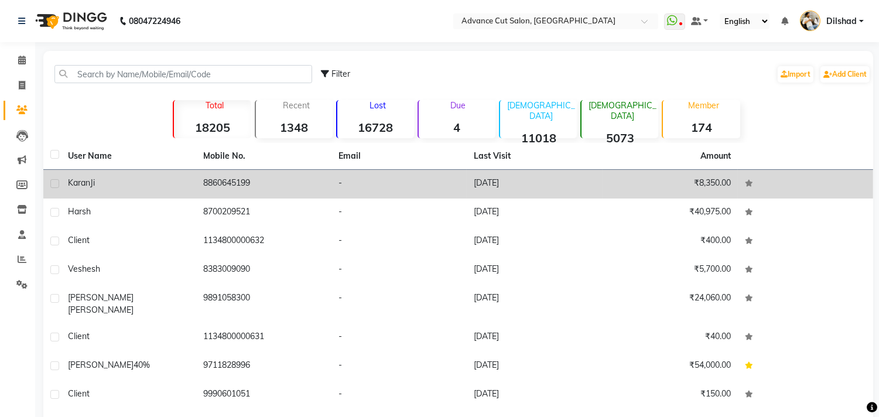
click at [207, 190] on td "8860645199" at bounding box center [263, 184] width 135 height 29
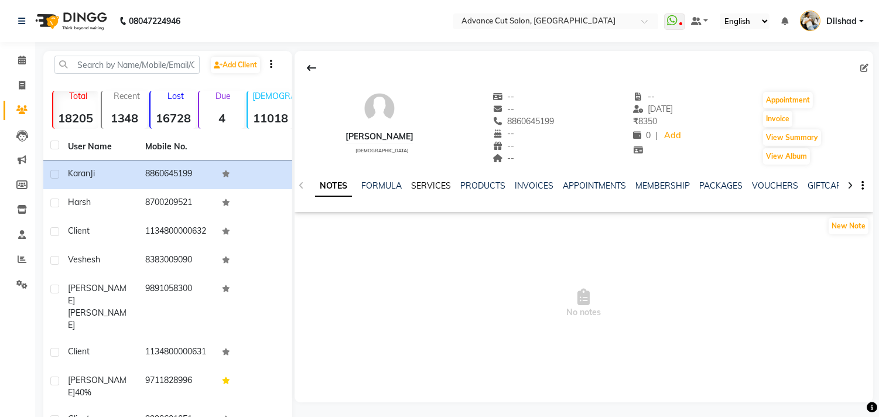
click at [435, 184] on link "SERVICES" at bounding box center [431, 185] width 40 height 11
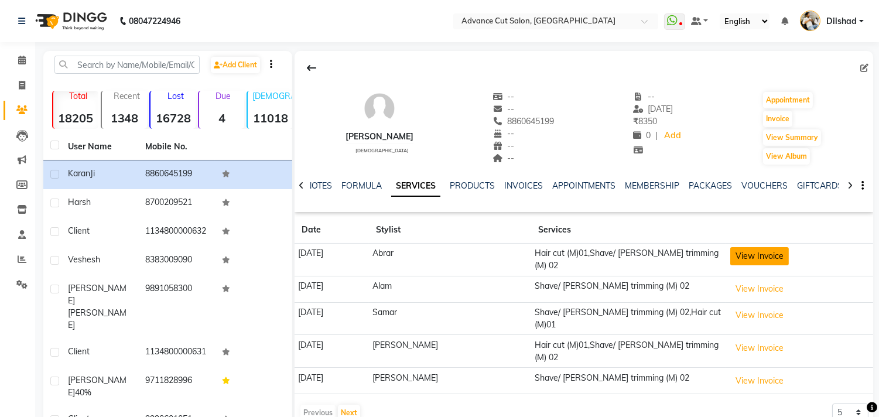
click at [771, 255] on button "View Invoice" at bounding box center [760, 256] width 59 height 18
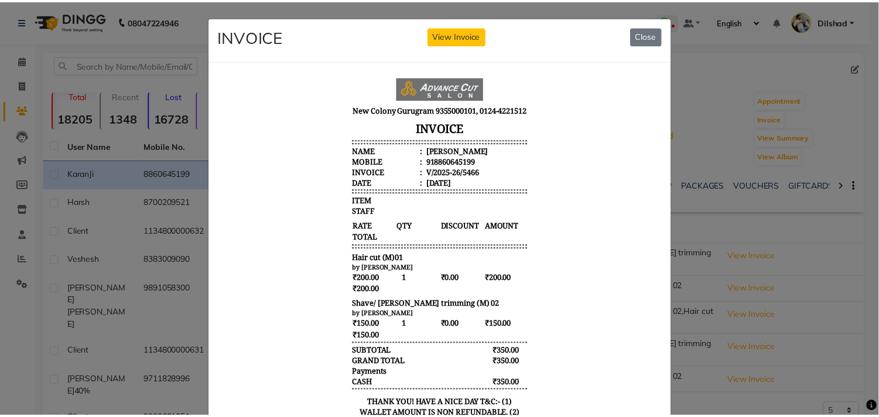
scroll to position [9, 0]
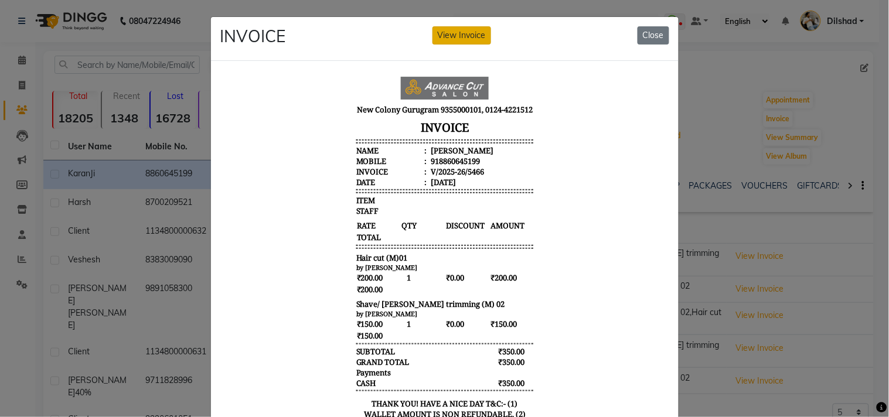
click at [465, 35] on button "View Invoice" at bounding box center [461, 35] width 59 height 18
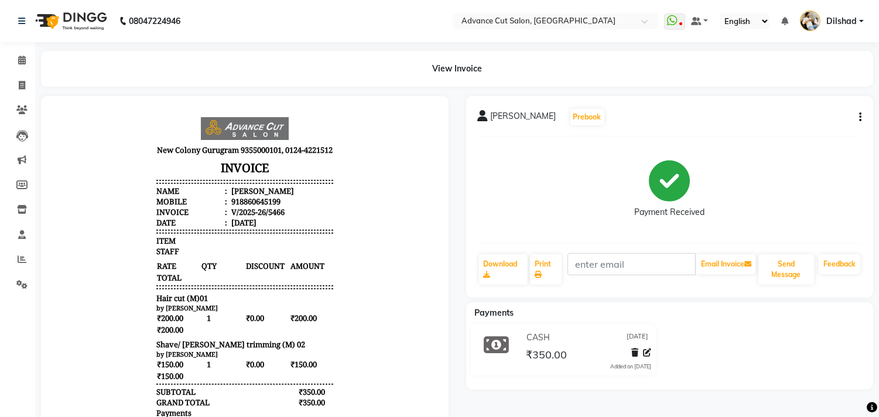
click at [858, 115] on button "button" at bounding box center [858, 117] width 7 height 12
click at [776, 124] on div "Edit Invoice" at bounding box center [802, 124] width 80 height 15
select select "service"
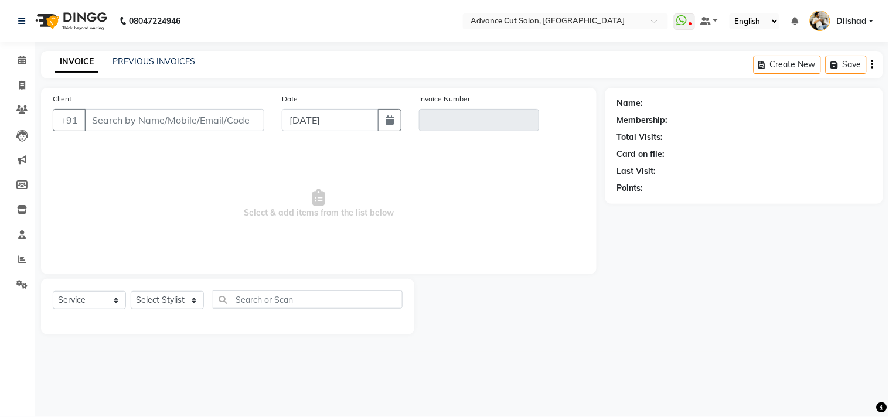
type input "8860645199"
type input "V/2025-26/5466"
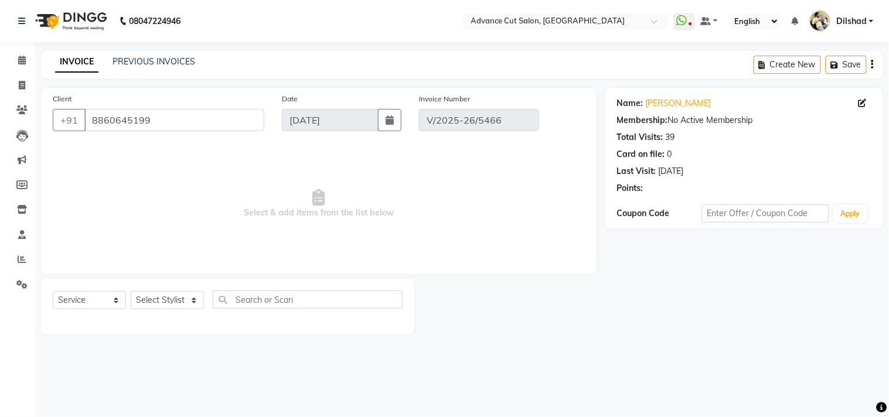
select select "select"
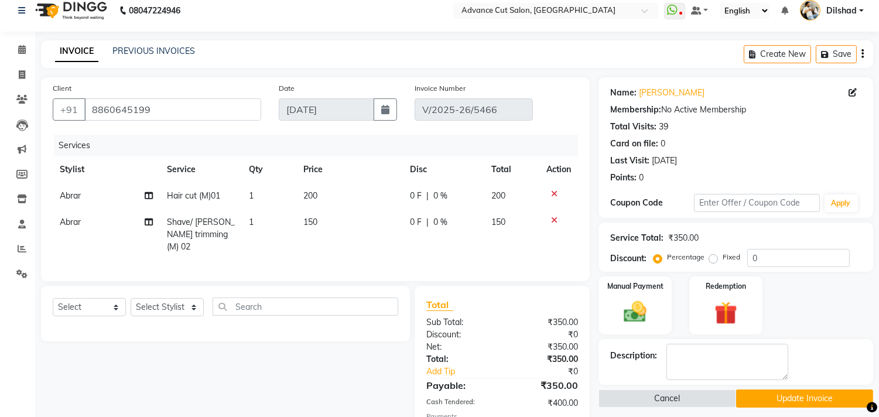
scroll to position [108, 0]
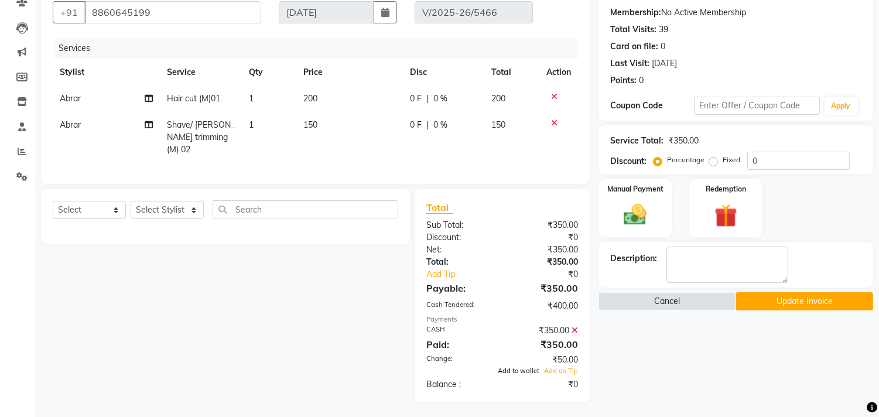
click at [511, 367] on span "Add to wallet" at bounding box center [519, 371] width 42 height 8
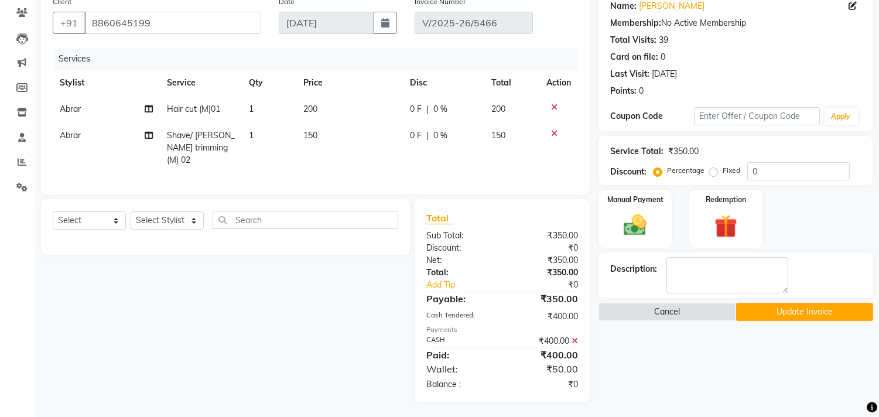
click at [765, 313] on button "Update Invoice" at bounding box center [804, 312] width 137 height 18
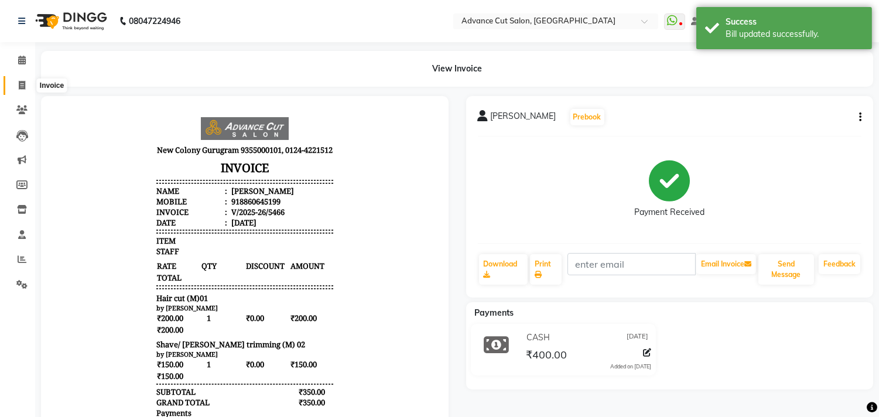
click at [16, 86] on span at bounding box center [22, 85] width 21 height 13
select select "service"
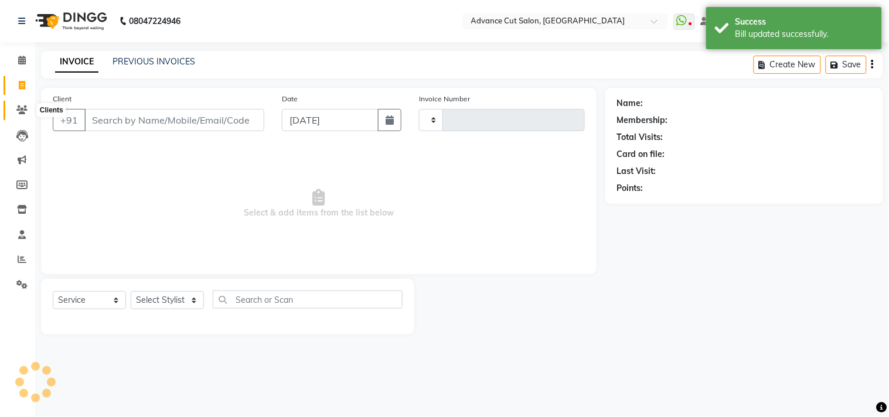
type input "5467"
select select "922"
click at [13, 105] on span at bounding box center [22, 110] width 21 height 13
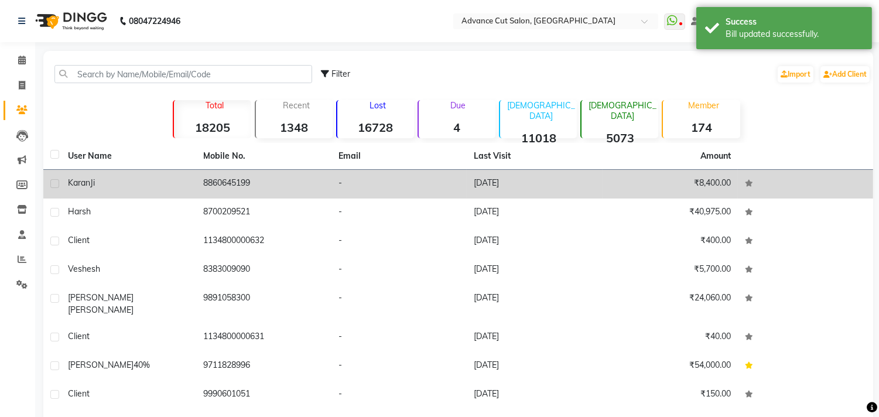
click at [291, 185] on td "8860645199" at bounding box center [263, 184] width 135 height 29
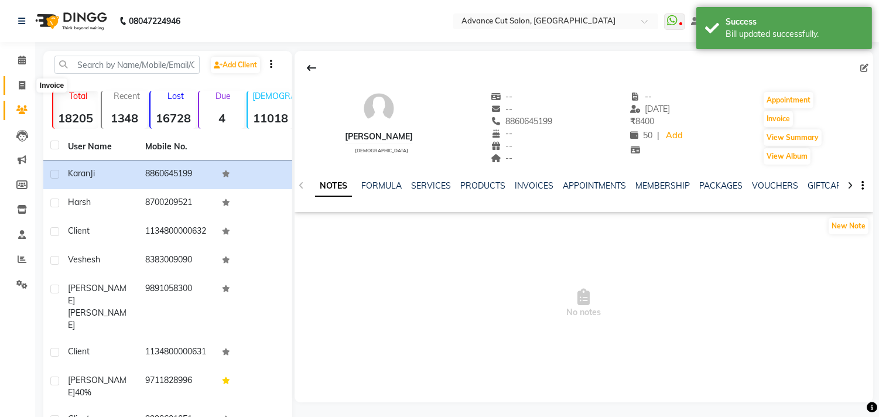
click at [29, 87] on span at bounding box center [22, 85] width 21 height 13
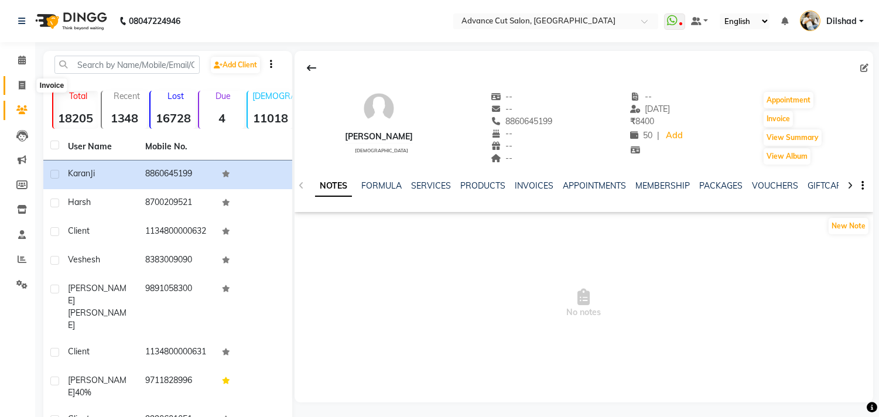
select select "922"
select select "service"
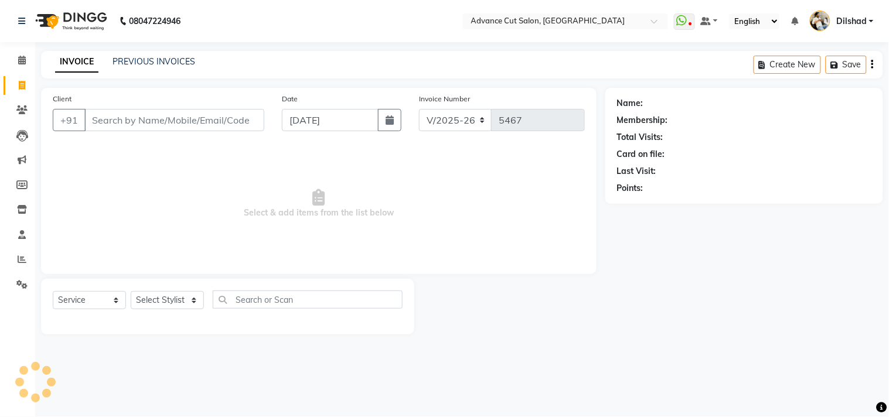
click at [112, 127] on input "Client" at bounding box center [174, 120] width 180 height 22
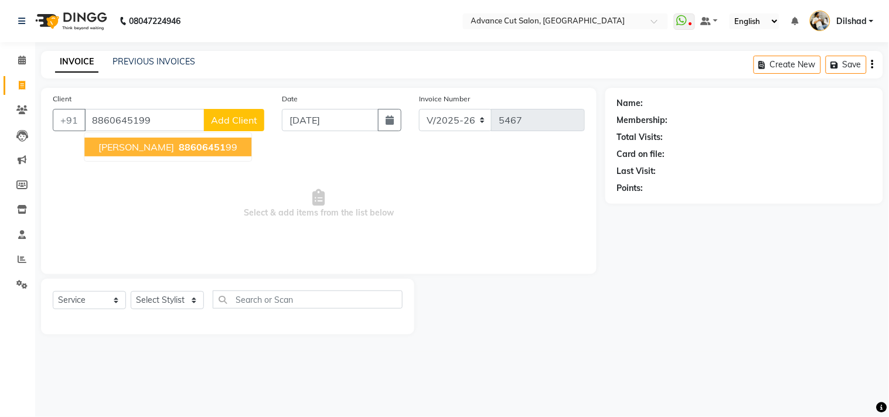
type input "8860645199"
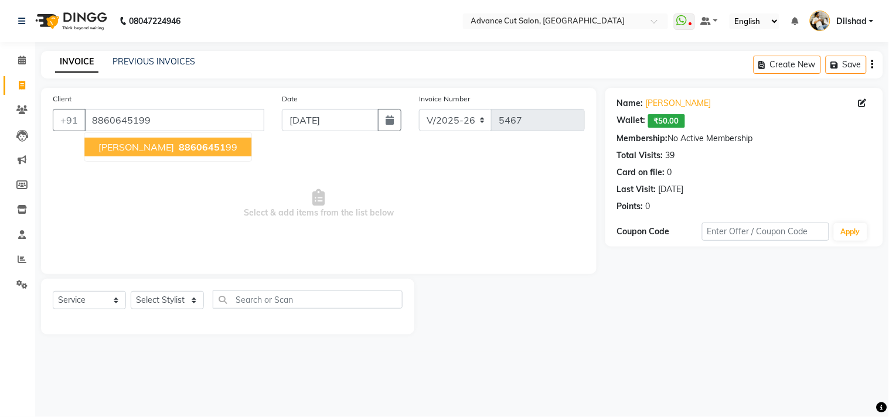
click at [156, 153] on button "Karan Ji 88606451 99" at bounding box center [167, 147] width 167 height 19
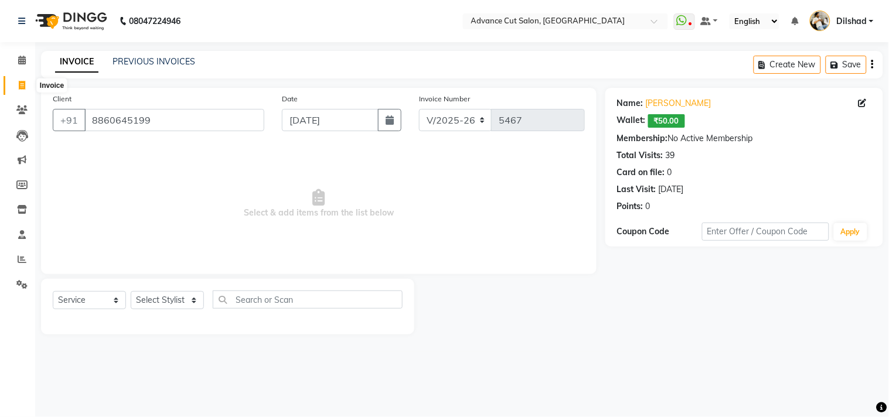
click at [19, 88] on icon at bounding box center [22, 85] width 6 height 9
select select "service"
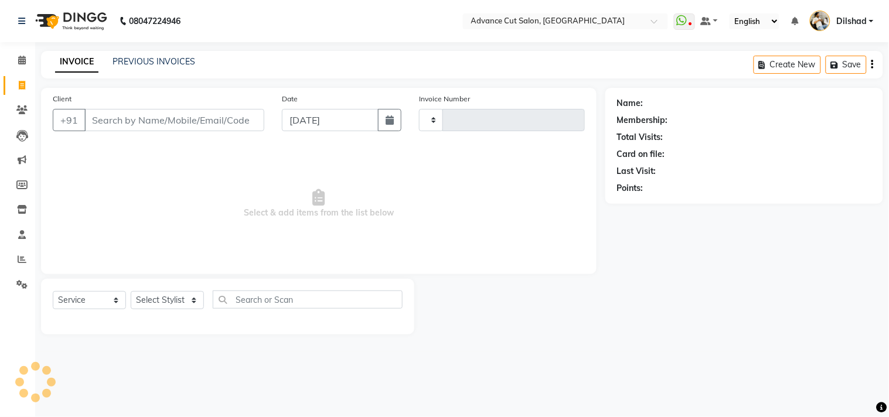
type input "5467"
select select "922"
click at [45, 84] on main "INVOICE PREVIOUS INVOICES Create New Save Client +91 Date 04-09-2025 Invoice Nu…" at bounding box center [462, 201] width 854 height 301
click at [7, 55] on link "Calendar" at bounding box center [18, 60] width 28 height 19
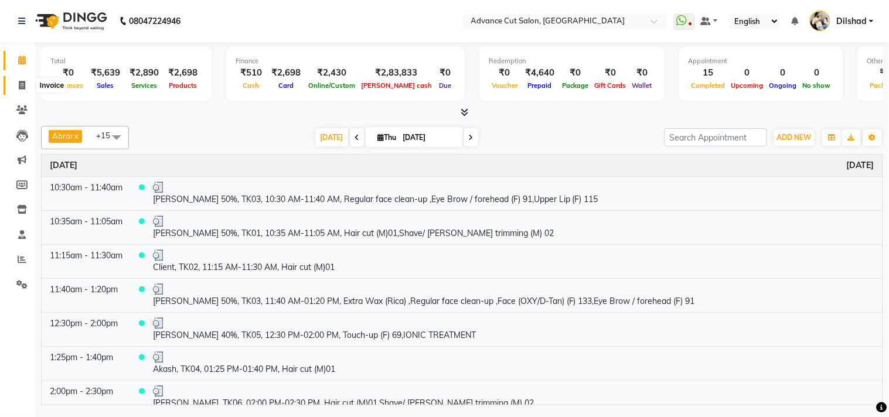
click at [13, 81] on span at bounding box center [22, 85] width 21 height 13
select select "service"
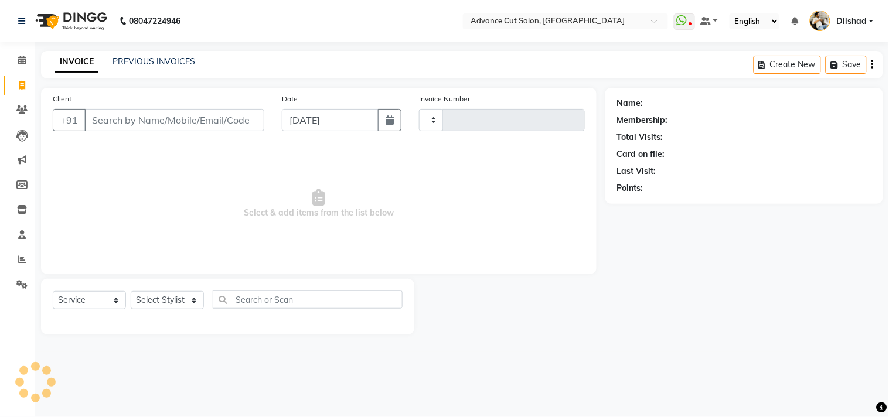
type input "5467"
select select "922"
click at [377, 34] on nav "08047224946 Select Location × Advance Cut Salon, New Colony WhatsApp Status ✕ S…" at bounding box center [444, 21] width 889 height 42
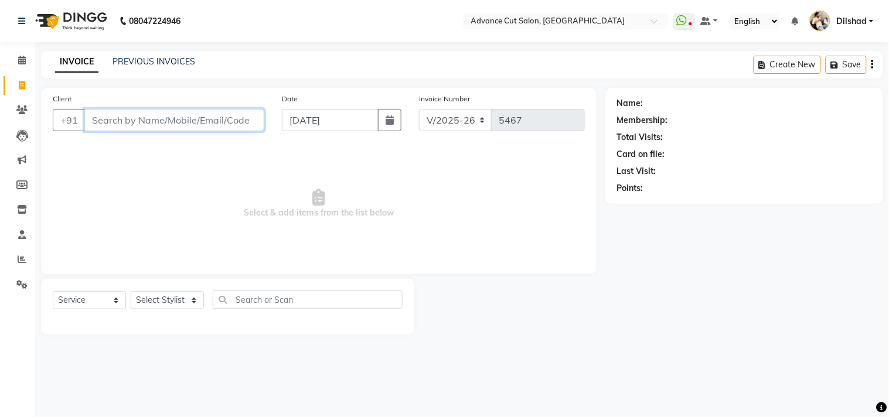
click at [111, 123] on input "Client" at bounding box center [174, 120] width 180 height 22
type input "935084404"
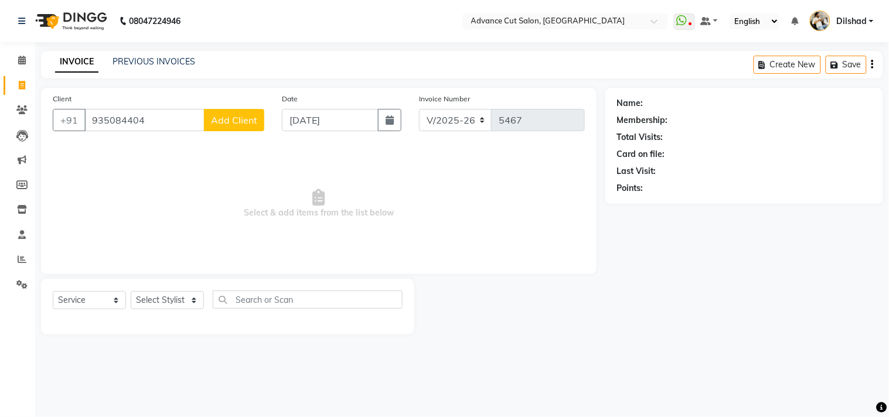
click at [230, 119] on span "Add Client" at bounding box center [234, 120] width 46 height 12
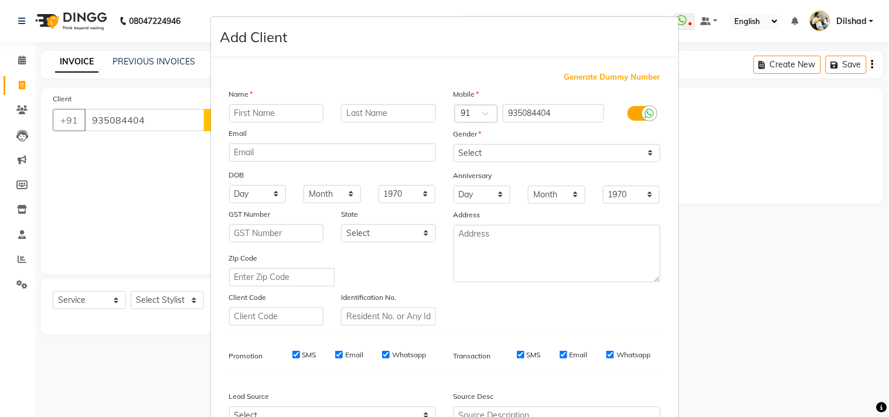
click at [239, 112] on input "text" at bounding box center [276, 113] width 95 height 18
type input "Client"
click at [485, 154] on select "Select Male Female Other Prefer Not To Say" at bounding box center [556, 153] width 207 height 18
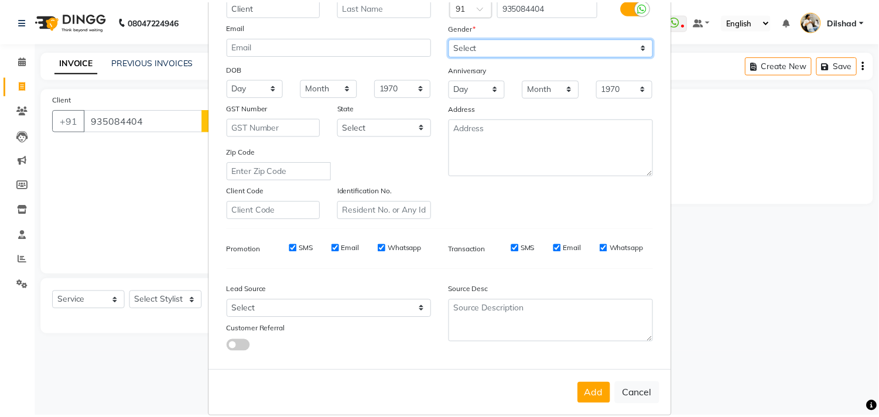
scroll to position [124, 0]
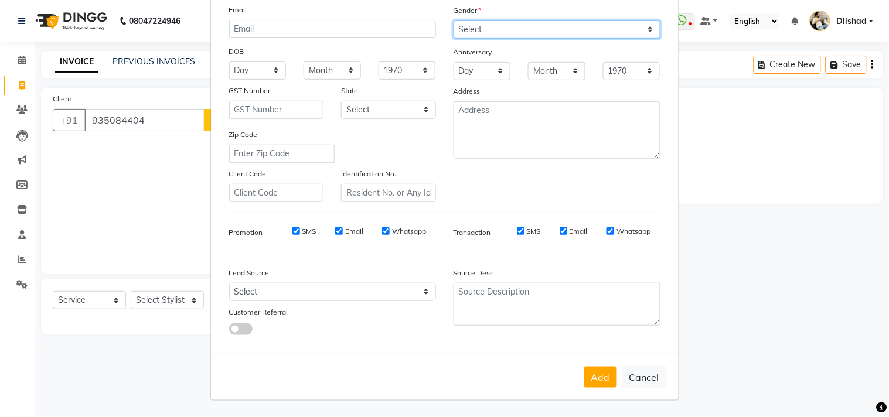
click at [470, 30] on select "Select Male Female Other Prefer Not To Say" at bounding box center [556, 30] width 207 height 18
select select "female"
click at [453, 21] on select "Select Male Female Other Prefer Not To Say" at bounding box center [556, 30] width 207 height 18
click at [605, 375] on button "Add" at bounding box center [600, 377] width 33 height 21
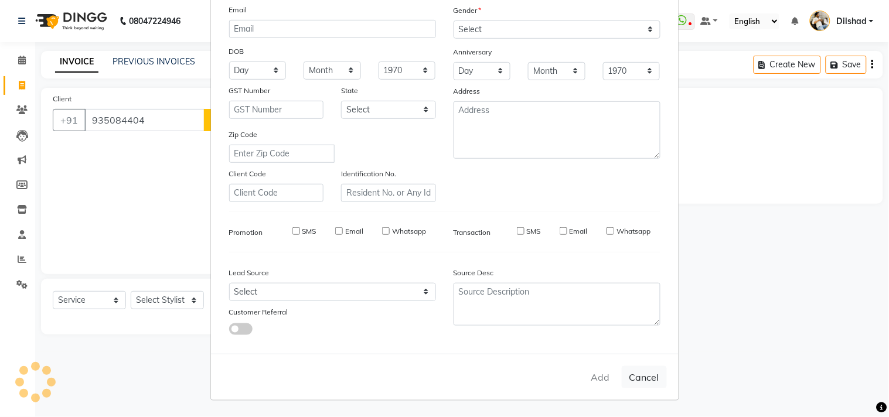
select select
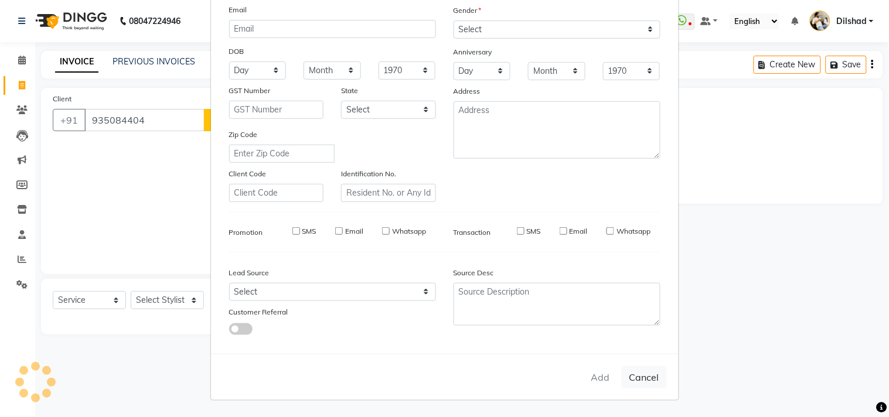
select select
checkbox input "false"
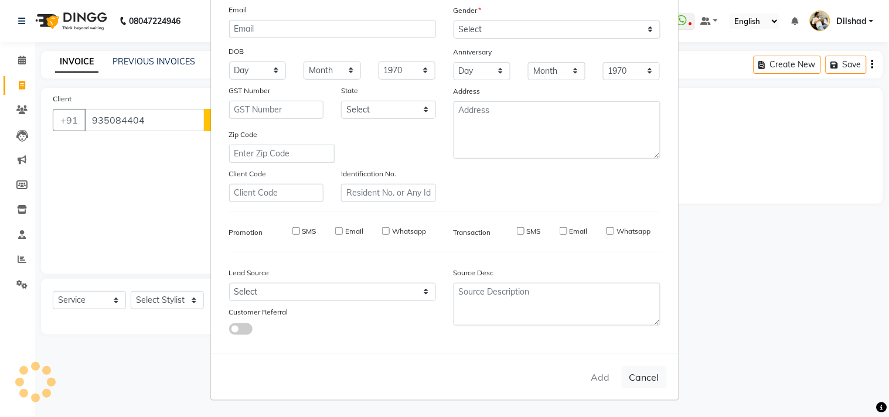
checkbox input "false"
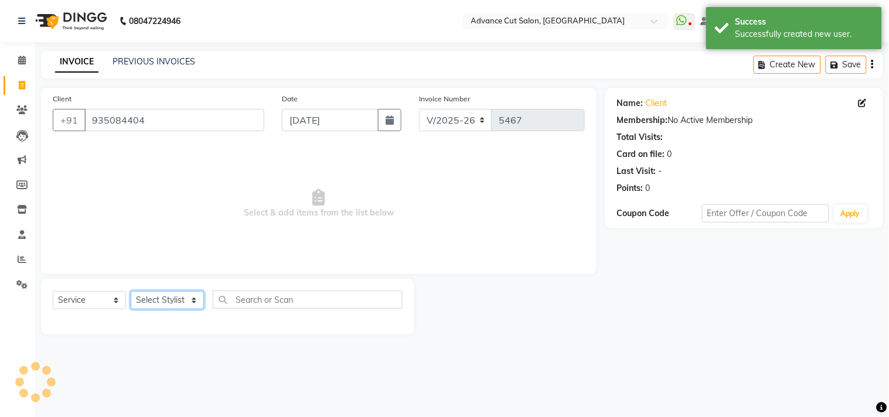
click at [190, 295] on select "Select Stylist Abrar Alam Dilshad Lallan Meenu Nafeesh Ahmad Naved O.P. Sharma …" at bounding box center [167, 300] width 73 height 18
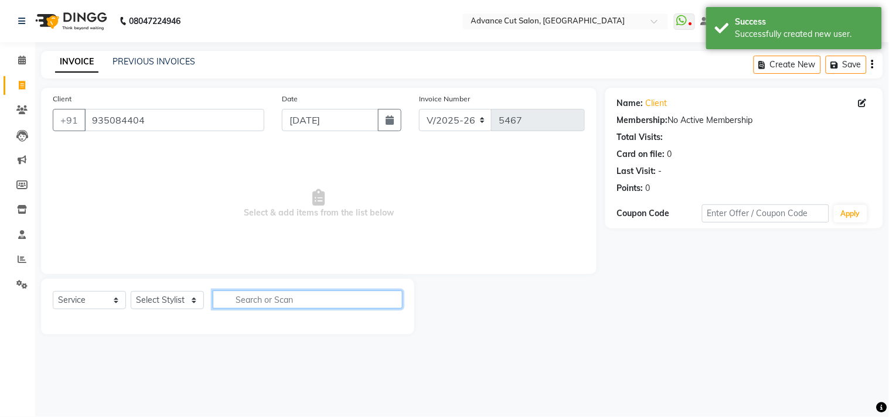
click at [268, 307] on input "text" at bounding box center [308, 300] width 190 height 18
click at [155, 301] on select "Select Stylist Abrar Alam Dilshad Lallan Meenu Nafeesh Ahmad Naved O.P. Sharma …" at bounding box center [167, 300] width 73 height 18
select select "25355"
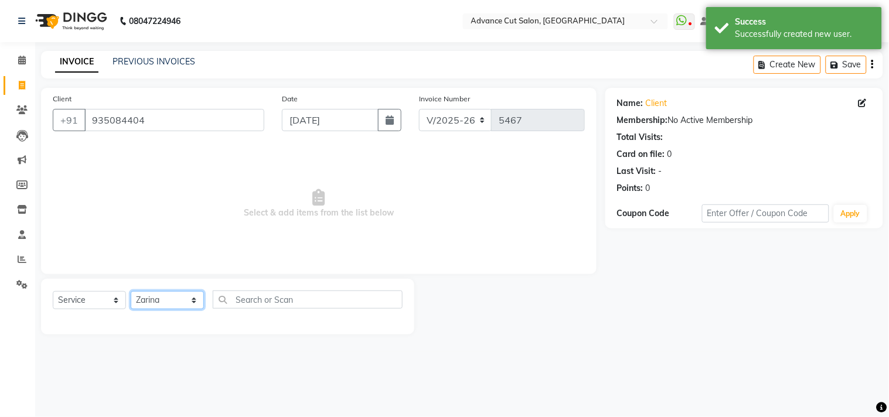
click at [131, 292] on select "Select Stylist Abrar Alam Dilshad Lallan Meenu Nafeesh Ahmad Naved O.P. Sharma …" at bounding box center [167, 300] width 73 height 18
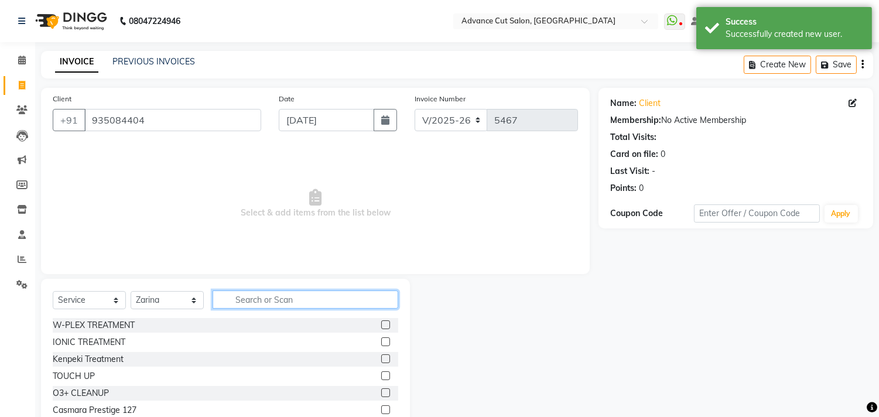
click at [253, 296] on input "text" at bounding box center [306, 300] width 186 height 18
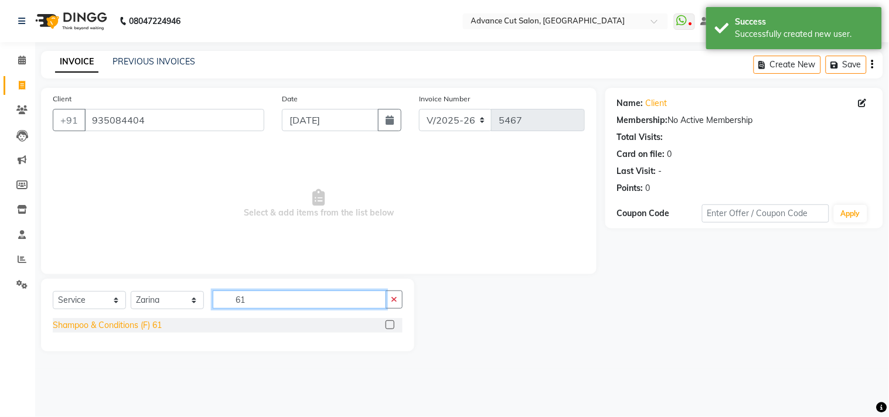
type input "61"
click at [112, 320] on div "Shampoo & Conditions (F) 61" at bounding box center [107, 325] width 109 height 12
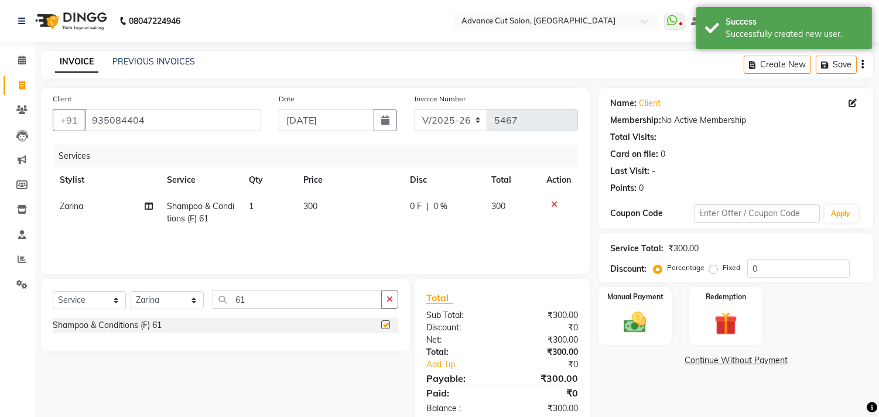
checkbox input "false"
click at [272, 298] on input "61" at bounding box center [297, 300] width 169 height 18
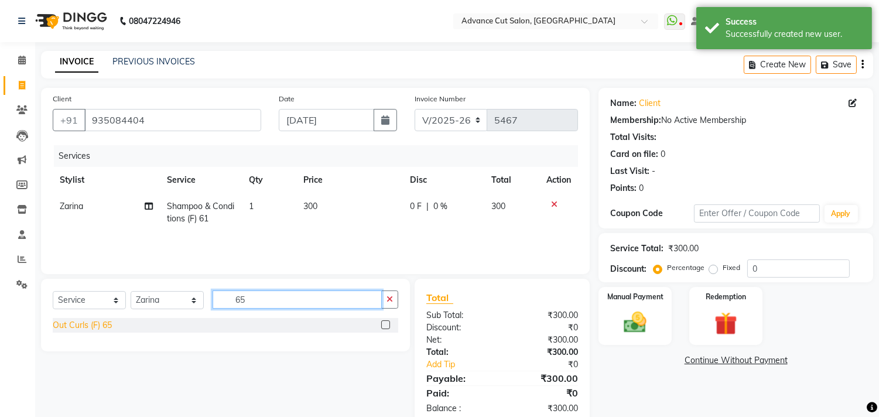
type input "65"
drag, startPoint x: 107, startPoint y: 324, endPoint x: 349, endPoint y: 278, distance: 246.4
click at [106, 323] on div "Out Curls (F) 65" at bounding box center [82, 325] width 59 height 12
checkbox input "false"
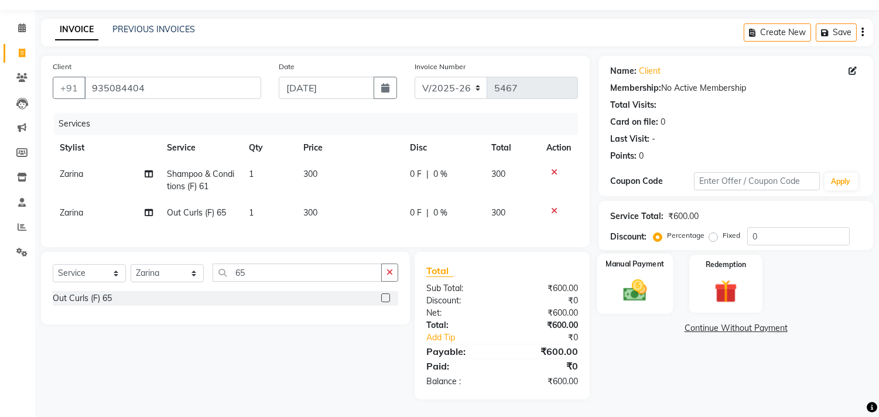
click at [637, 277] on img at bounding box center [635, 291] width 39 height 28
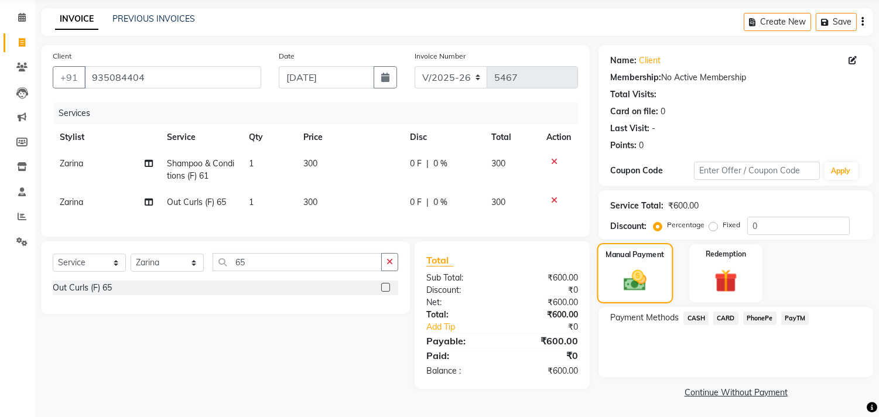
scroll to position [43, 0]
click at [696, 318] on span "CASH" at bounding box center [696, 317] width 25 height 13
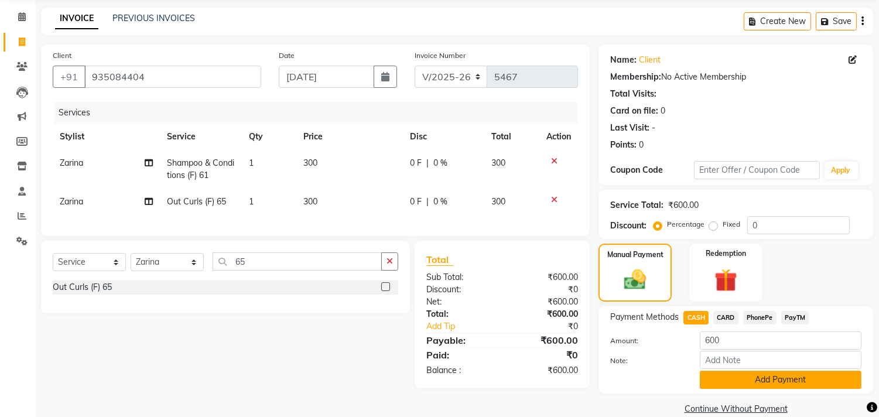
click at [739, 379] on button "Add Payment" at bounding box center [781, 380] width 162 height 18
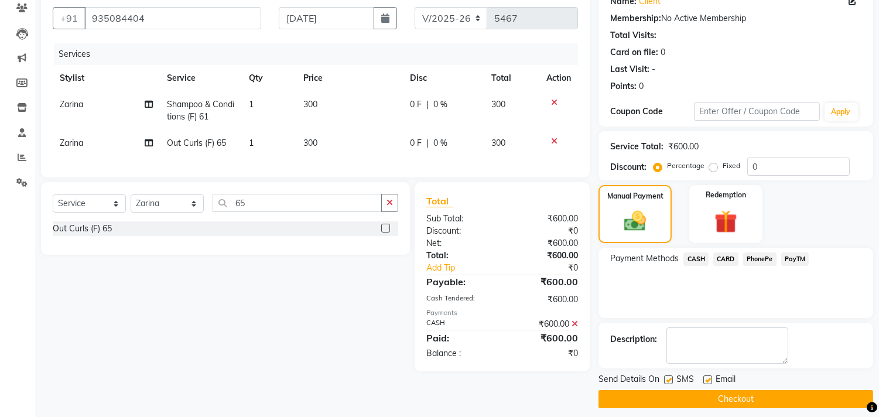
scroll to position [110, 0]
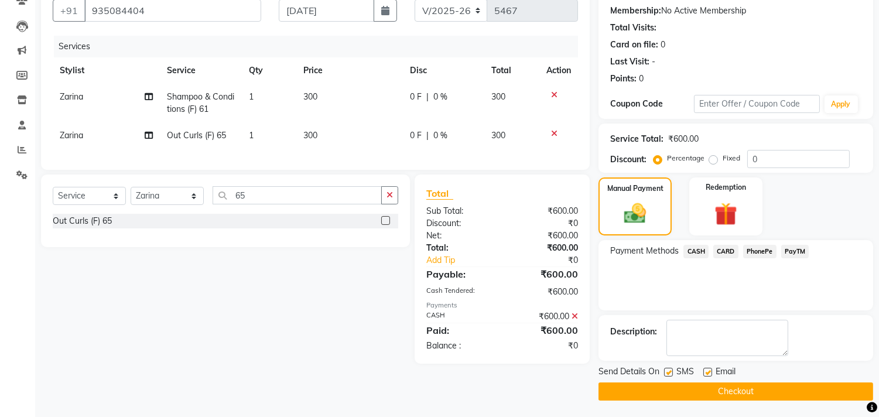
click at [729, 393] on button "Checkout" at bounding box center [736, 392] width 275 height 18
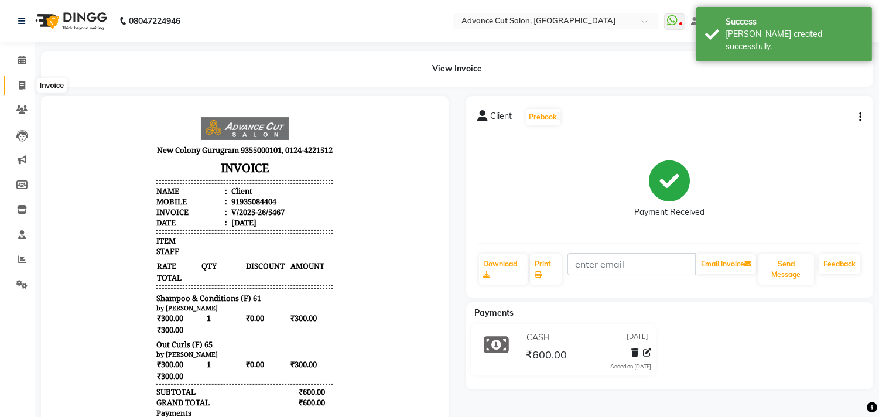
drag, startPoint x: 25, startPoint y: 81, endPoint x: 69, endPoint y: 4, distance: 89.2
click at [24, 81] on icon at bounding box center [22, 85] width 6 height 9
select select "922"
select select "service"
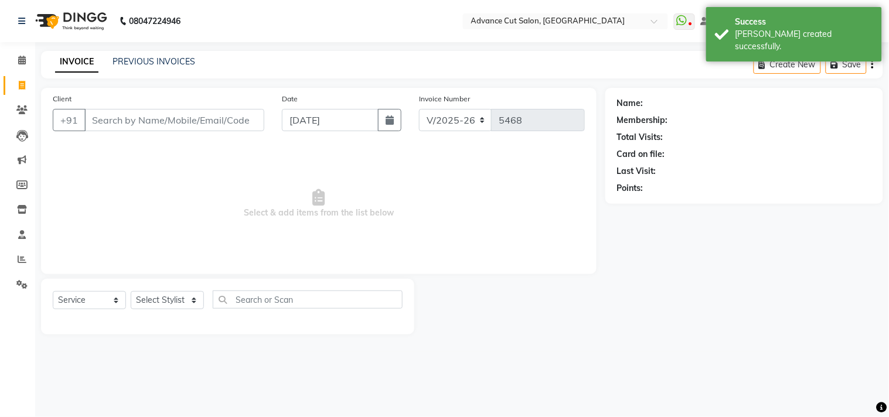
click at [388, 38] on nav "08047224946 Select Location × Advance Cut Salon, New Colony WhatsApp Status ✕ S…" at bounding box center [444, 21] width 889 height 42
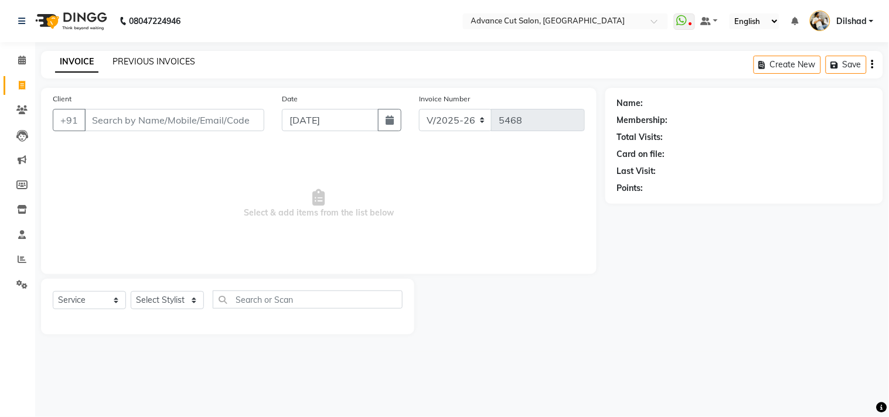
click at [159, 62] on link "PREVIOUS INVOICES" at bounding box center [153, 61] width 83 height 11
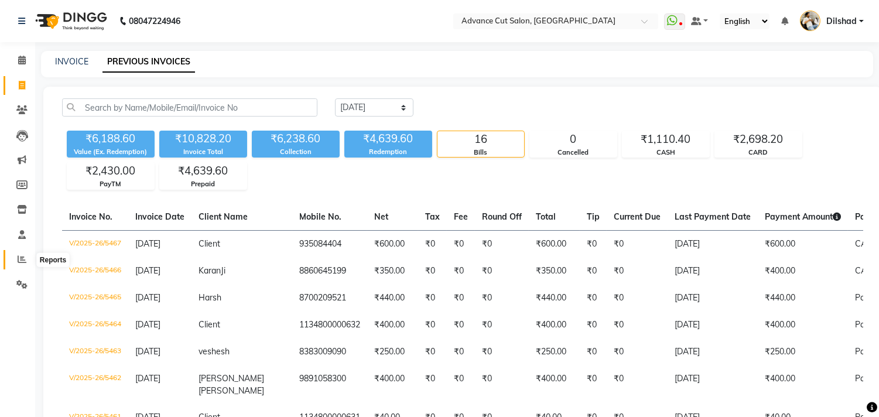
click at [14, 261] on span at bounding box center [22, 259] width 21 height 13
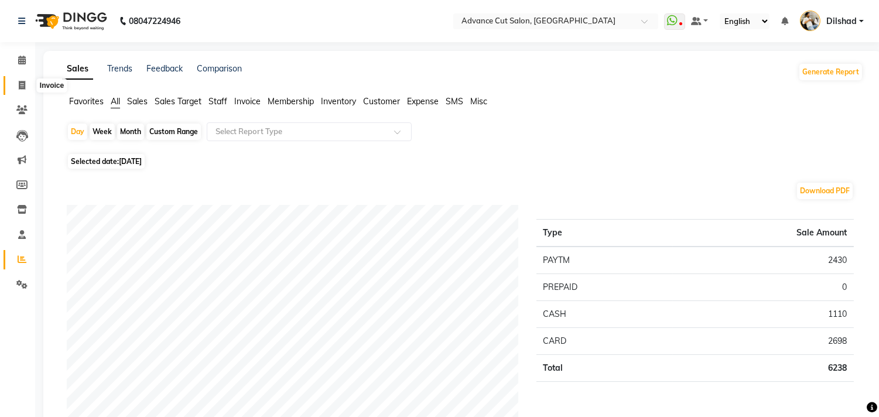
click at [12, 90] on span at bounding box center [22, 85] width 21 height 13
select select "service"
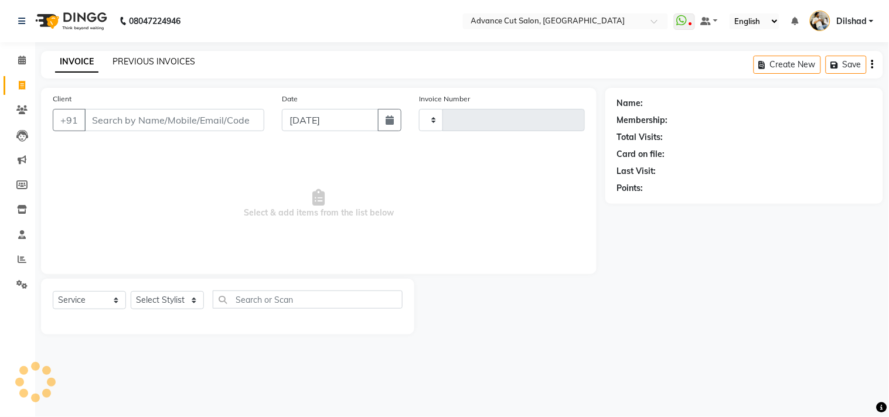
type input "5468"
select select "922"
click at [172, 63] on link "PREVIOUS INVOICES" at bounding box center [153, 61] width 83 height 11
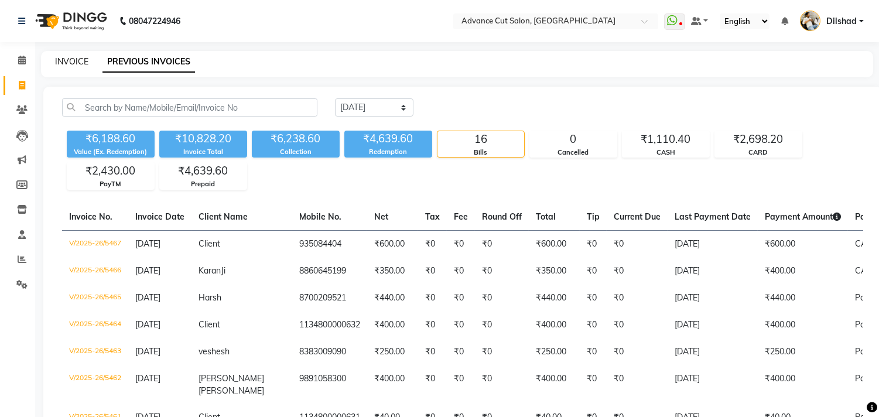
click at [70, 65] on link "INVOICE" at bounding box center [71, 61] width 33 height 11
select select "service"
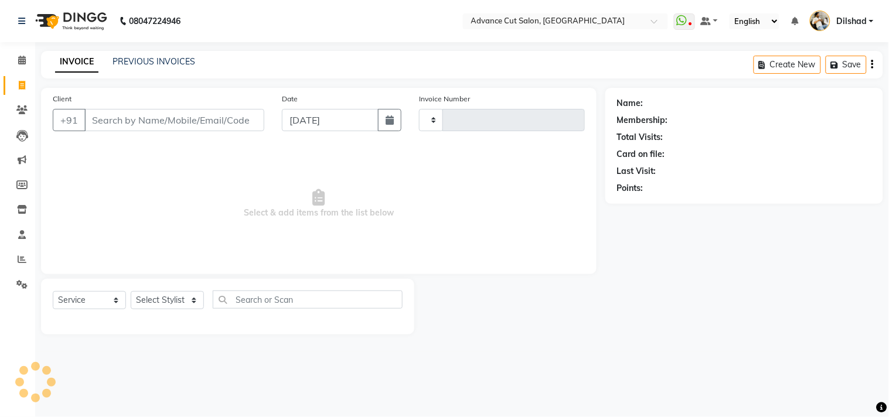
type input "5468"
select select "922"
click at [22, 64] on icon at bounding box center [22, 60] width 8 height 9
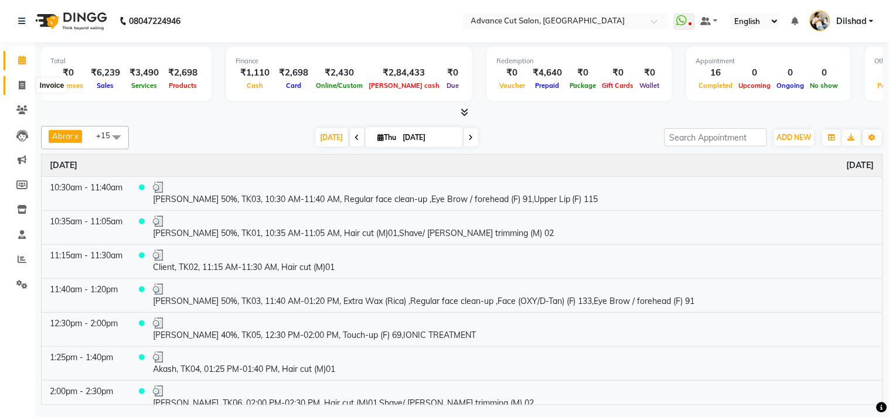
click at [16, 79] on span at bounding box center [22, 85] width 21 height 13
select select "922"
select select "service"
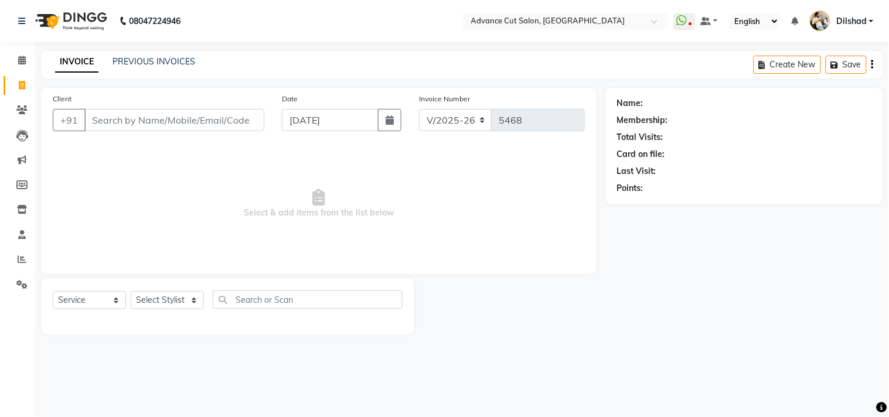
click at [167, 182] on span "Select & add items from the list below" at bounding box center [319, 203] width 532 height 117
click at [22, 282] on icon at bounding box center [21, 284] width 11 height 9
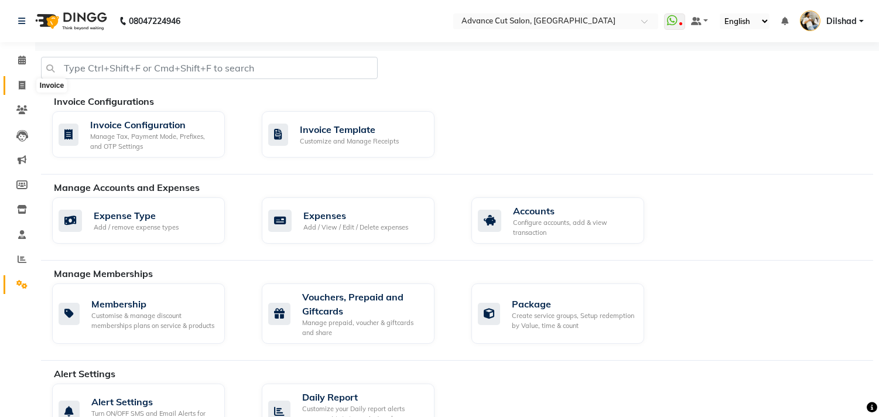
click at [22, 90] on icon at bounding box center [22, 85] width 6 height 9
select select "service"
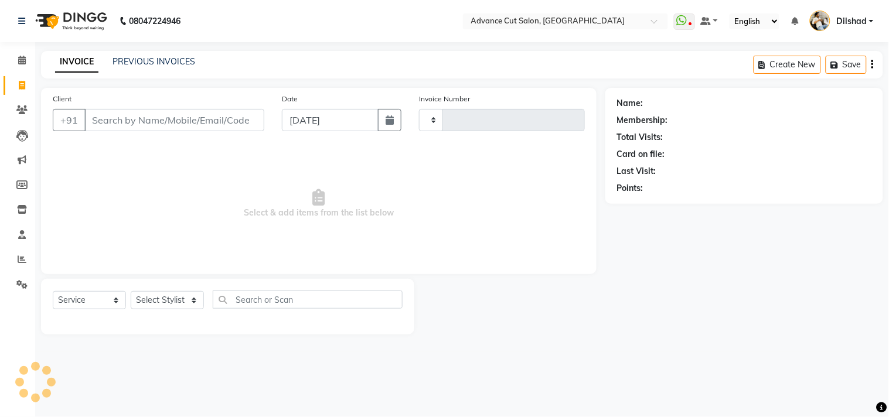
type input "5468"
select select "922"
click at [339, 43] on div "08047224946 Select Location × Advance Cut Salon, New Colony WhatsApp Status ✕ S…" at bounding box center [444, 208] width 889 height 417
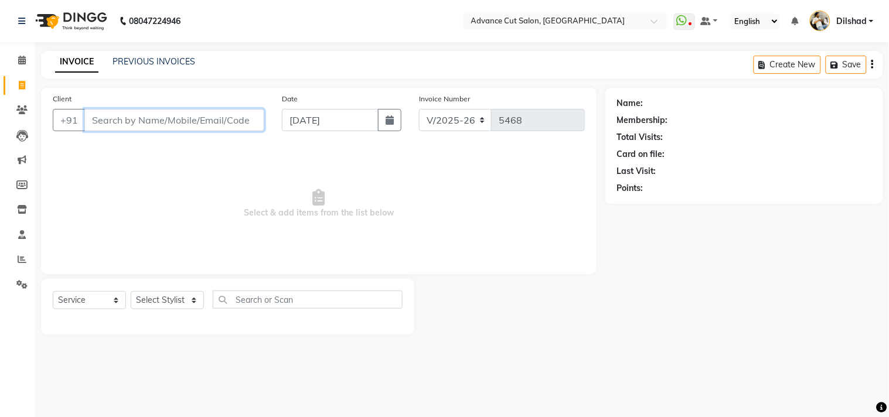
click at [95, 120] on input "Client" at bounding box center [174, 120] width 180 height 22
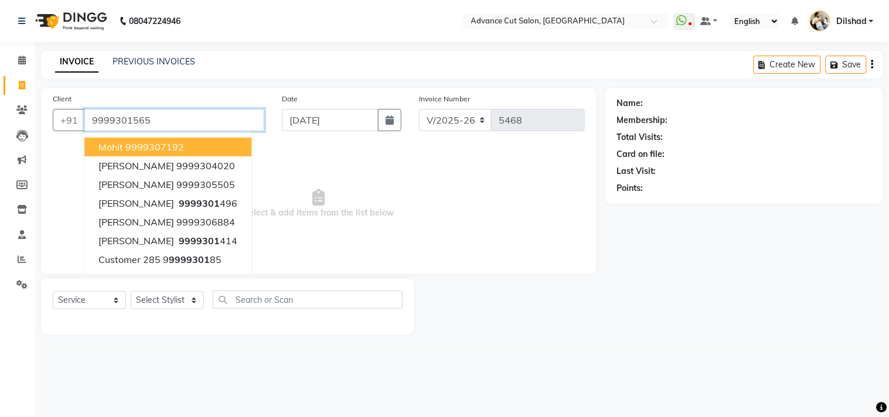
type input "9999301565"
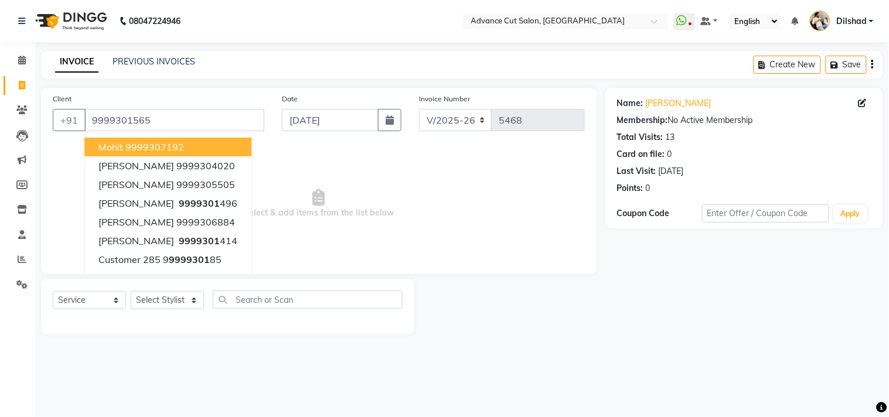
click at [256, 42] on div "08047224946 Select Location × Advance Cut Salon, New Colony WhatsApp Status ✕ S…" at bounding box center [444, 208] width 889 height 417
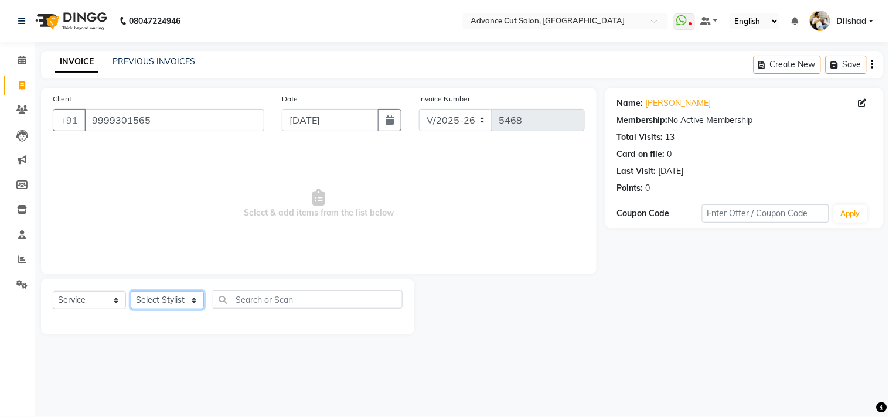
click at [164, 302] on select "Select Stylist Abrar Alam Dilshad Lallan Meenu Nafeesh Ahmad Naved O.P. Sharma …" at bounding box center [167, 300] width 73 height 18
select select "15349"
click at [131, 292] on select "Select Stylist Abrar Alam Dilshad Lallan Meenu Nafeesh Ahmad Naved O.P. Sharma …" at bounding box center [167, 300] width 73 height 18
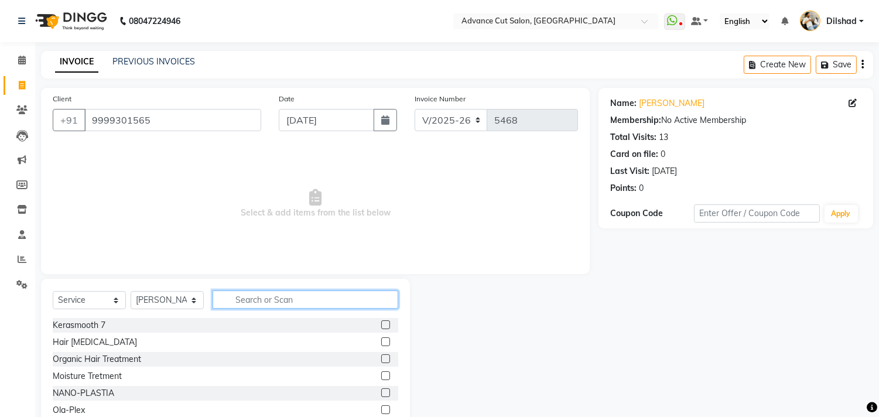
click at [239, 297] on input "text" at bounding box center [306, 300] width 186 height 18
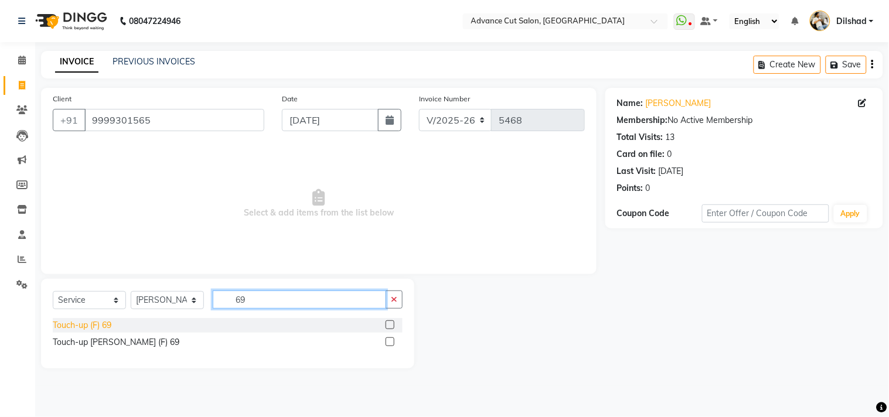
type input "69"
click at [83, 323] on div "Touch-up (F) 69" at bounding box center [82, 325] width 59 height 12
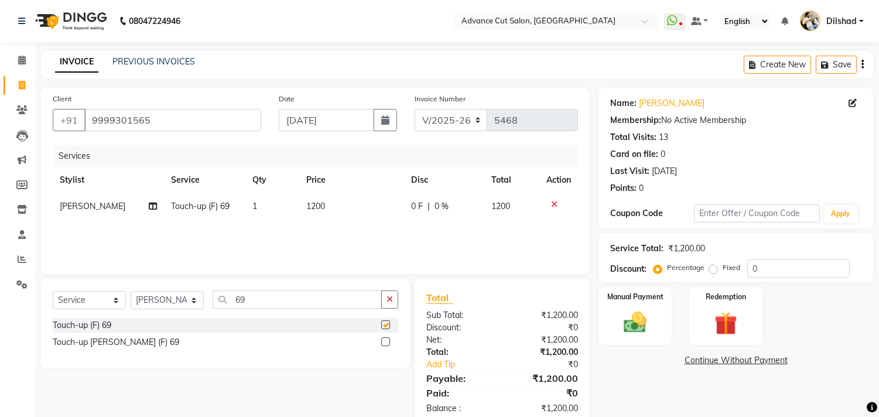
checkbox input "false"
click at [282, 212] on td "1" at bounding box center [272, 206] width 54 height 26
select select "15349"
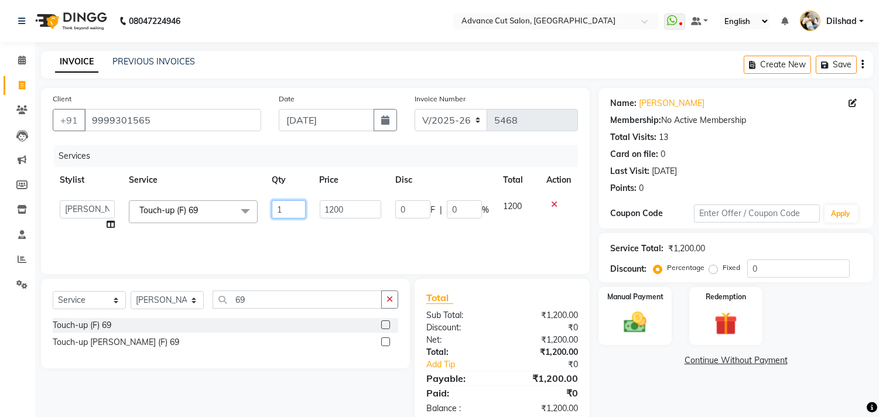
click at [294, 205] on input "1" at bounding box center [288, 209] width 33 height 18
type input "2"
click at [347, 228] on div "Services Stylist Service Qty Price Disc Total Action Abrar Alam Dilshad Lallan …" at bounding box center [316, 203] width 526 height 117
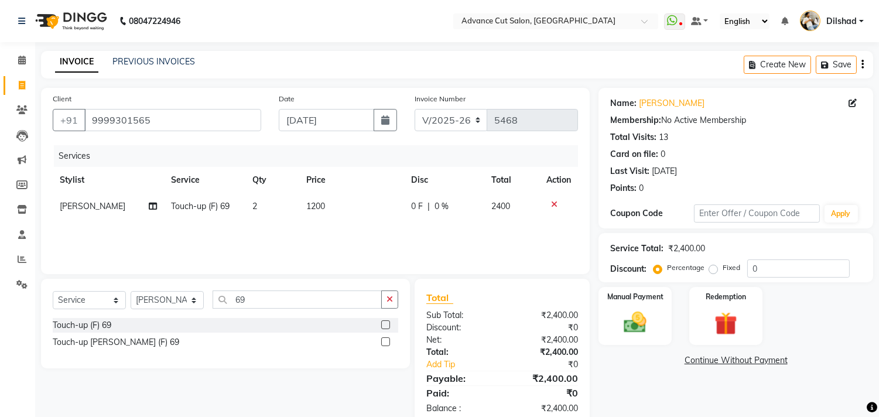
click at [723, 268] on label "Fixed" at bounding box center [732, 267] width 18 height 11
click at [712, 268] on input "Fixed" at bounding box center [716, 268] width 8 height 8
radio input "true"
click at [748, 268] on input "100" at bounding box center [799, 269] width 103 height 18
type input "100"
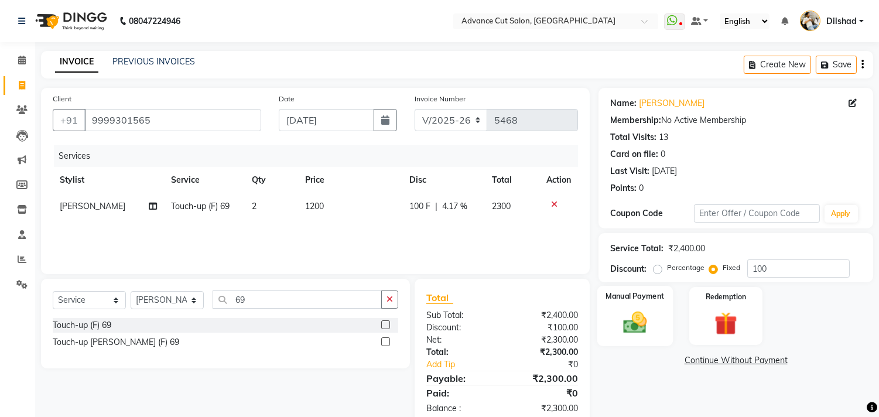
click at [629, 315] on img at bounding box center [635, 323] width 39 height 28
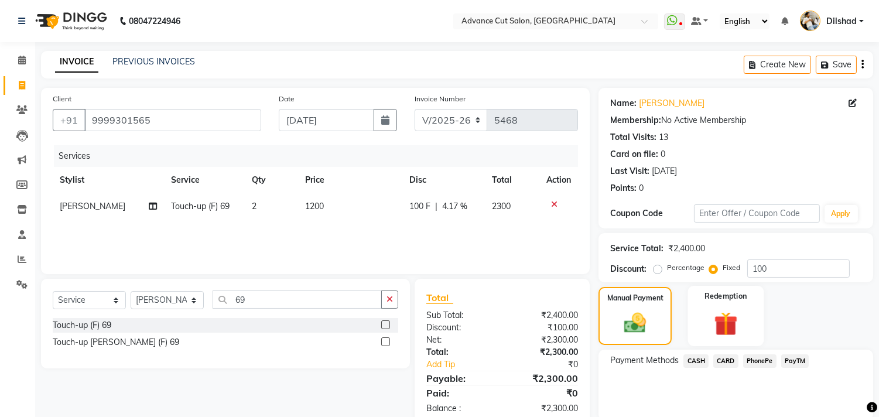
scroll to position [43, 0]
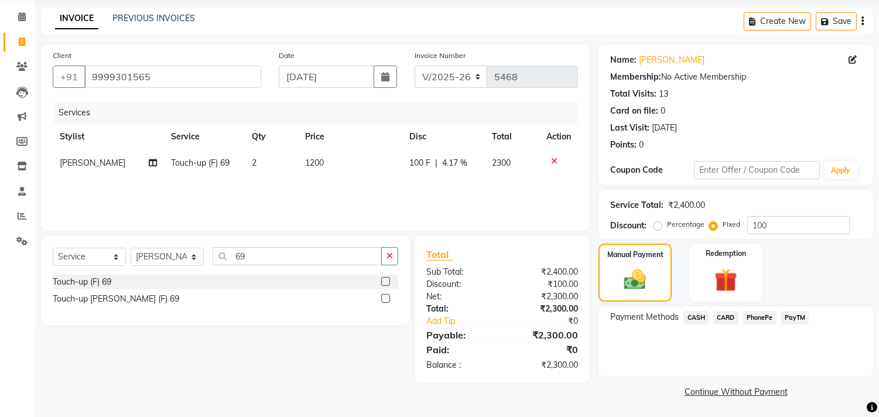
click at [794, 319] on span "PayTM" at bounding box center [796, 317] width 28 height 13
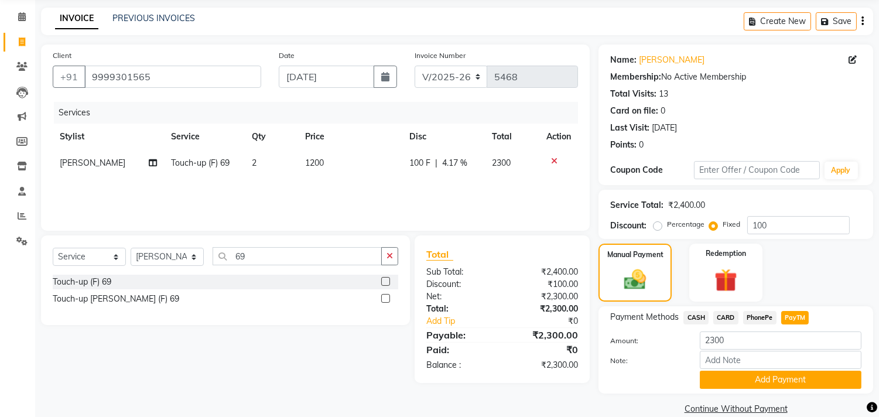
scroll to position [61, 0]
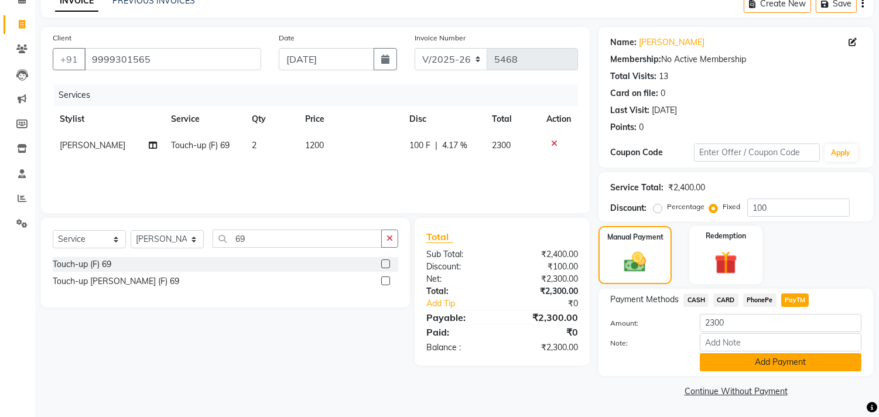
click at [766, 359] on button "Add Payment" at bounding box center [781, 362] width 162 height 18
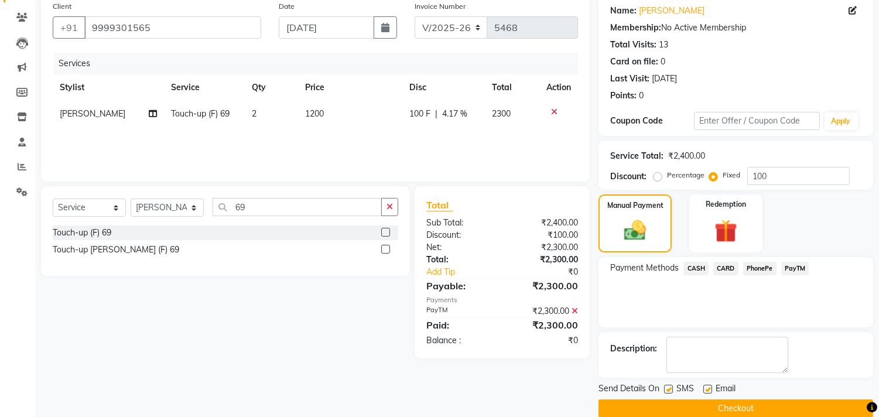
scroll to position [110, 0]
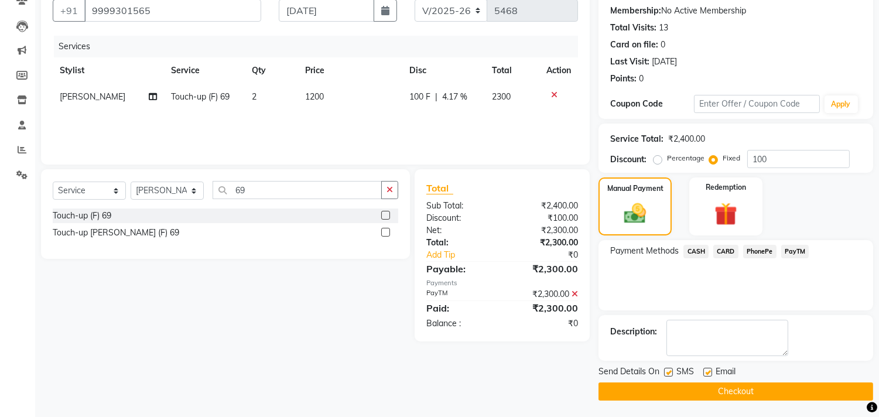
click at [654, 394] on button "Checkout" at bounding box center [736, 392] width 275 height 18
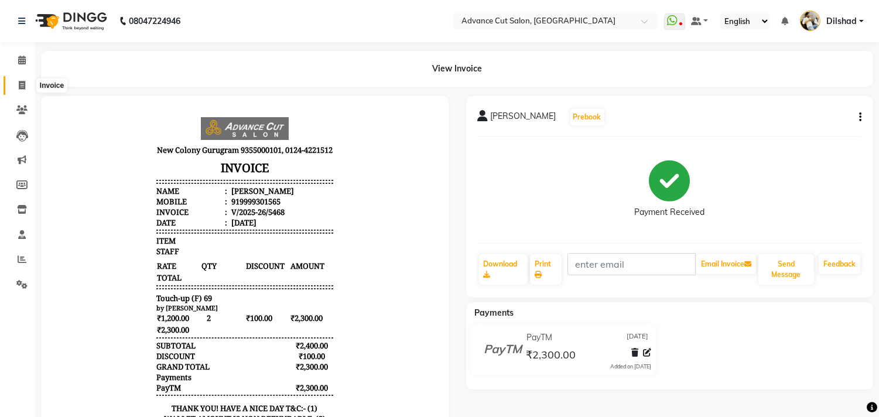
click at [19, 83] on icon at bounding box center [22, 85] width 6 height 9
select select "service"
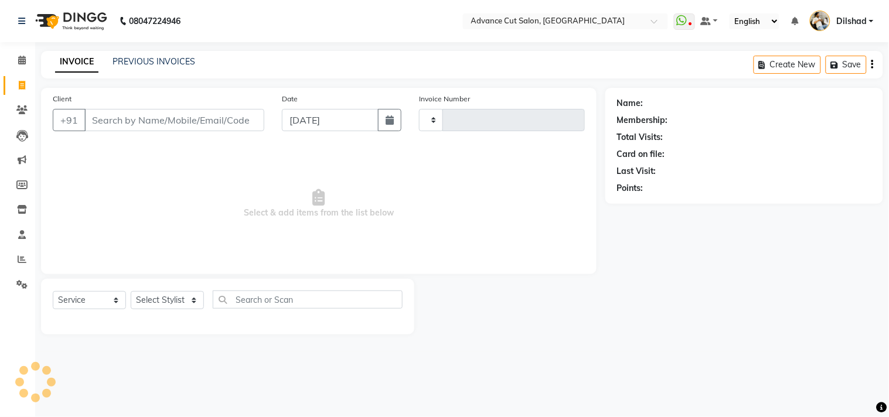
type input "5469"
click at [313, 69] on div "INVOICE PREVIOUS INVOICES Create New Save" at bounding box center [462, 65] width 842 height 28
click at [170, 66] on link "PREVIOUS INVOICES" at bounding box center [153, 61] width 83 height 11
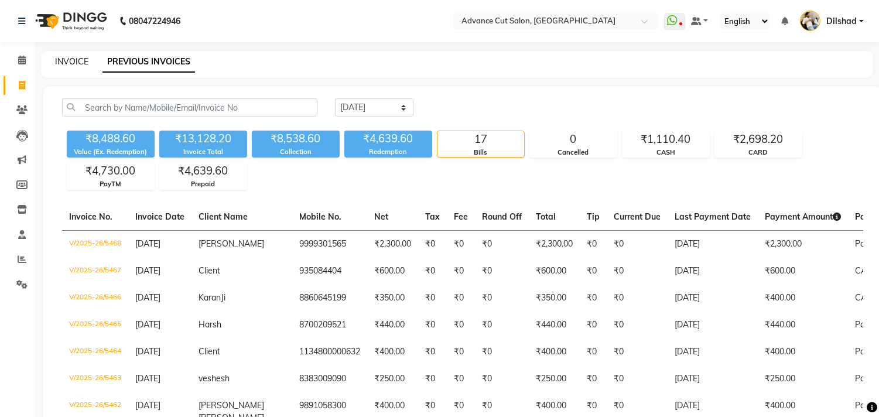
click at [62, 56] on link "INVOICE" at bounding box center [71, 61] width 33 height 11
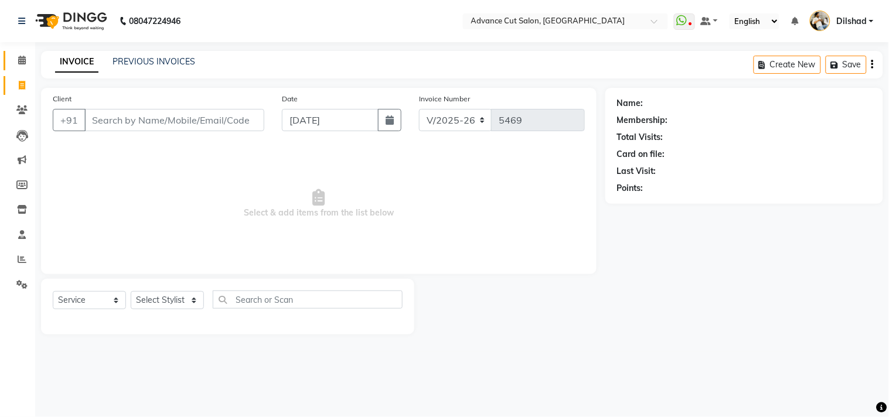
click at [8, 60] on link "Calendar" at bounding box center [18, 60] width 28 height 19
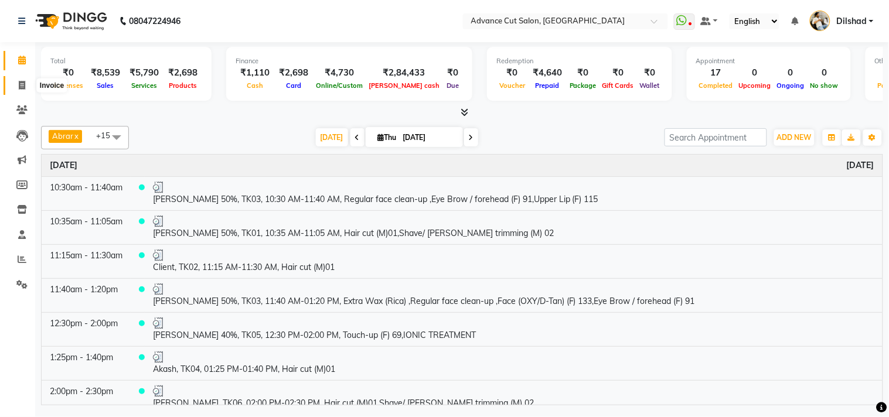
click at [19, 86] on icon at bounding box center [22, 85] width 6 height 9
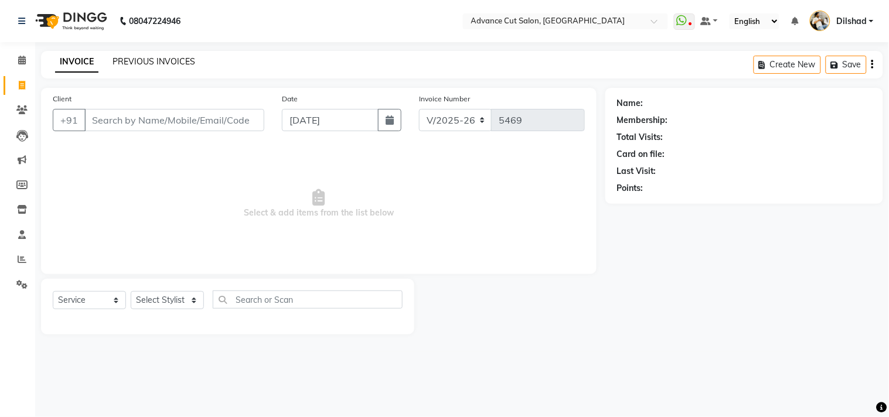
click at [122, 61] on link "PREVIOUS INVOICES" at bounding box center [153, 61] width 83 height 11
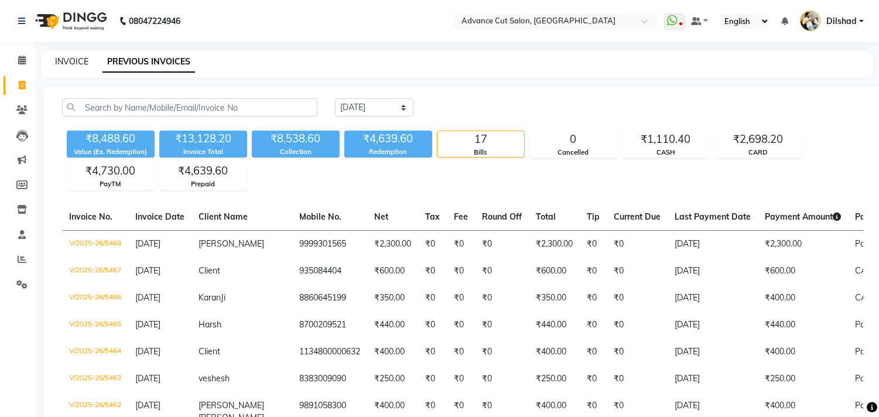
click at [72, 61] on link "INVOICE" at bounding box center [71, 61] width 33 height 11
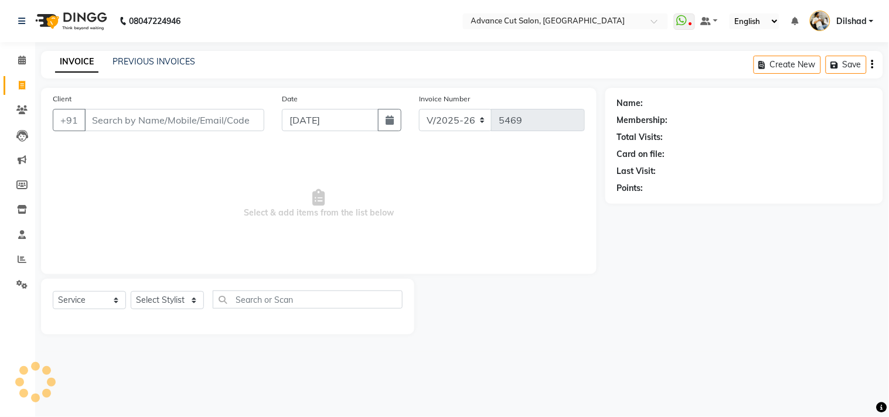
click at [247, 63] on div "INVOICE PREVIOUS INVOICES Create New Save" at bounding box center [462, 65] width 842 height 28
click at [100, 118] on input "Client" at bounding box center [174, 120] width 180 height 22
click at [98, 126] on input "Client" at bounding box center [174, 120] width 180 height 22
click at [18, 110] on icon at bounding box center [21, 109] width 11 height 9
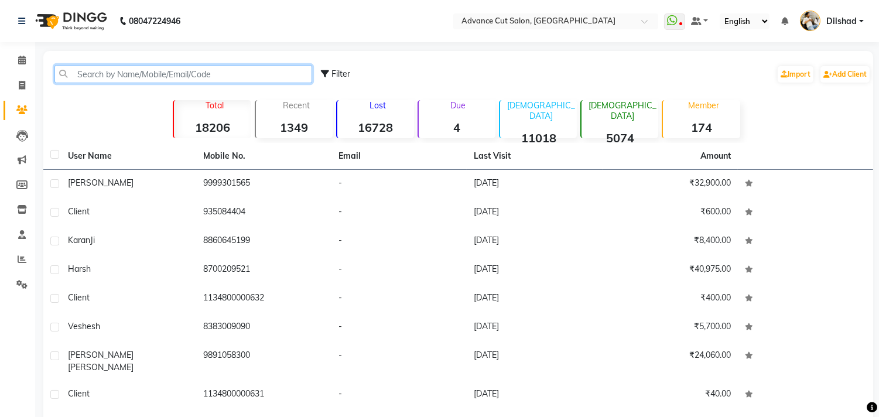
click at [95, 80] on input "text" at bounding box center [183, 74] width 258 height 18
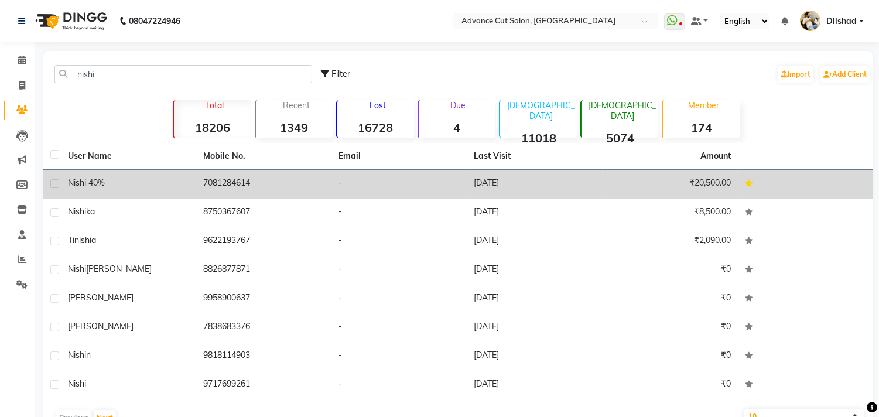
click at [253, 182] on td "7081284614" at bounding box center [263, 184] width 135 height 29
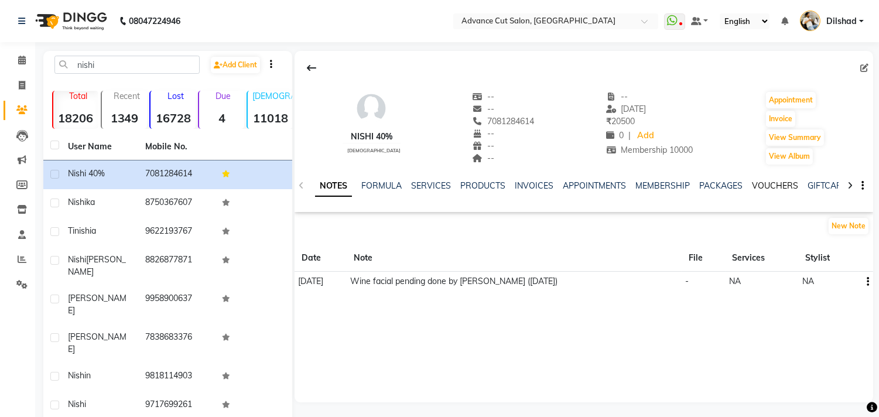
click at [784, 184] on link "VOUCHERS" at bounding box center [775, 185] width 46 height 11
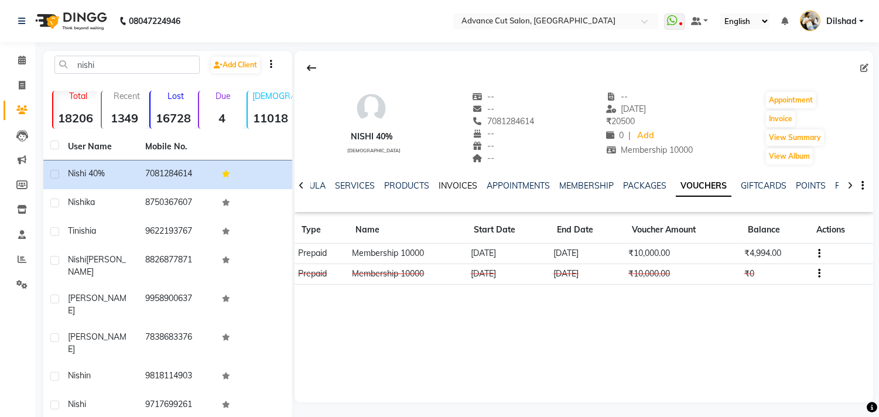
click at [455, 186] on link "INVOICES" at bounding box center [458, 185] width 39 height 11
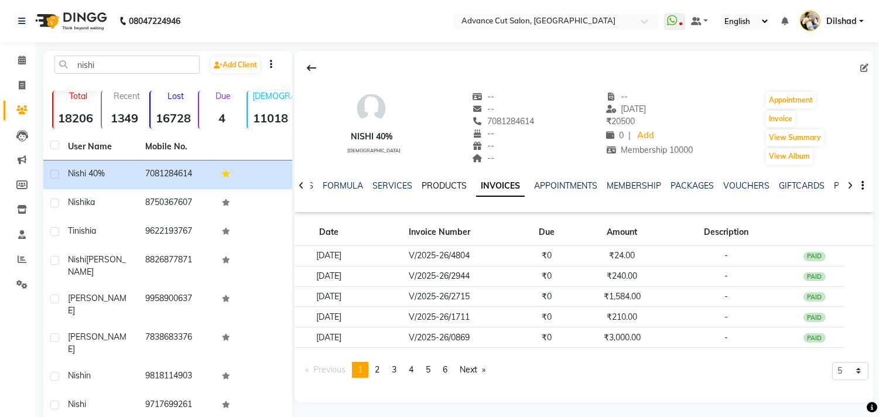
click at [422, 184] on link "PRODUCTS" at bounding box center [444, 185] width 45 height 11
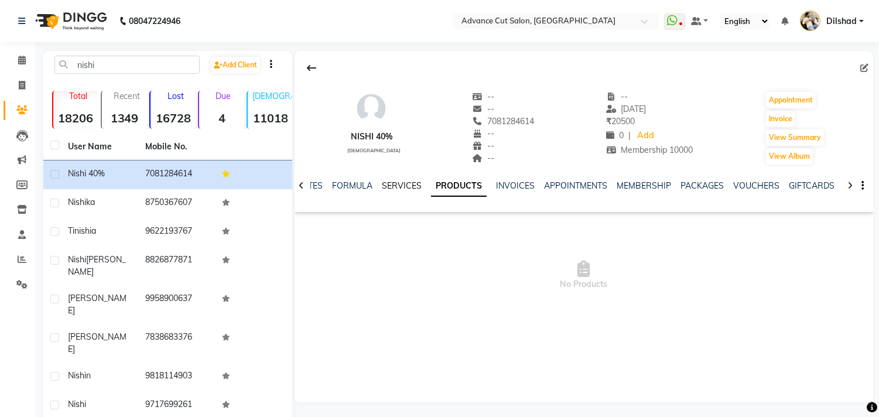
click at [400, 182] on link "SERVICES" at bounding box center [402, 185] width 40 height 11
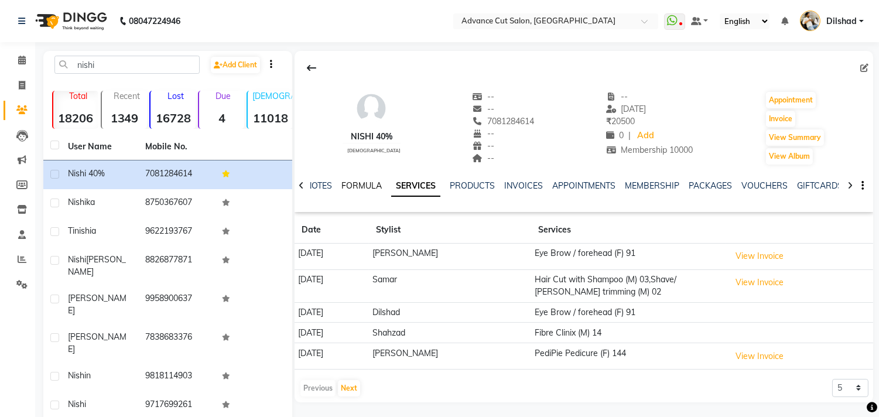
click at [349, 189] on link "FORMULA" at bounding box center [362, 185] width 40 height 11
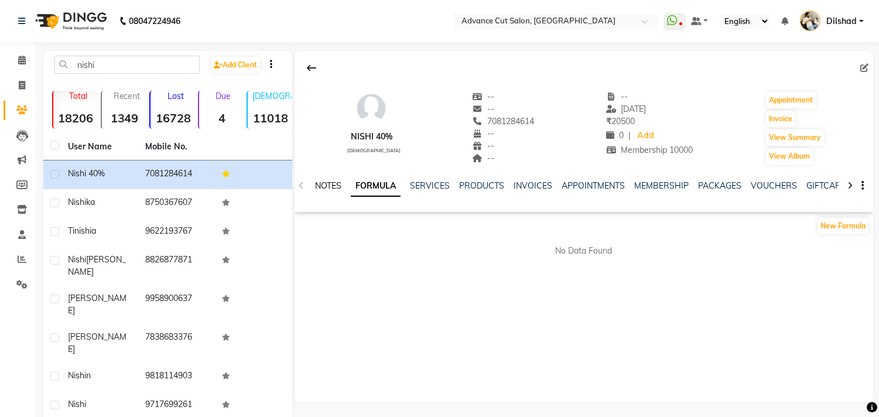
click at [332, 183] on link "NOTES" at bounding box center [328, 185] width 26 height 11
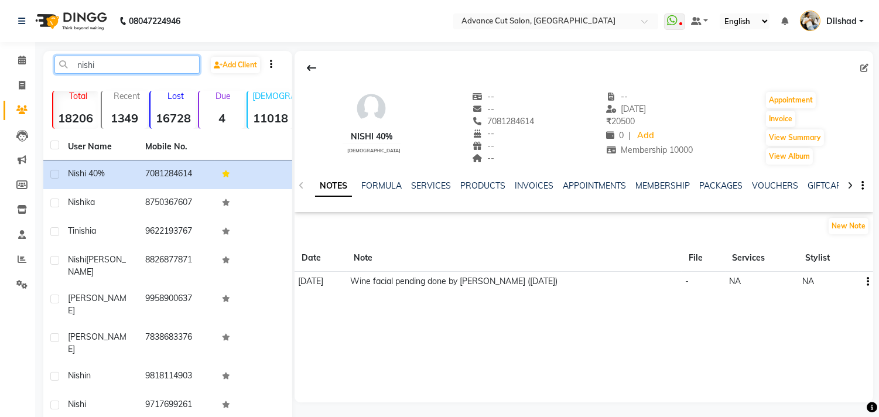
click at [115, 69] on input "nishi" at bounding box center [126, 65] width 145 height 18
click at [16, 80] on span at bounding box center [22, 85] width 21 height 13
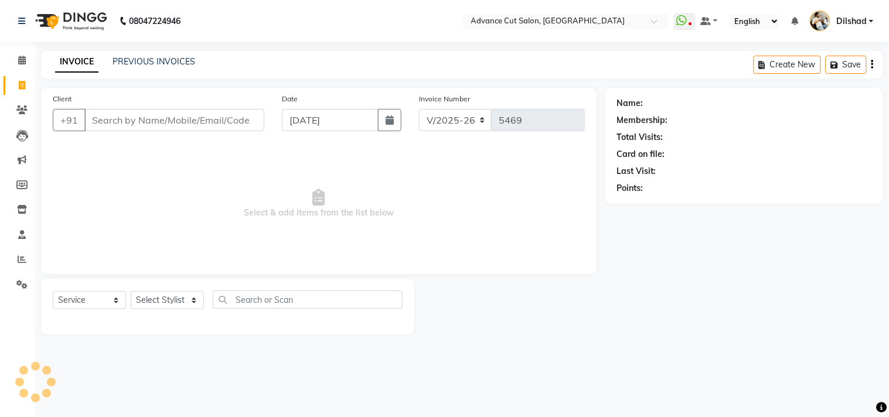
click at [254, 45] on div "08047224946 Select Location × Advance Cut Salon, New Colony WhatsApp Status ✕ S…" at bounding box center [444, 208] width 889 height 417
click at [112, 120] on input "Client" at bounding box center [174, 120] width 180 height 22
click at [165, 298] on select "Select Stylist Abrar Alam Dilshad Lallan Meenu Nafeesh Ahmad Naved O.P. Sharma …" at bounding box center [167, 300] width 73 height 18
click at [131, 292] on select "Select Stylist Abrar Alam Dilshad Lallan Meenu Nafeesh Ahmad Naved O.P. Sharma …" at bounding box center [167, 300] width 73 height 18
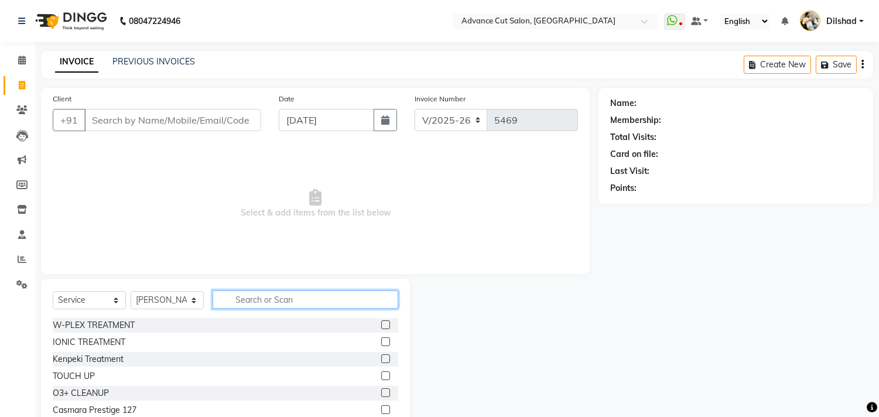
click at [225, 308] on input "text" at bounding box center [306, 300] width 186 height 18
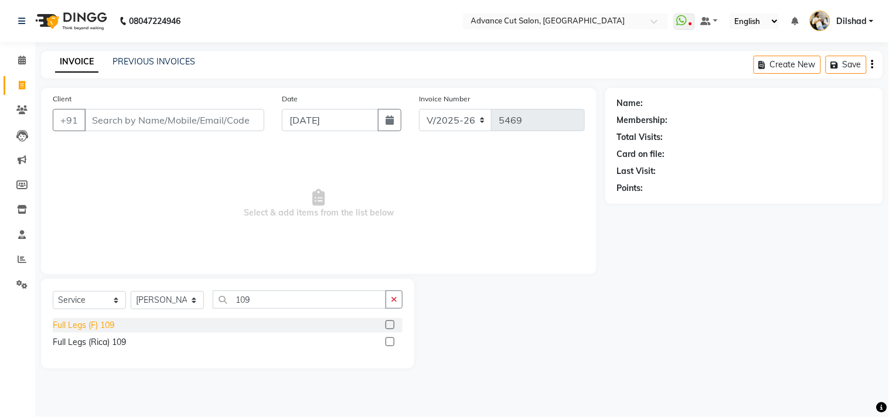
click at [90, 330] on div "Full Legs (F) 109" at bounding box center [84, 325] width 62 height 12
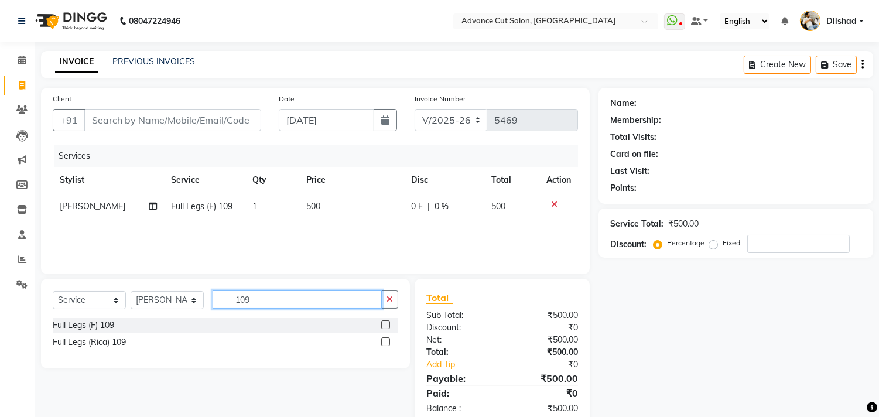
click at [260, 308] on input "109" at bounding box center [297, 300] width 169 height 18
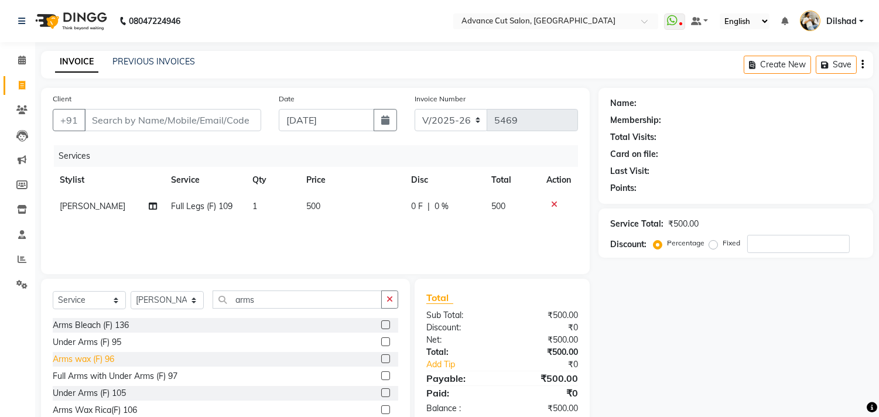
click at [85, 360] on div "Arms wax (F) 96" at bounding box center [84, 359] width 62 height 12
click at [306, 227] on span "350" at bounding box center [313, 232] width 14 height 11
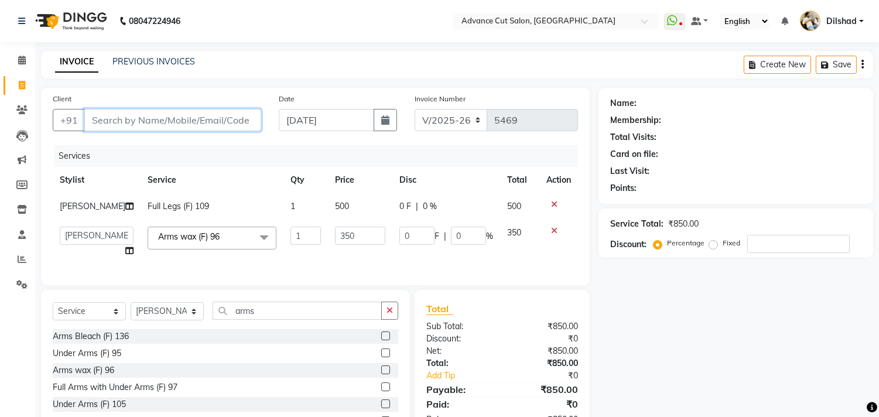
click at [104, 124] on input "Client" at bounding box center [172, 120] width 177 height 22
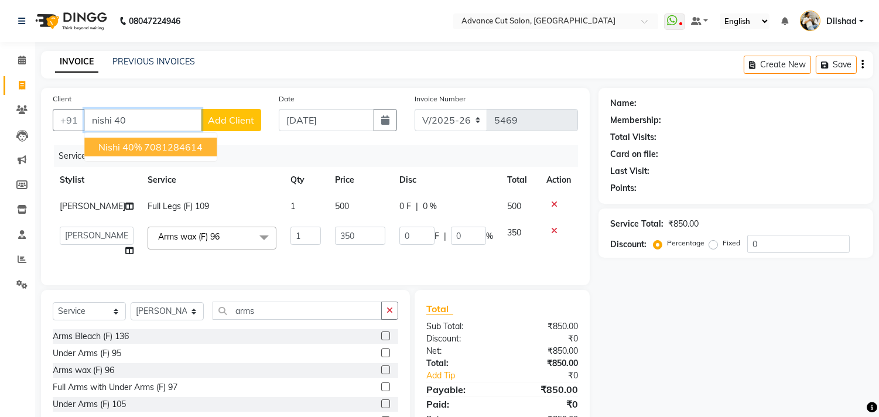
click at [145, 144] on ngb-highlight "7081284614" at bounding box center [173, 147] width 59 height 12
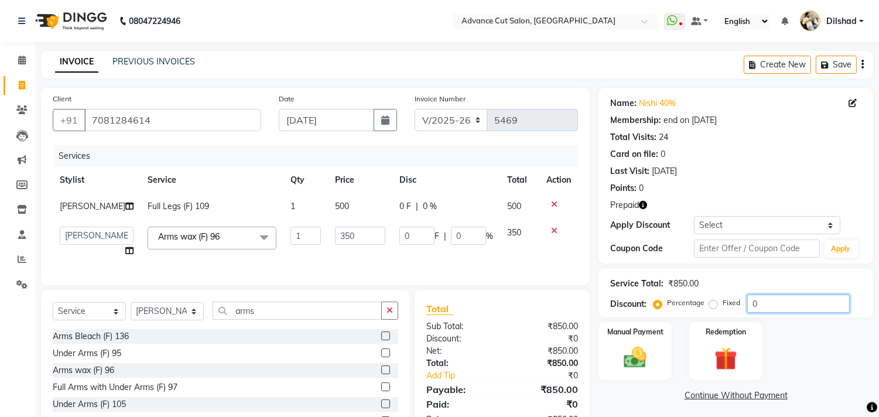
click at [753, 308] on input "0" at bounding box center [799, 304] width 103 height 18
click at [729, 349] on img at bounding box center [726, 358] width 39 height 29
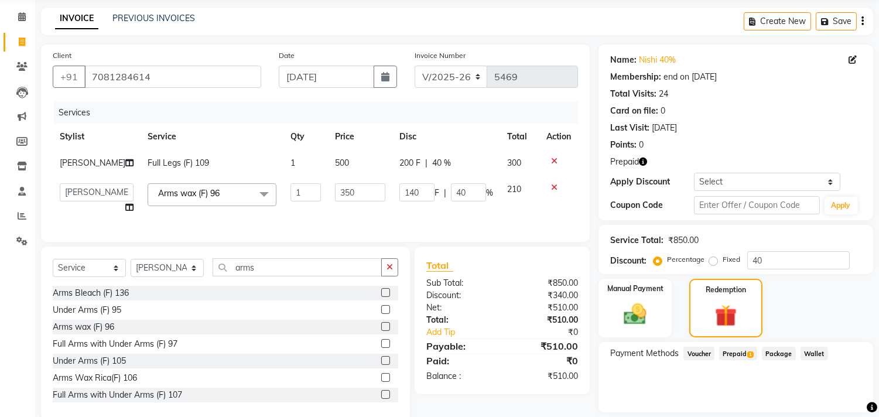
scroll to position [79, 0]
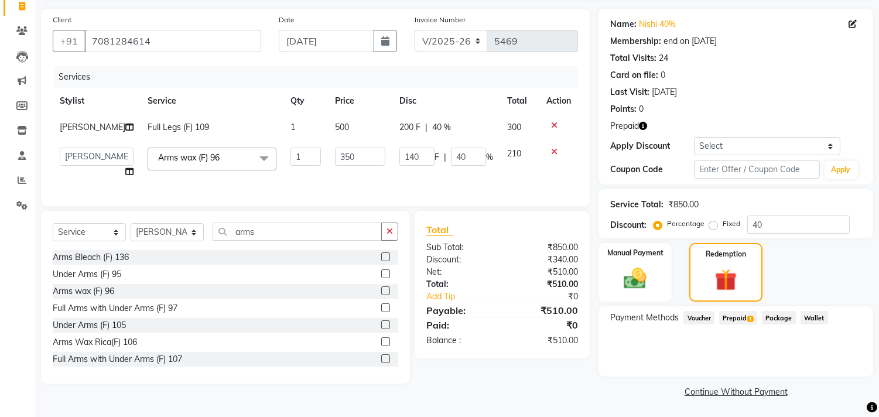
click at [737, 315] on span "Prepaid 1" at bounding box center [738, 317] width 38 height 13
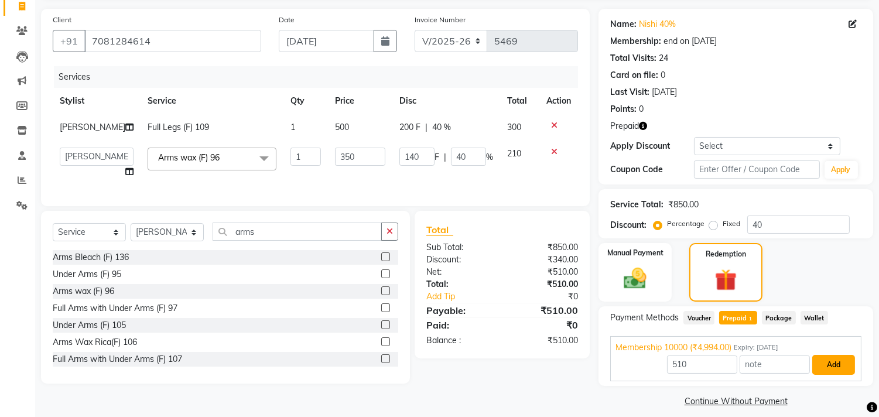
click at [830, 361] on button "Add" at bounding box center [834, 365] width 43 height 20
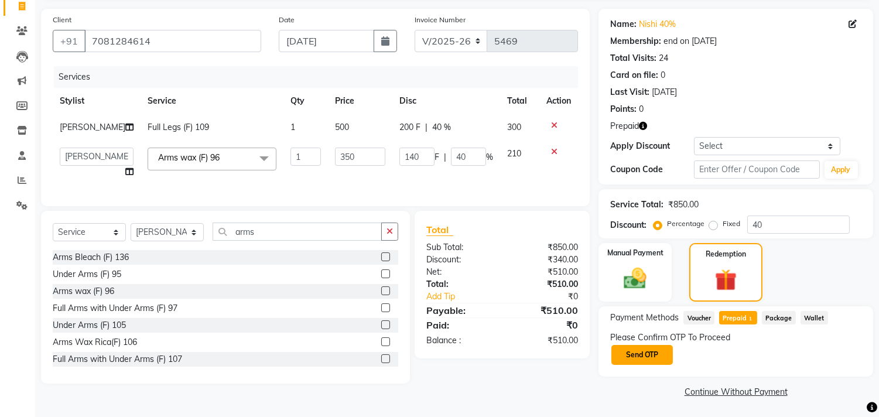
click at [618, 354] on button "Send OTP" at bounding box center [643, 355] width 62 height 20
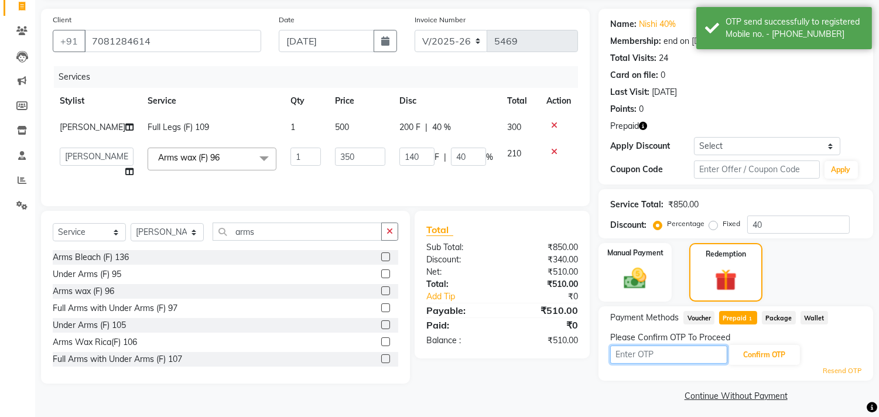
click at [634, 352] on input "text" at bounding box center [668, 355] width 117 height 18
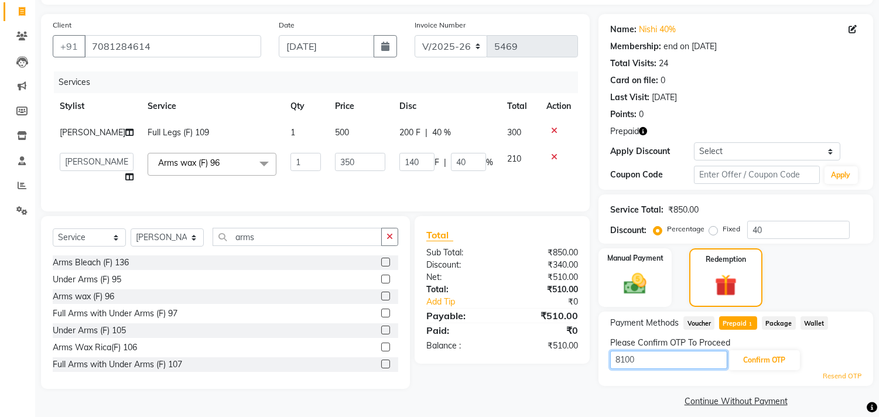
scroll to position [84, 0]
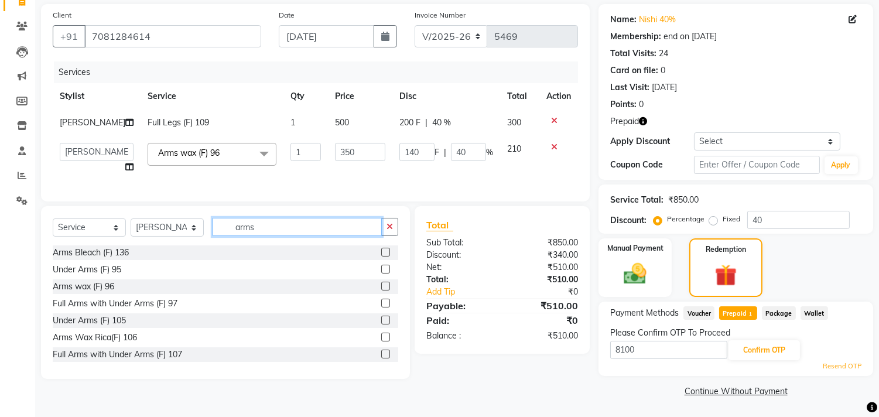
click at [264, 236] on input "arms" at bounding box center [297, 227] width 169 height 18
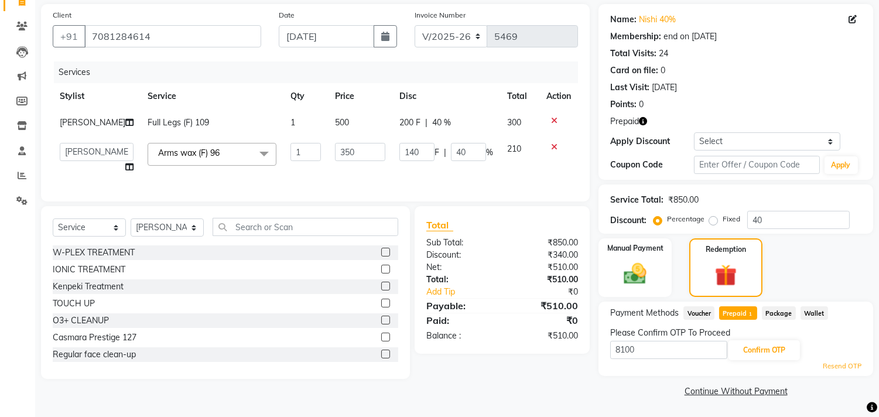
click at [187, 129] on td "Full Legs (F) 109" at bounding box center [212, 123] width 143 height 26
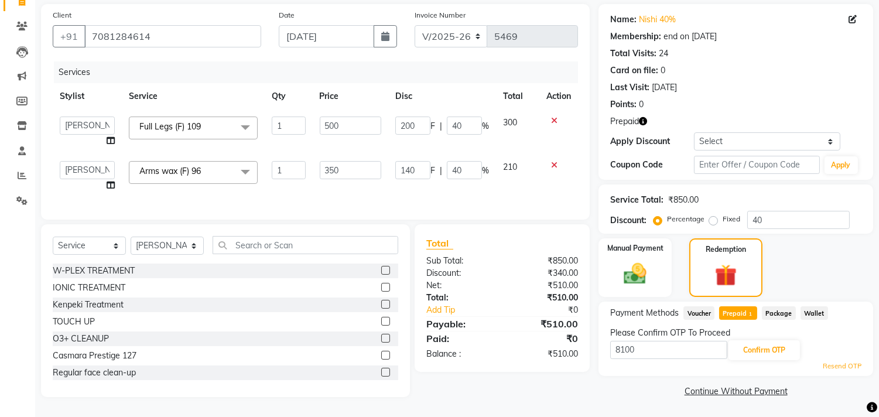
click at [199, 121] on span "Full Legs (F) 109" at bounding box center [170, 126] width 62 height 11
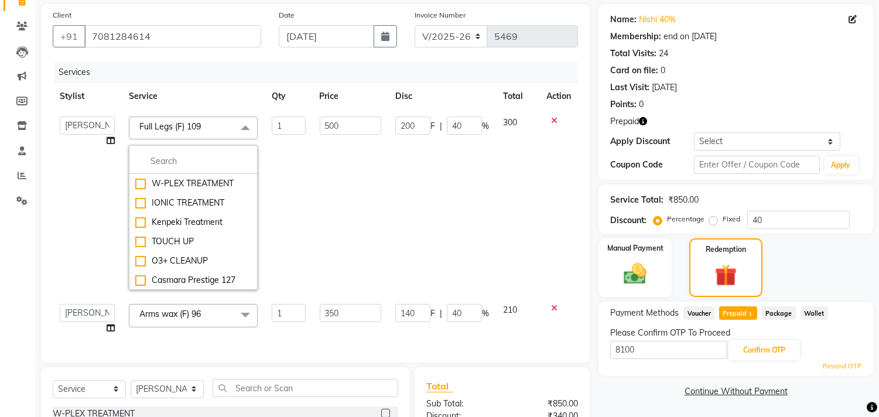
click at [201, 125] on link "x" at bounding box center [203, 126] width 5 height 11
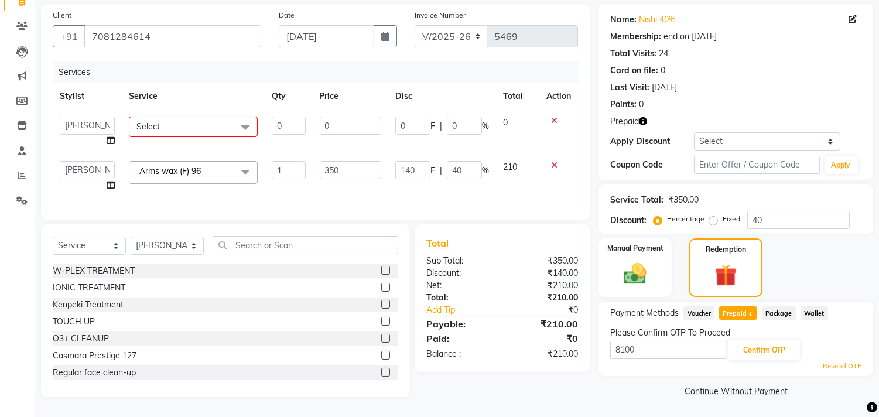
click at [202, 124] on span "Select" at bounding box center [193, 127] width 129 height 21
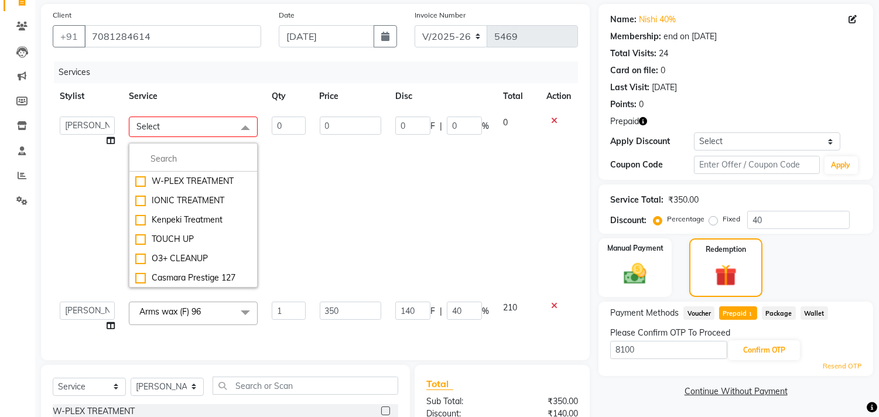
click at [202, 122] on span "Select" at bounding box center [193, 127] width 129 height 21
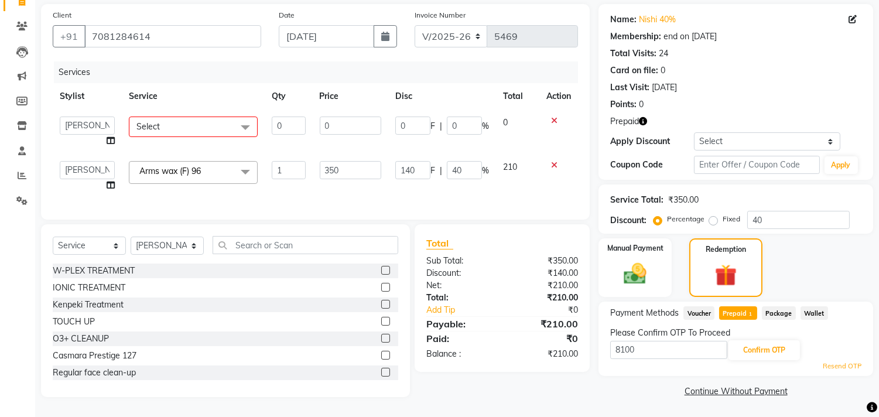
click at [130, 126] on span "Select" at bounding box center [193, 127] width 129 height 21
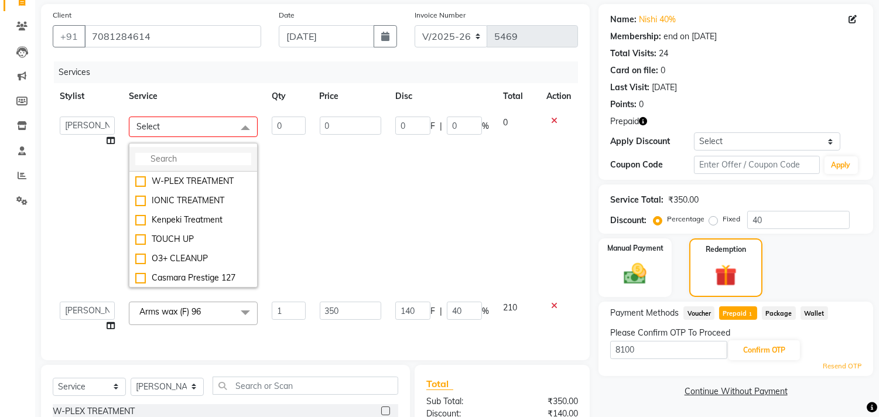
click at [155, 152] on li at bounding box center [193, 159] width 128 height 25
click at [358, 163] on td "0" at bounding box center [351, 202] width 76 height 185
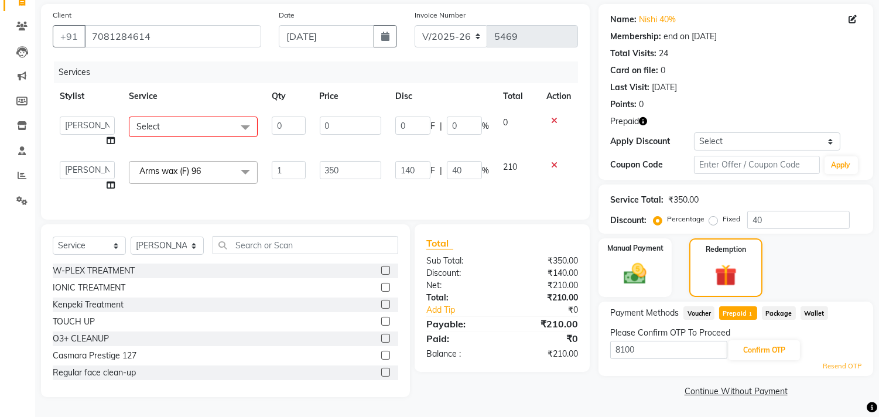
drag, startPoint x: 553, startPoint y: 121, endPoint x: 558, endPoint y: 118, distance: 6.0
click at [554, 121] on icon at bounding box center [554, 121] width 6 height 8
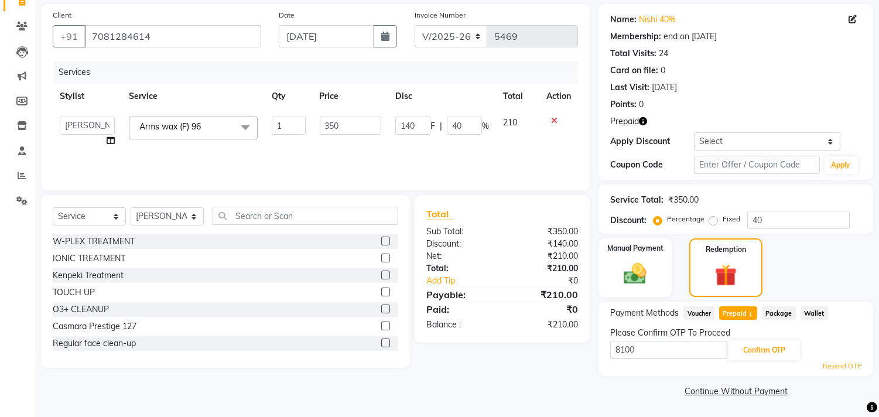
click at [340, 136] on td "350" at bounding box center [351, 132] width 76 height 45
click at [329, 121] on input "350" at bounding box center [351, 126] width 62 height 18
click at [340, 121] on input "4350" at bounding box center [351, 126] width 62 height 18
click at [282, 146] on div "Services Stylist Service Qty Price Disc Total Action Abrar Alam Dilshad Lallan …" at bounding box center [316, 120] width 526 height 117
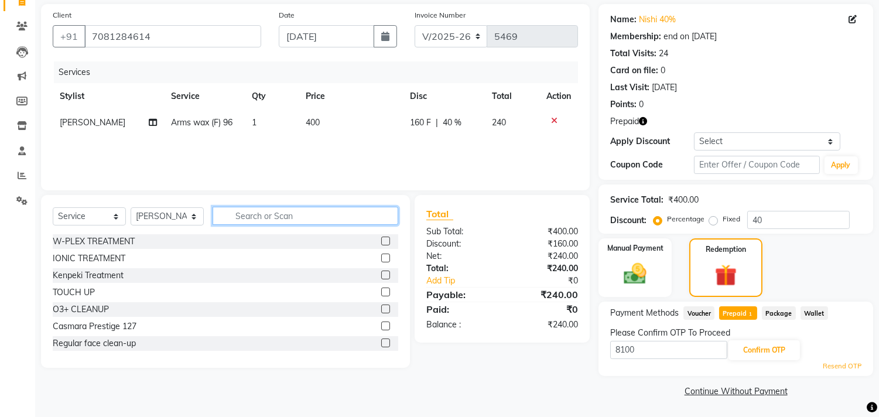
click at [231, 223] on input "text" at bounding box center [306, 216] width 186 height 18
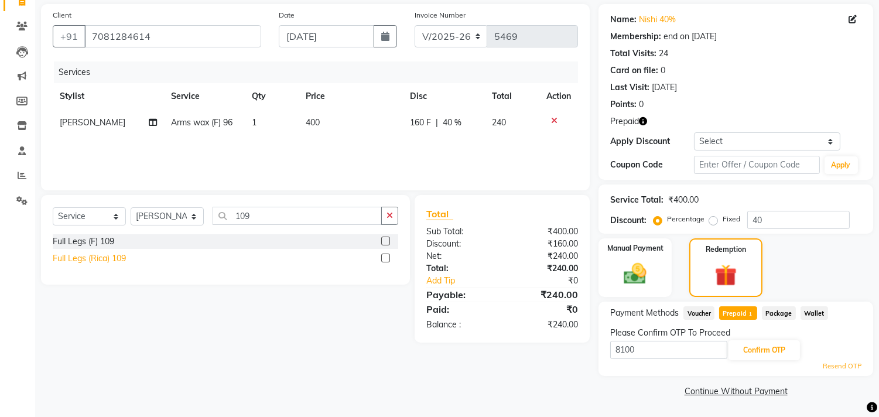
click at [90, 258] on div "Full Legs (Rica) 109" at bounding box center [89, 259] width 73 height 12
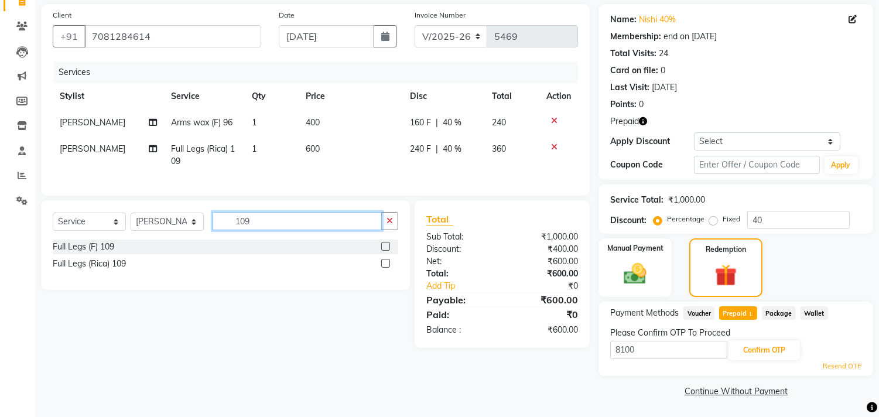
click at [282, 230] on input "109" at bounding box center [297, 221] width 169 height 18
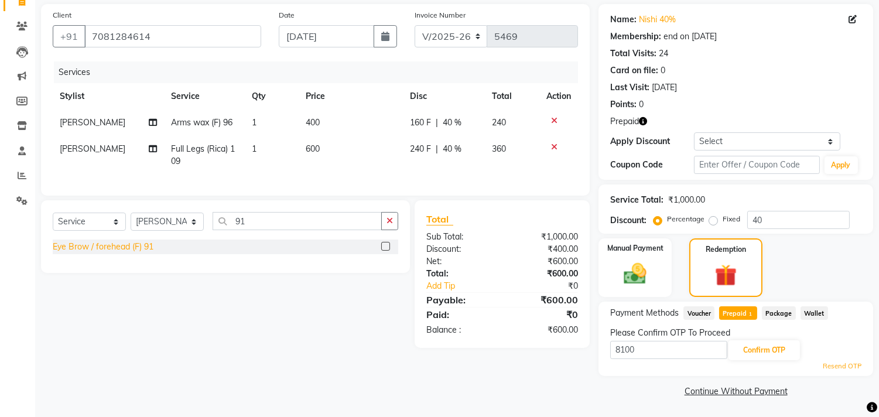
click at [103, 253] on div "Eye Brow / forehead (F) 91" at bounding box center [103, 247] width 101 height 12
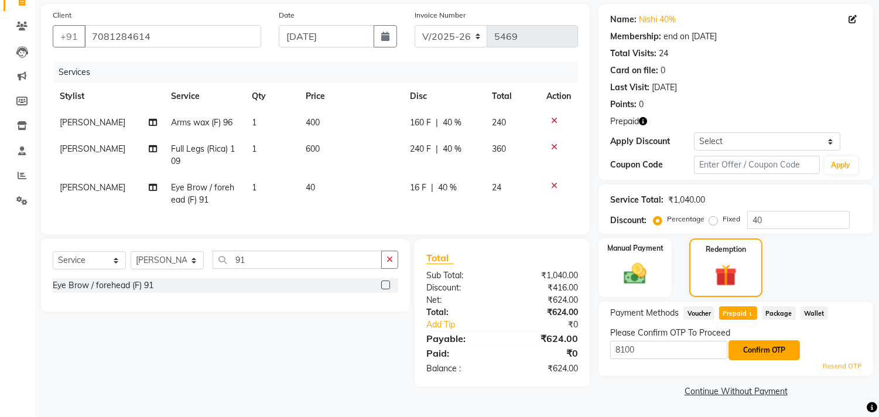
click at [745, 344] on button "Confirm OTP" at bounding box center [764, 350] width 71 height 20
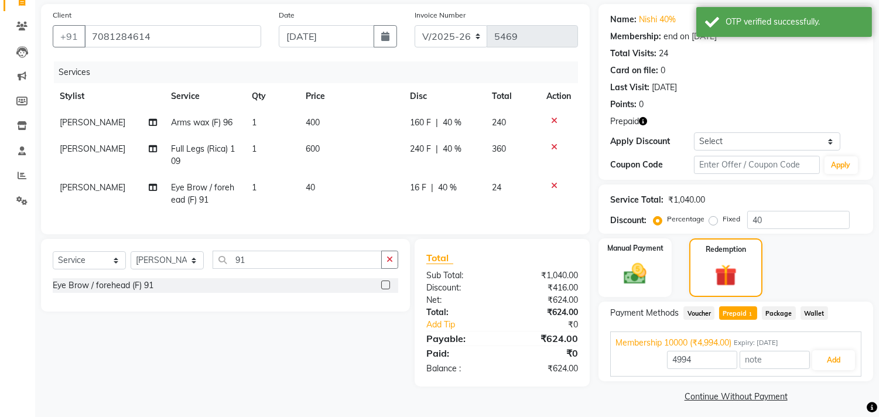
click at [734, 309] on span "Prepaid 1" at bounding box center [738, 312] width 38 height 13
click at [817, 358] on button "Add" at bounding box center [834, 360] width 43 height 20
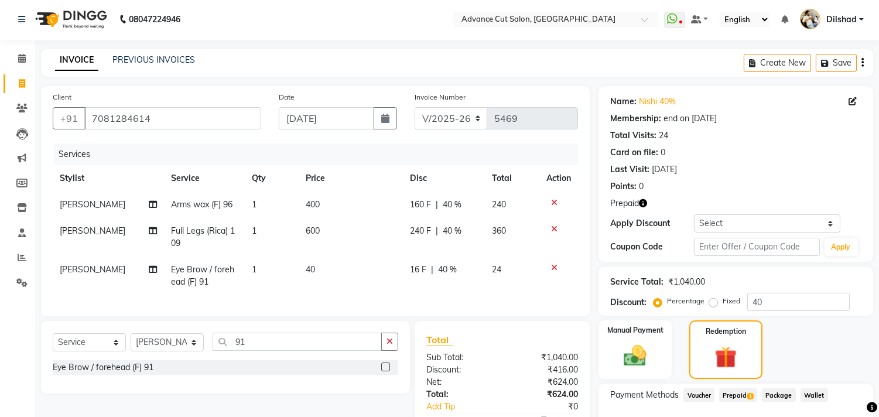
scroll to position [0, 0]
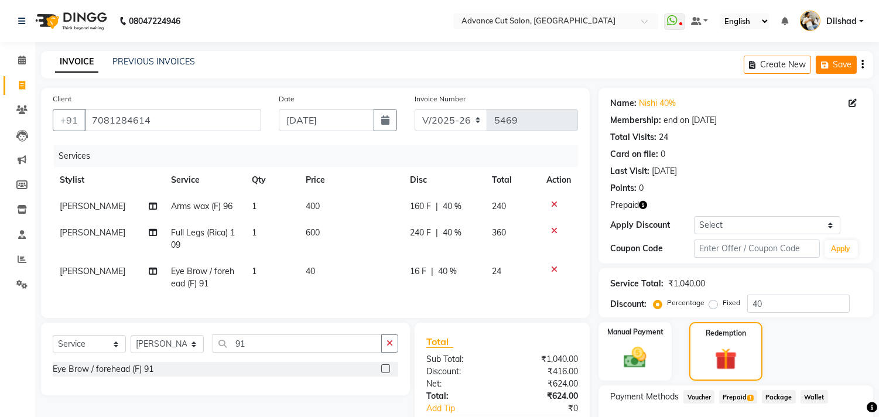
click at [838, 63] on button "Save" at bounding box center [836, 65] width 41 height 18
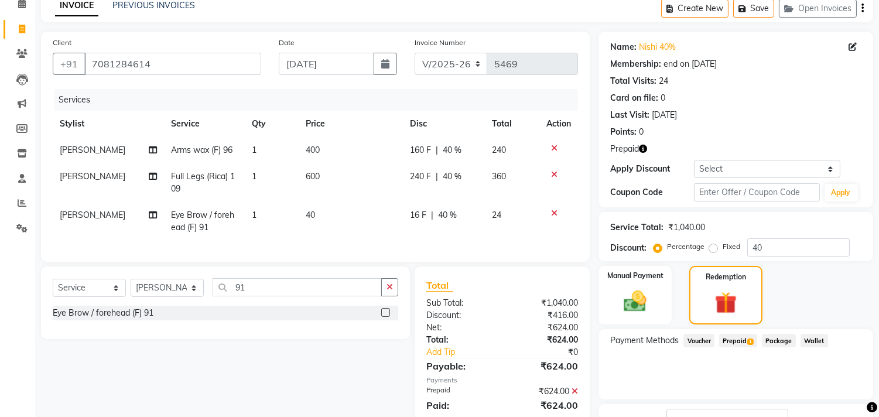
scroll to position [145, 0]
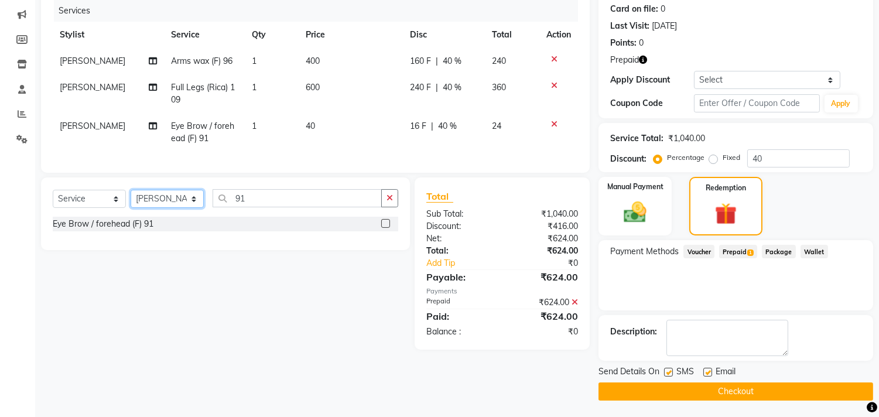
click at [176, 206] on select "Select Stylist Abrar Alam Dilshad Lallan Meenu Nafeesh Ahmad Naved O.P. Sharma …" at bounding box center [167, 199] width 73 height 18
click at [244, 155] on div "Services Stylist Service Qty Price Disc Total Action Meenu Arms wax (F) 96 1 40…" at bounding box center [316, 80] width 526 height 161
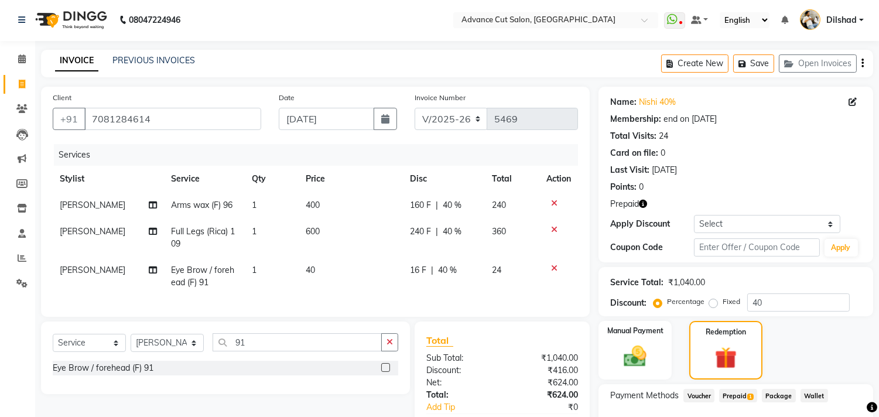
scroll to position [0, 0]
click at [753, 65] on button "Save" at bounding box center [754, 65] width 41 height 18
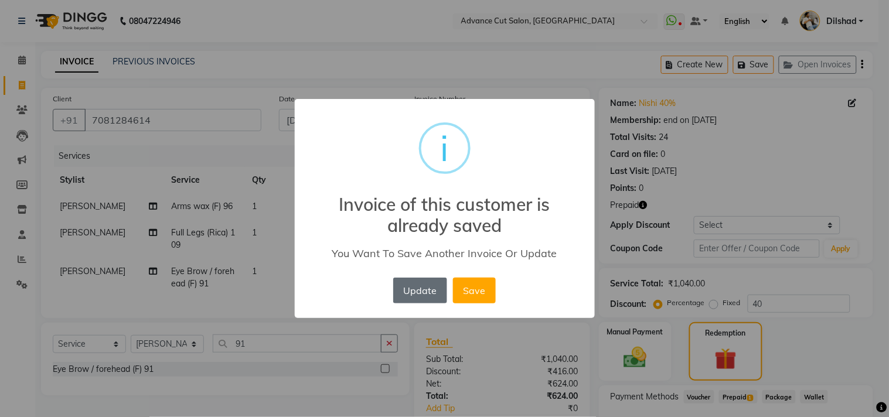
click at [422, 284] on button "Update" at bounding box center [420, 291] width 54 height 26
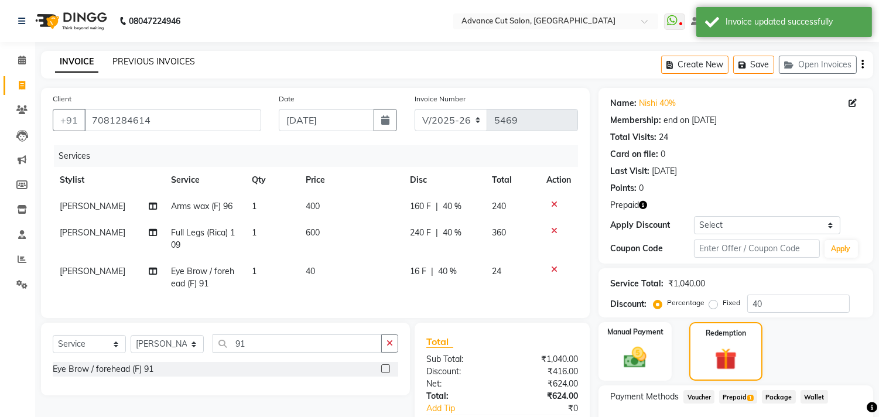
click at [145, 57] on link "PREVIOUS INVOICES" at bounding box center [153, 61] width 83 height 11
